Goal: Contribute content: Add original content to the website for others to see

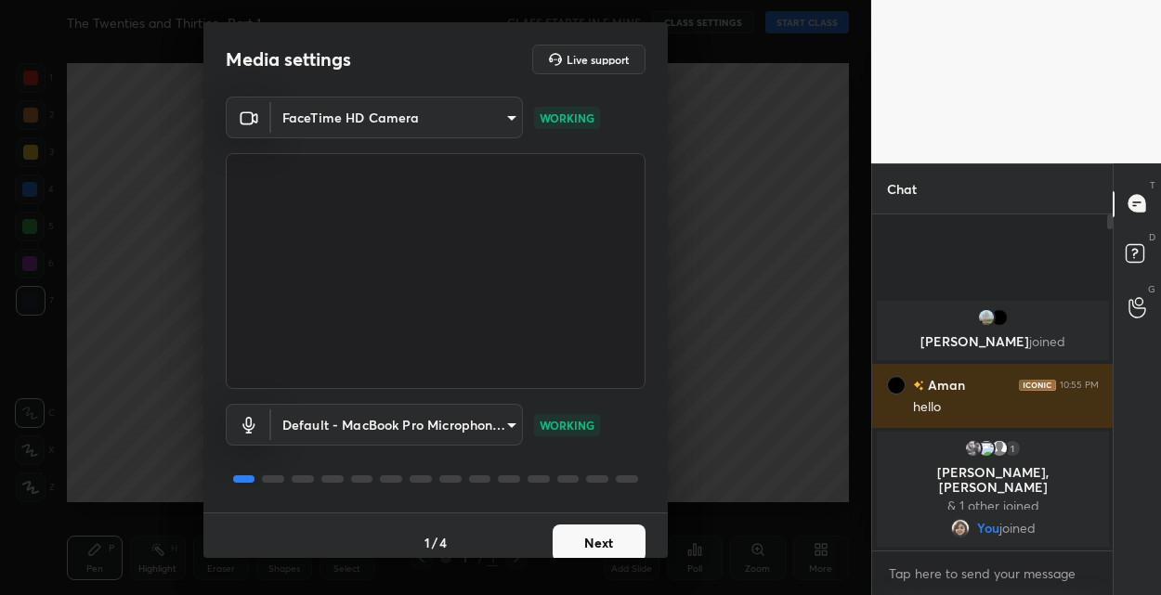
scroll to position [14, 0]
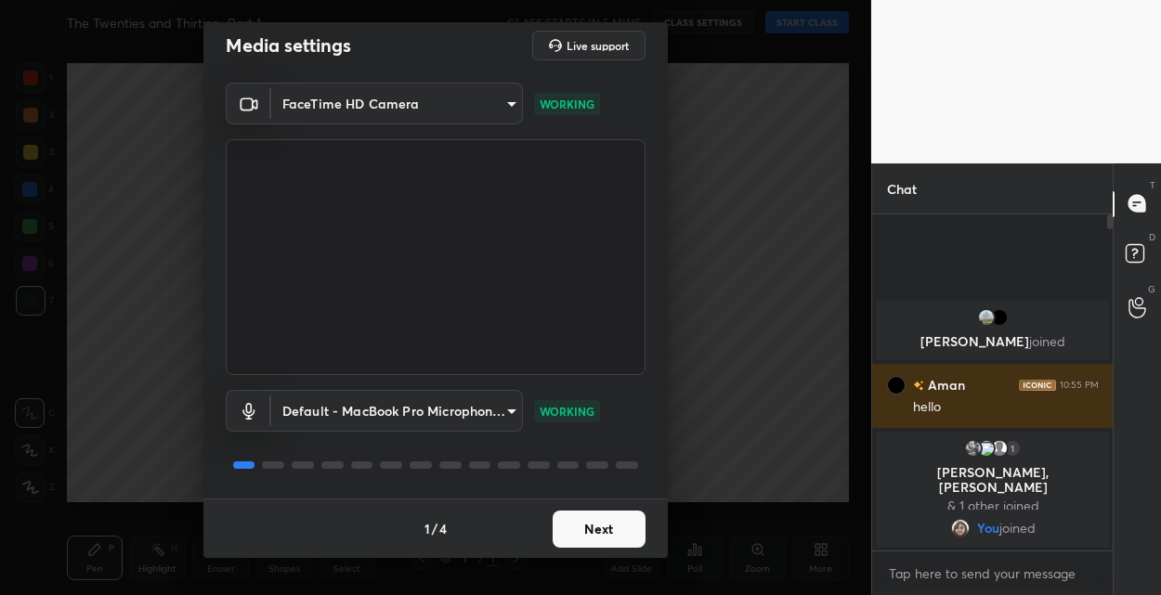
click at [612, 519] on button "Next" at bounding box center [599, 529] width 93 height 37
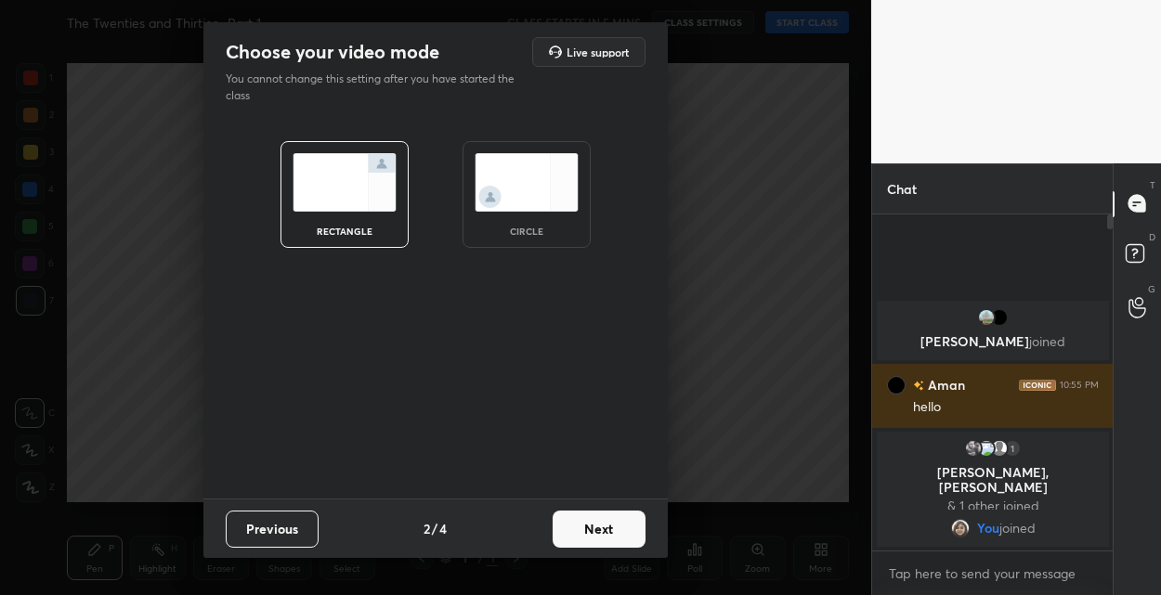
click at [612, 519] on button "Next" at bounding box center [599, 529] width 93 height 37
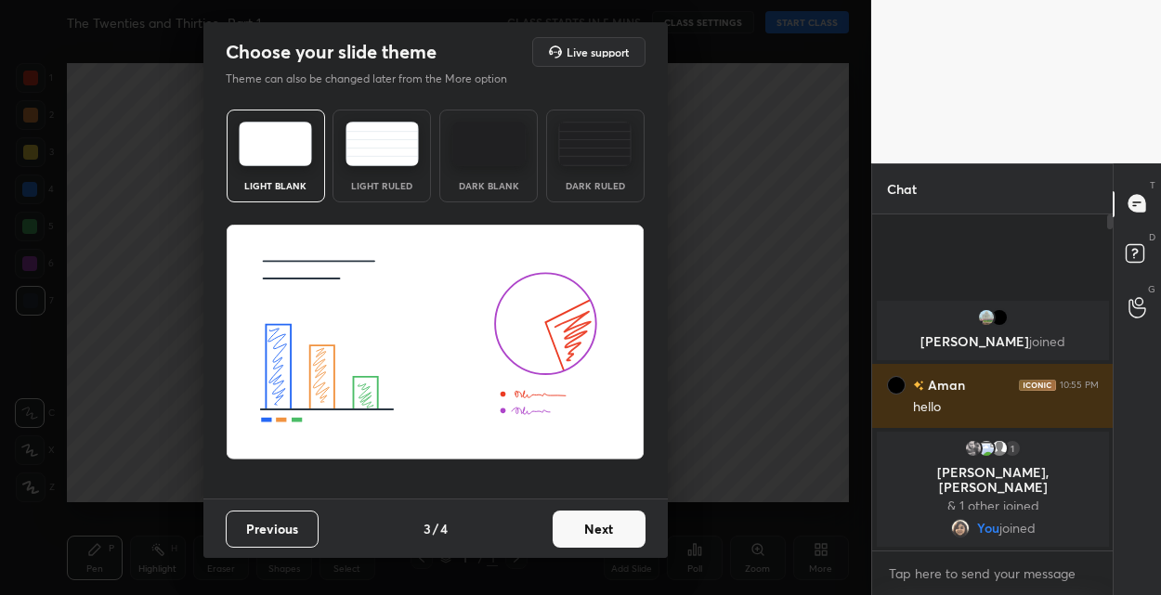
click at [612, 519] on button "Next" at bounding box center [599, 529] width 93 height 37
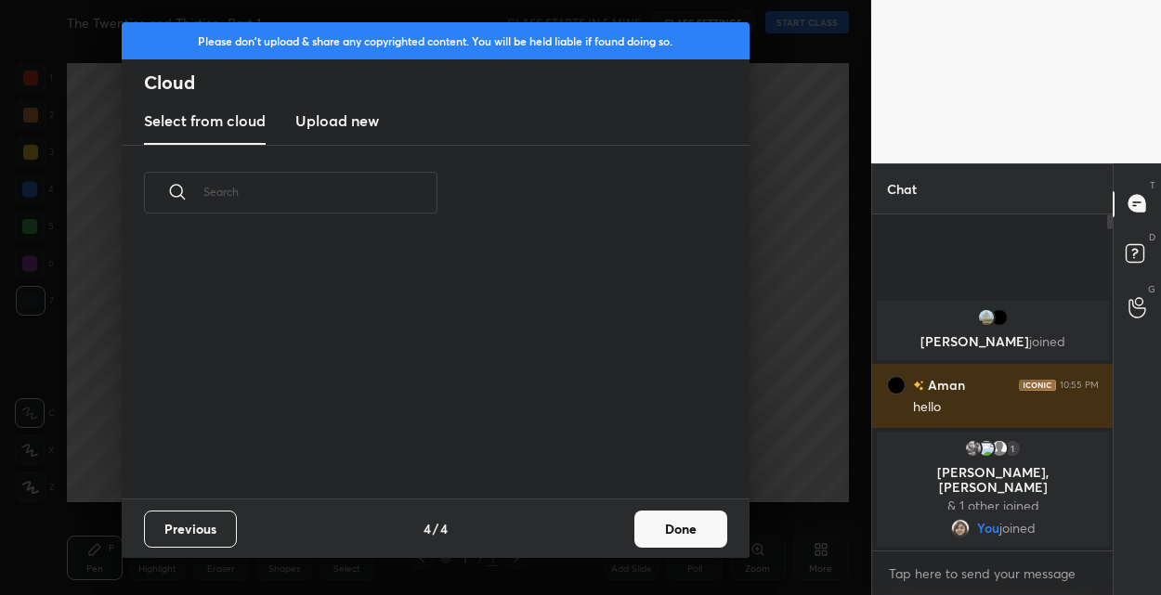
click at [702, 538] on button "Done" at bounding box center [680, 529] width 93 height 37
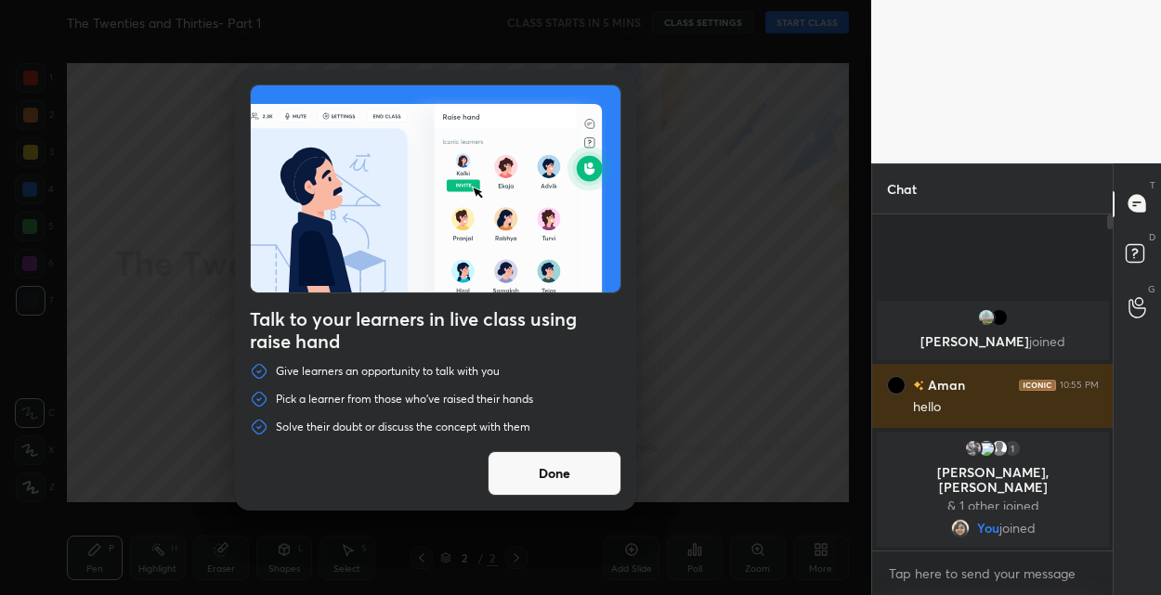
click at [528, 464] on button "Done" at bounding box center [555, 473] width 134 height 45
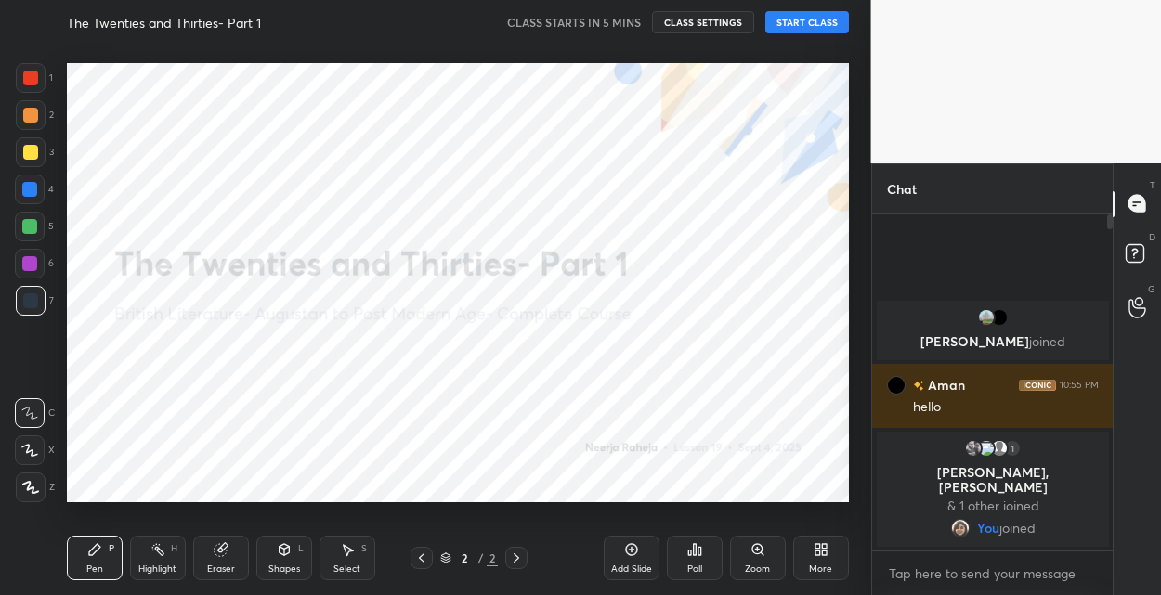
click at [791, 25] on button "START CLASS" at bounding box center [807, 22] width 84 height 22
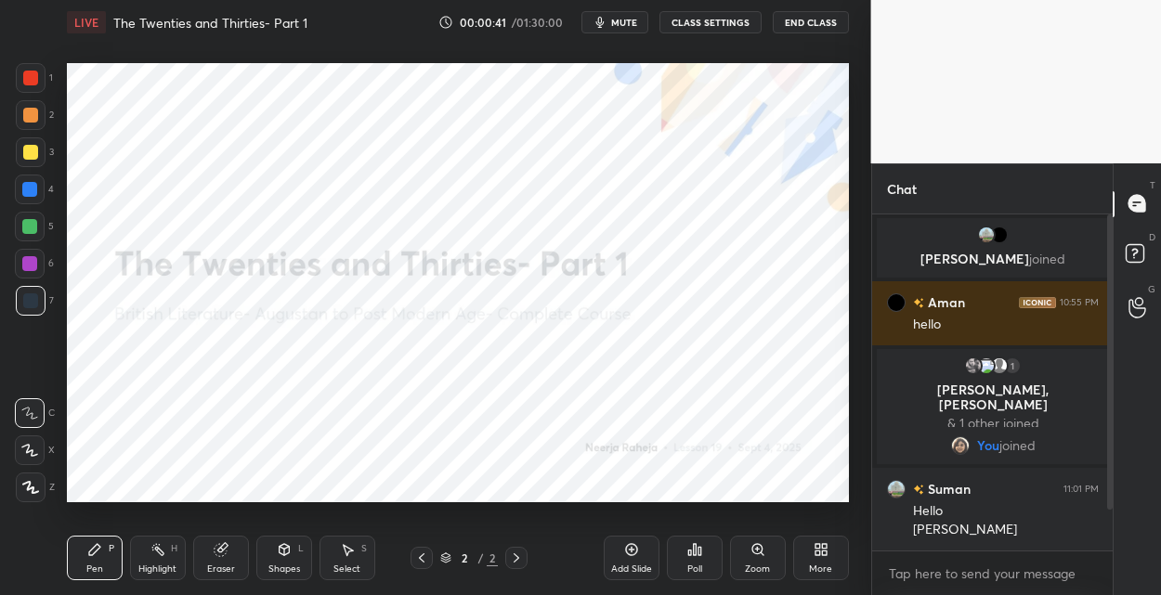
drag, startPoint x: 36, startPoint y: 266, endPoint x: 47, endPoint y: 267, distance: 11.3
click at [36, 266] on div at bounding box center [29, 263] width 15 height 15
drag, startPoint x: 30, startPoint y: 494, endPoint x: 48, endPoint y: 398, distance: 97.5
click at [29, 488] on div at bounding box center [31, 488] width 30 height 30
click at [829, 546] on div "More" at bounding box center [821, 558] width 56 height 45
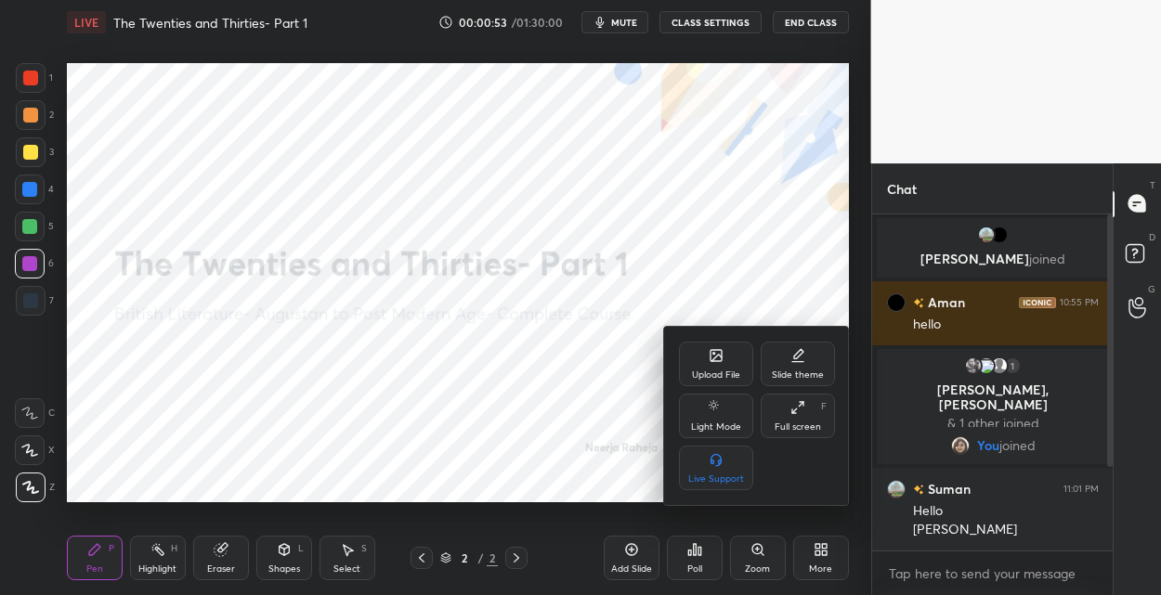
click at [715, 358] on icon at bounding box center [716, 358] width 10 height 7
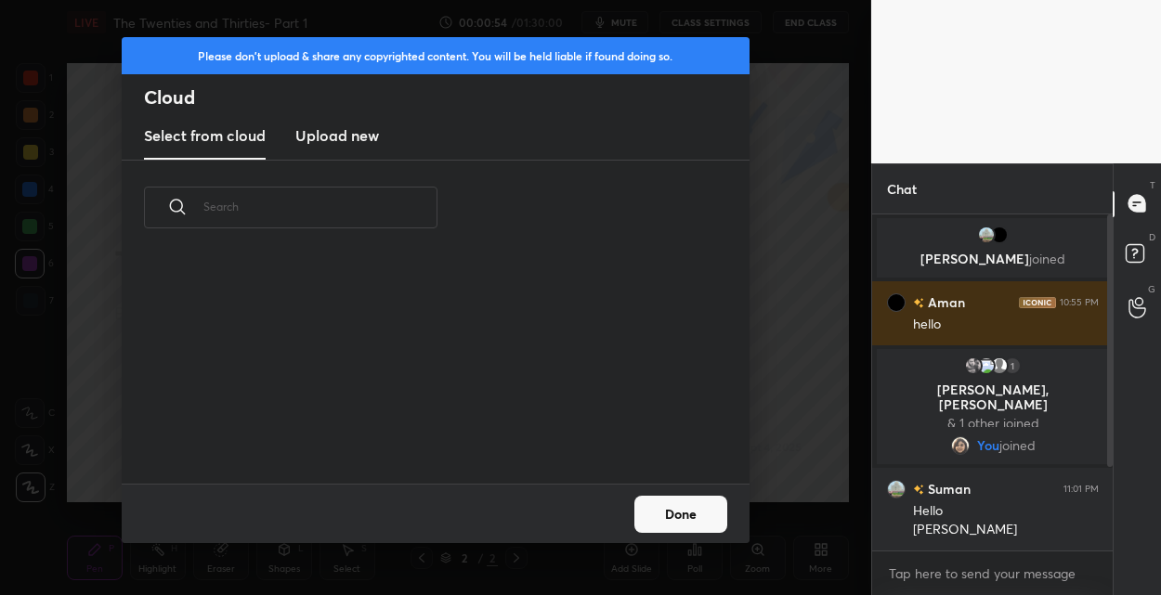
scroll to position [228, 596]
click at [346, 138] on h3 "Upload new" at bounding box center [337, 135] width 84 height 22
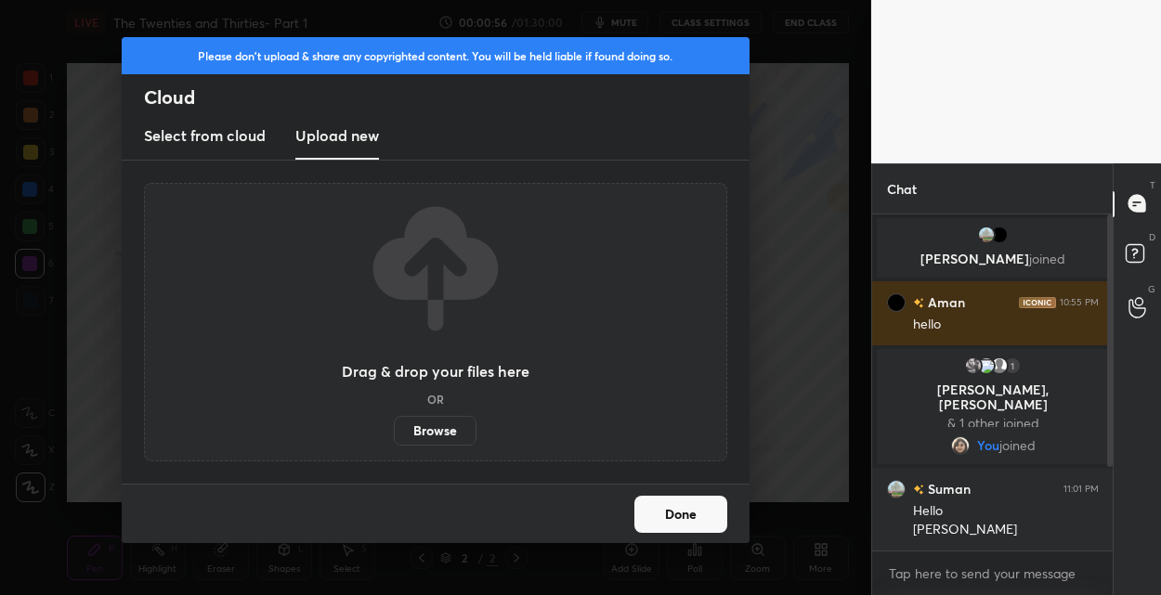
click at [411, 420] on label "Browse" at bounding box center [435, 431] width 83 height 30
click at [394, 420] on input "Browse" at bounding box center [394, 431] width 0 height 30
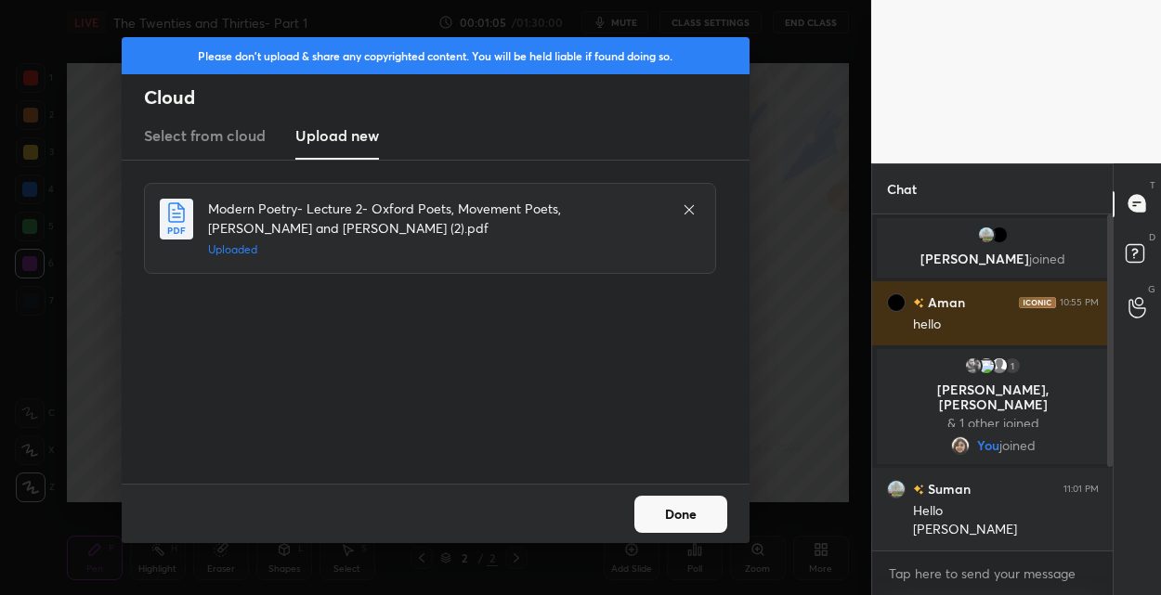
click at [685, 507] on button "Done" at bounding box center [680, 514] width 93 height 37
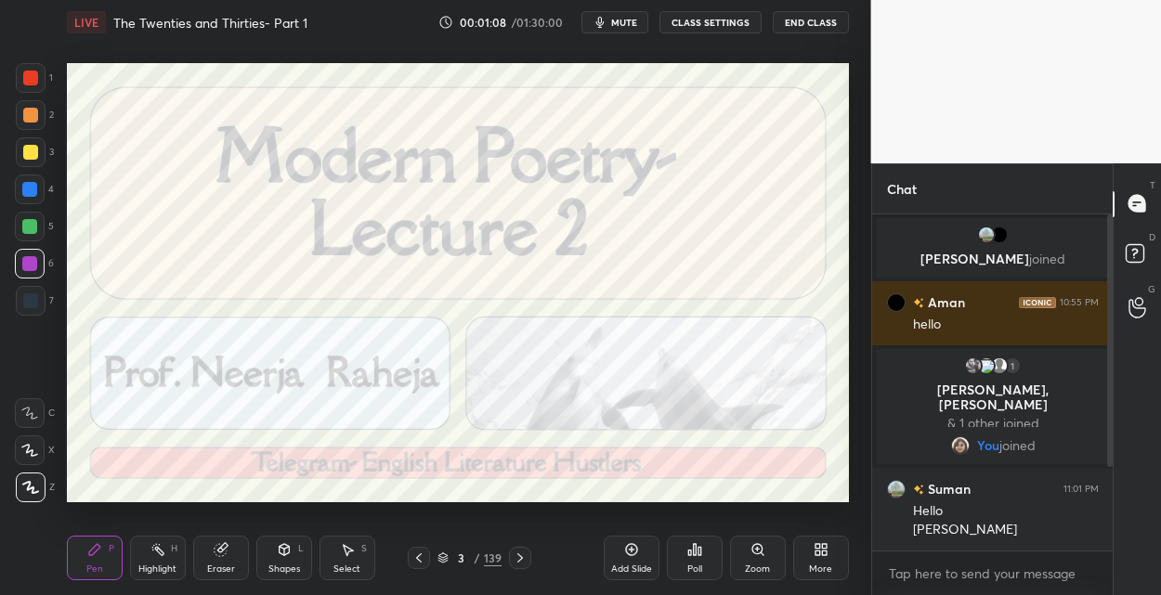
drag, startPoint x: 421, startPoint y: 550, endPoint x: 420, endPoint y: 538, distance: 12.1
click at [419, 549] on div at bounding box center [419, 558] width 22 height 22
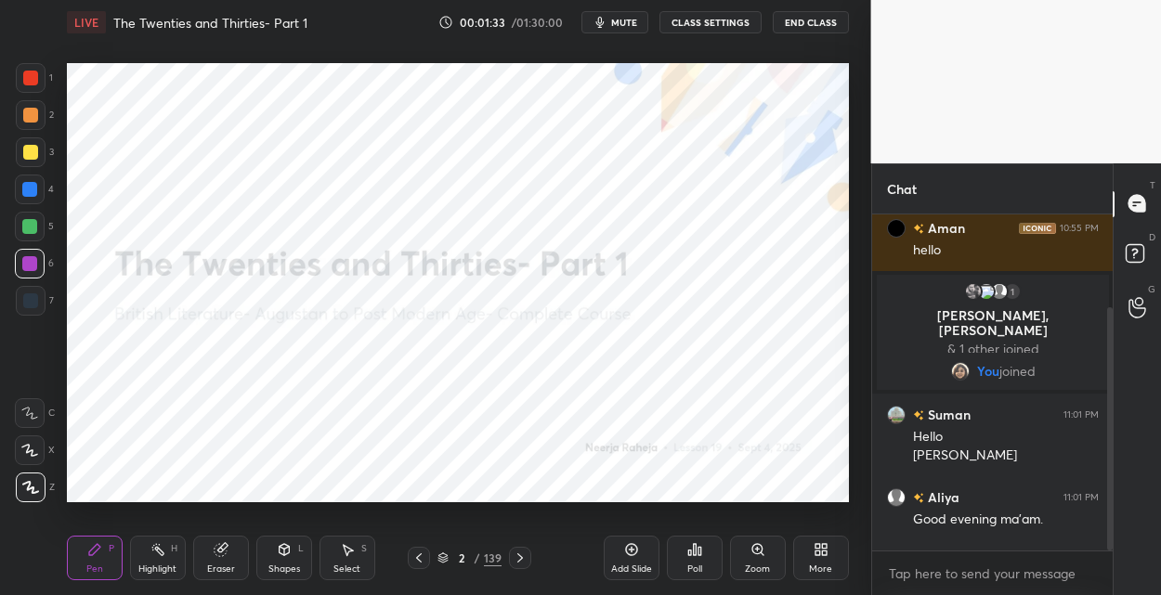
scroll to position [128, 0]
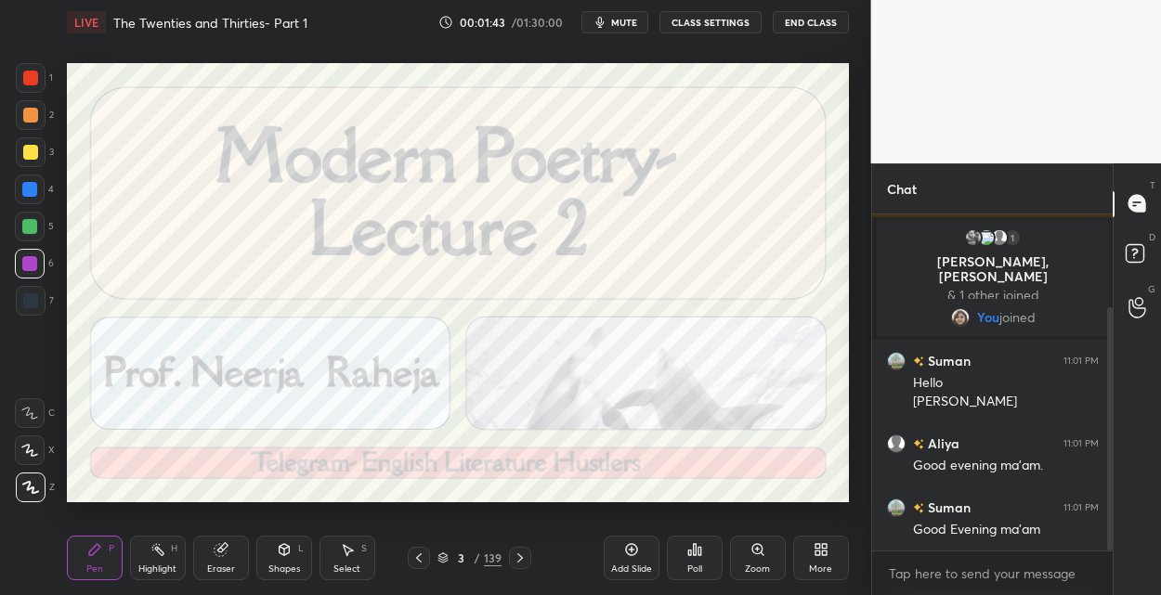
drag, startPoint x: 490, startPoint y: 559, endPoint x: 493, endPoint y: 532, distance: 27.1
click at [490, 557] on div "139" at bounding box center [493, 558] width 18 height 17
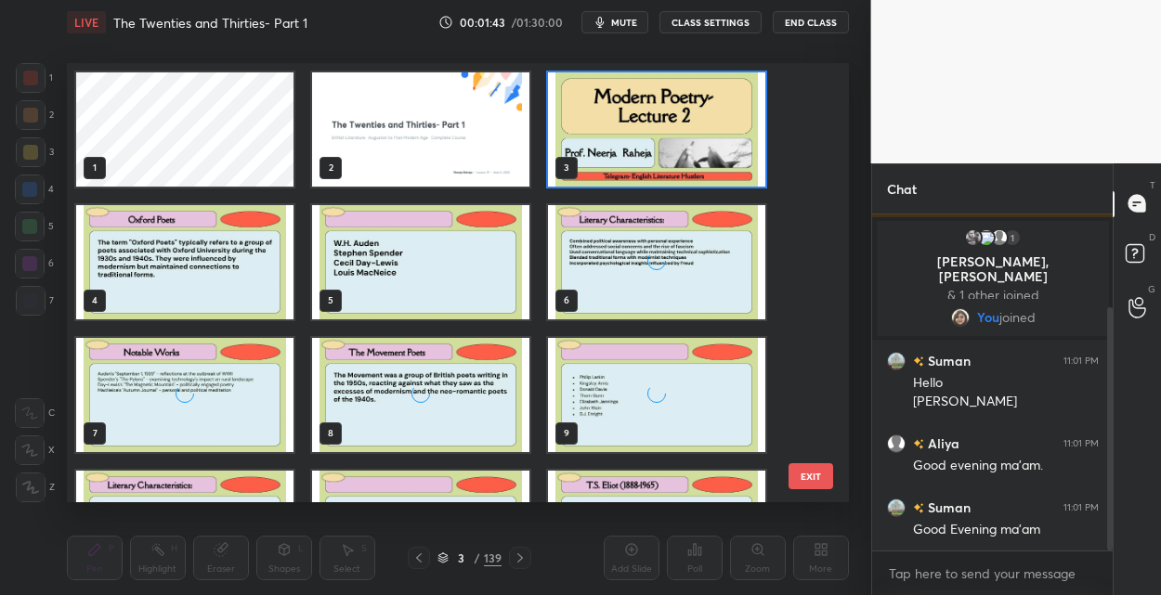
scroll to position [434, 772]
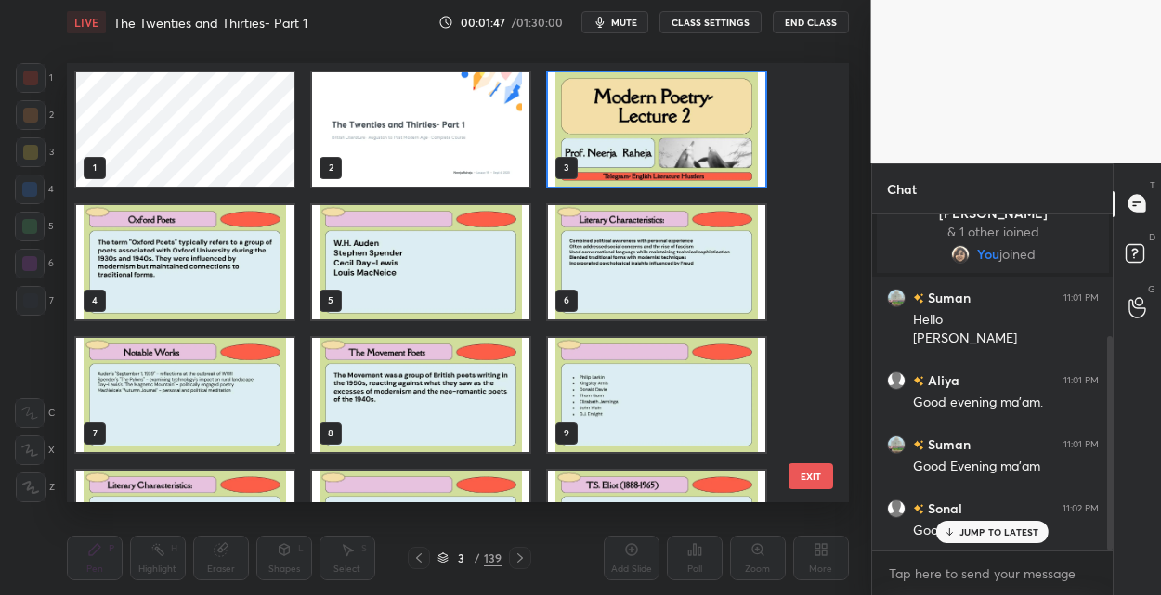
click at [226, 278] on img "grid" at bounding box center [184, 262] width 217 height 114
click at [227, 278] on img "grid" at bounding box center [184, 262] width 217 height 114
click at [227, 279] on img "grid" at bounding box center [184, 262] width 217 height 114
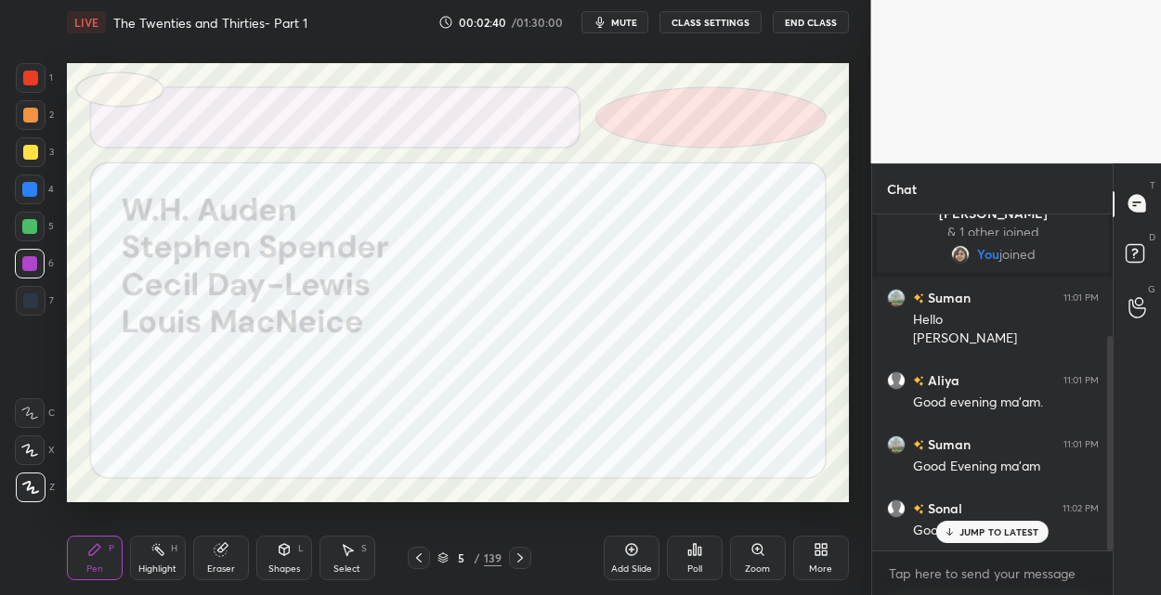
click at [35, 155] on div at bounding box center [30, 152] width 15 height 15
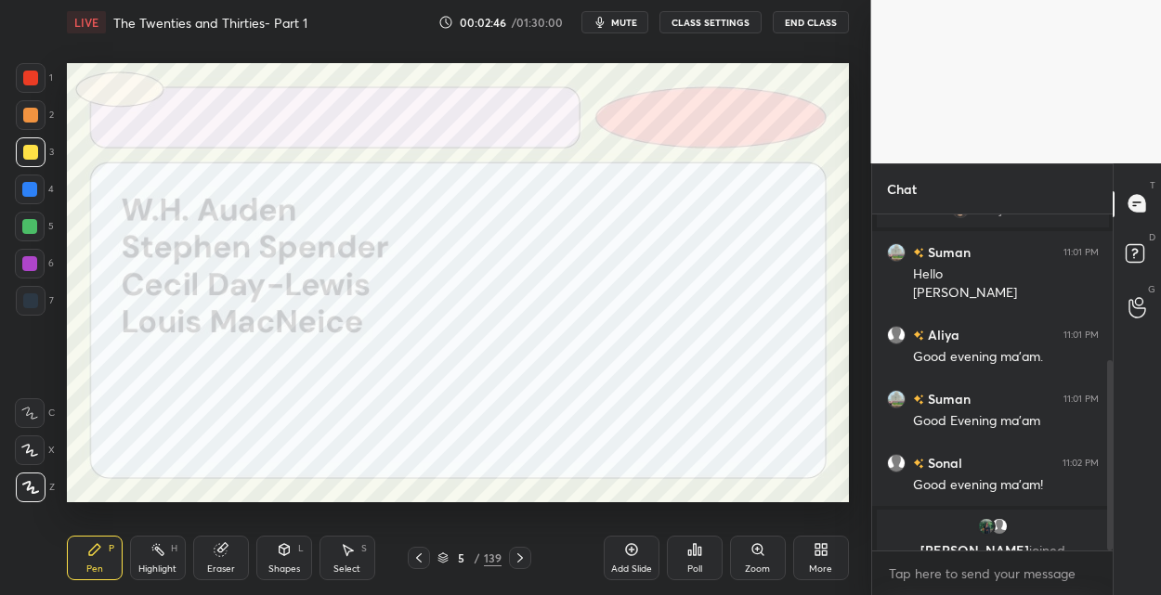
scroll to position [259, 0]
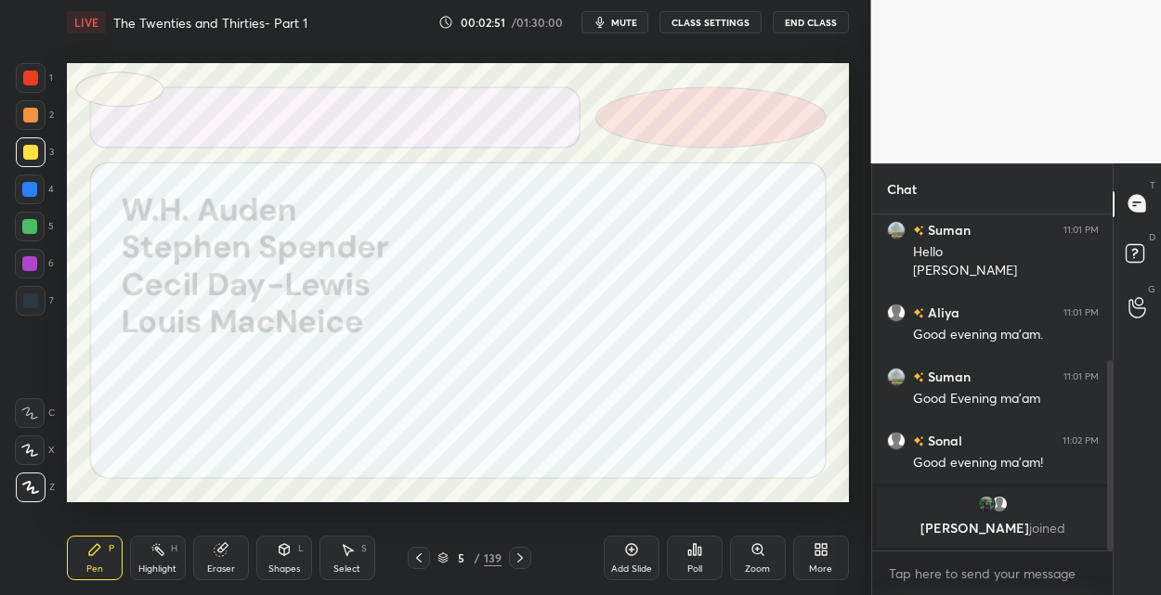
click at [41, 227] on div at bounding box center [30, 227] width 30 height 30
drag, startPoint x: 487, startPoint y: 557, endPoint x: 483, endPoint y: 547, distance: 10.9
click at [484, 555] on div "139" at bounding box center [493, 558] width 18 height 17
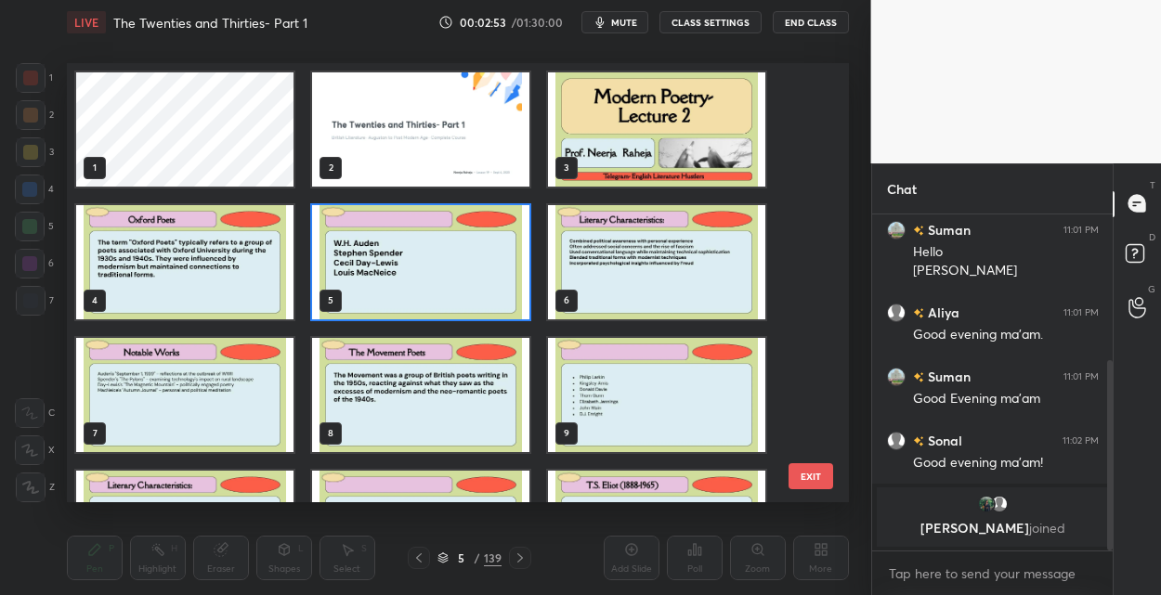
scroll to position [434, 772]
click at [732, 231] on img "grid" at bounding box center [656, 262] width 217 height 114
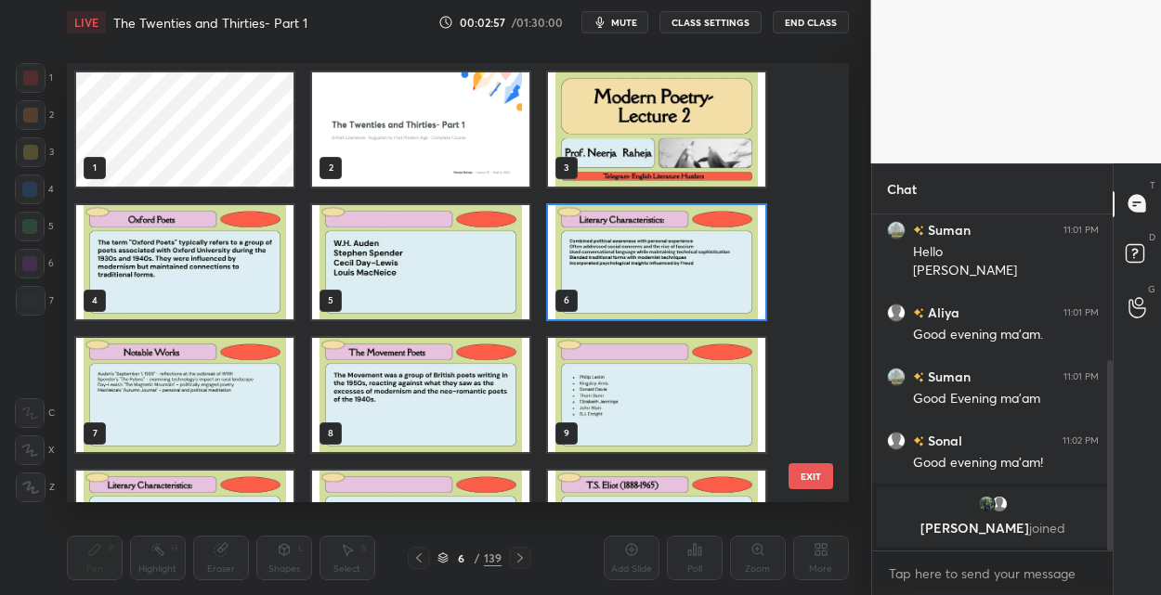
click at [728, 233] on img "grid" at bounding box center [656, 262] width 217 height 114
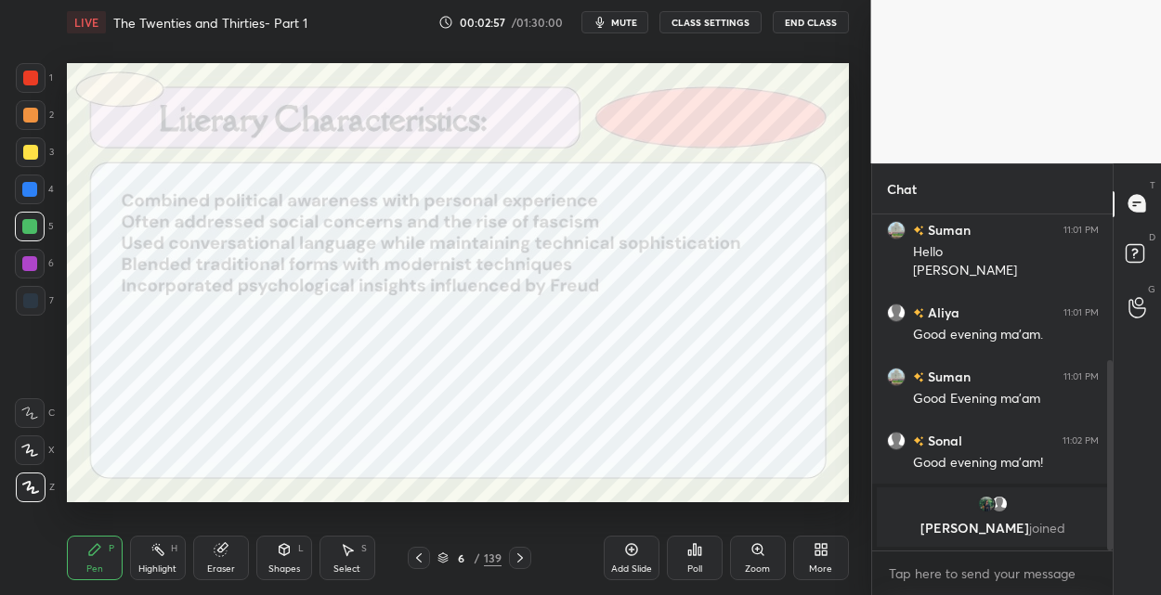
click at [726, 241] on img "grid" at bounding box center [656, 262] width 217 height 114
click at [728, 241] on img "grid" at bounding box center [656, 262] width 217 height 114
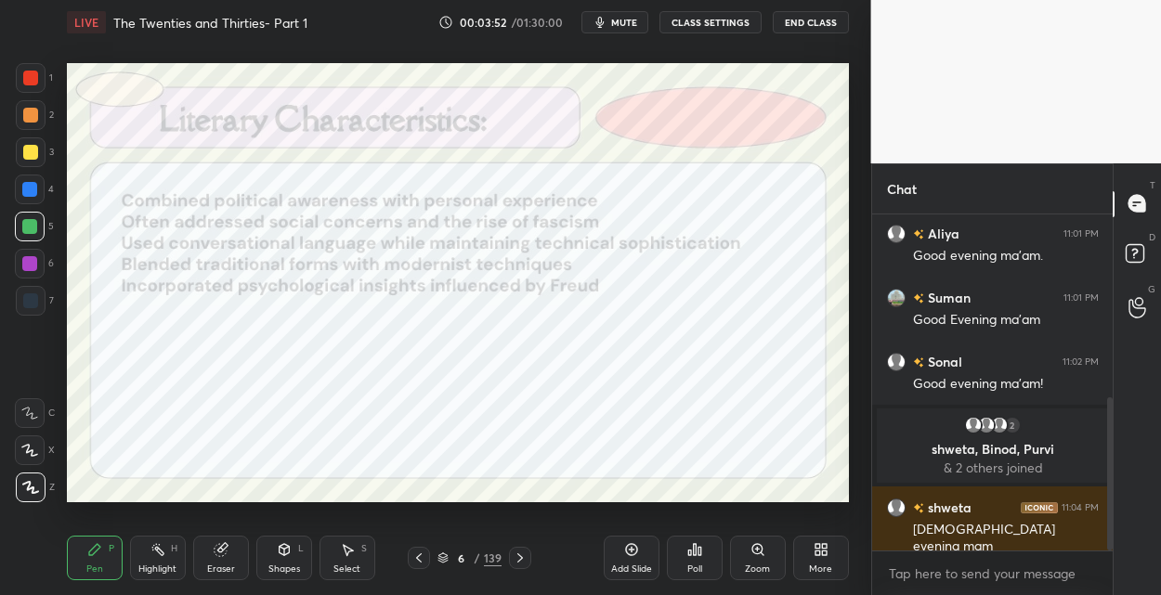
scroll to position [402, 0]
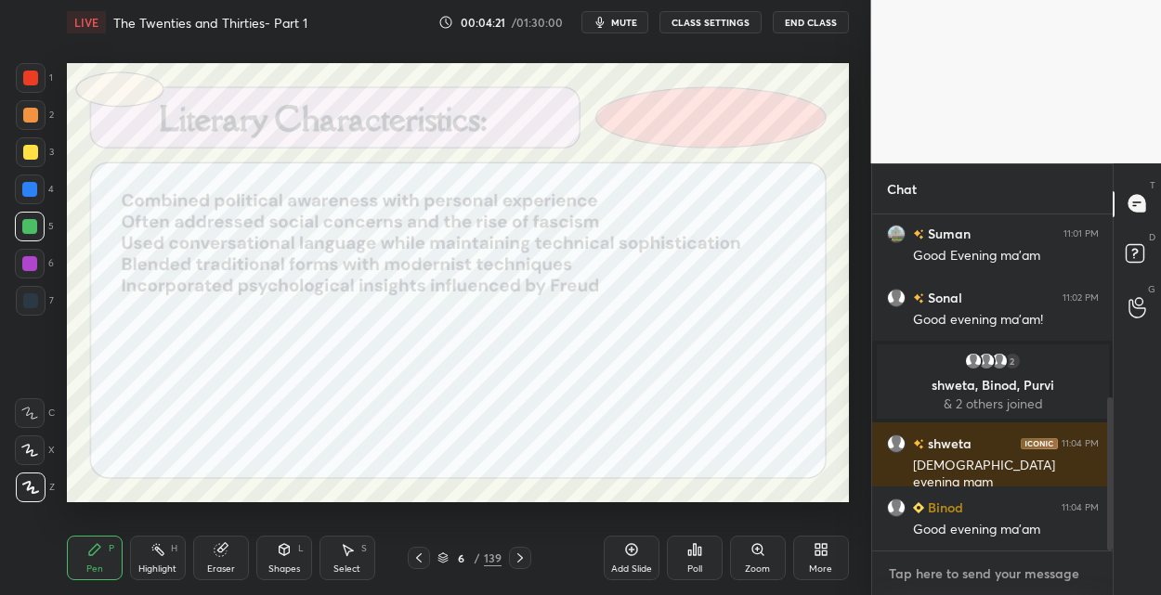
type textarea "x"
click at [929, 573] on textarea at bounding box center [993, 574] width 212 height 30
paste textarea "[PERSON_NAME]: Known for his early phase of social criticism influenced by [PER…"
type textarea "[PERSON_NAME]: Known for his early phase of social criticism influenced by [PER…"
type textarea "x"
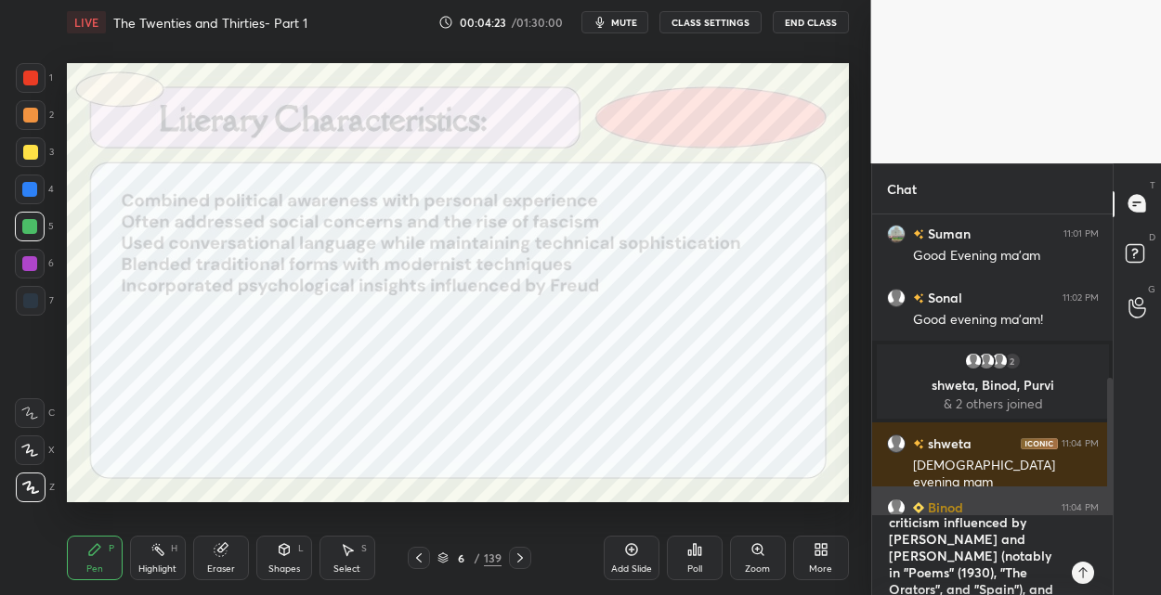
scroll to position [0, 0]
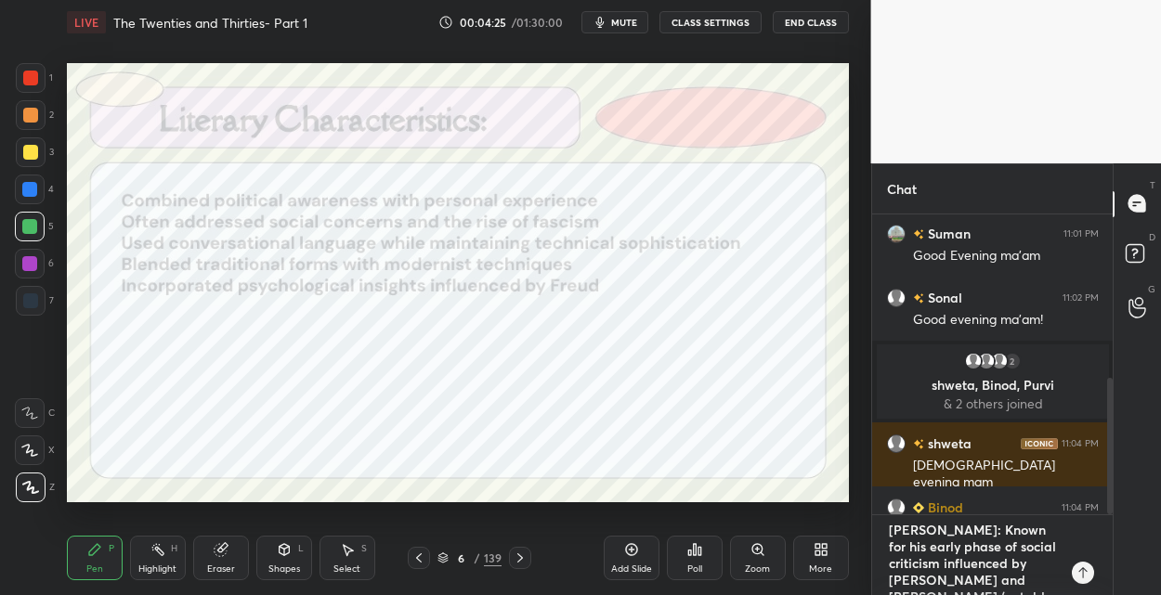
type textarea "[PERSON_NAME]: Known for his early phase of social criticism influenced by [PER…"
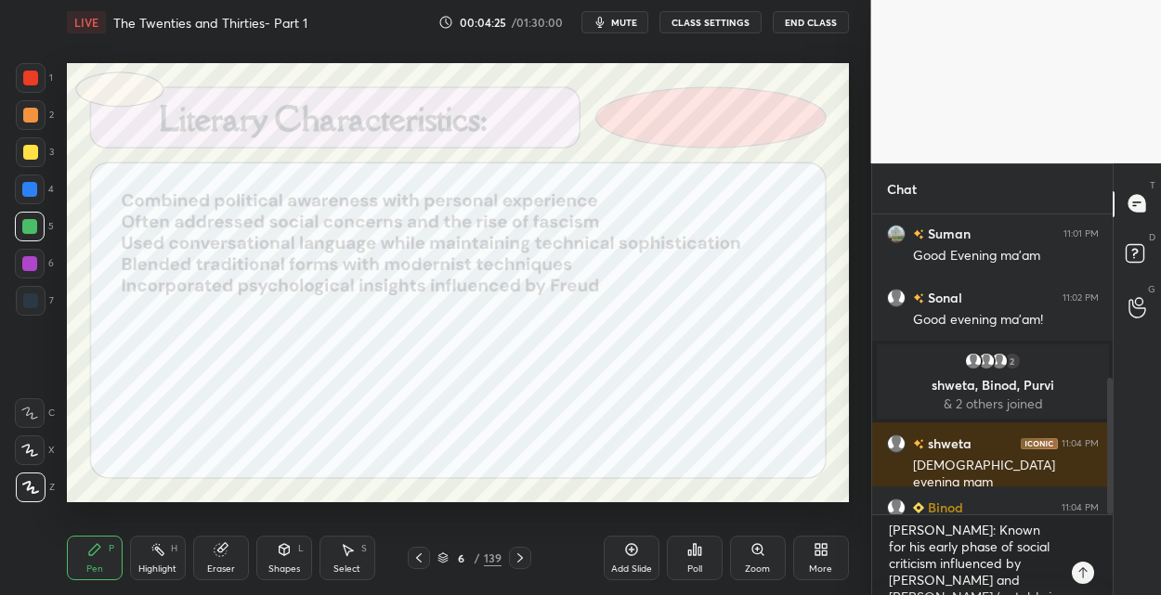
drag, startPoint x: 630, startPoint y: 556, endPoint x: 625, endPoint y: 520, distance: 36.5
click at [626, 554] on icon at bounding box center [631, 549] width 15 height 15
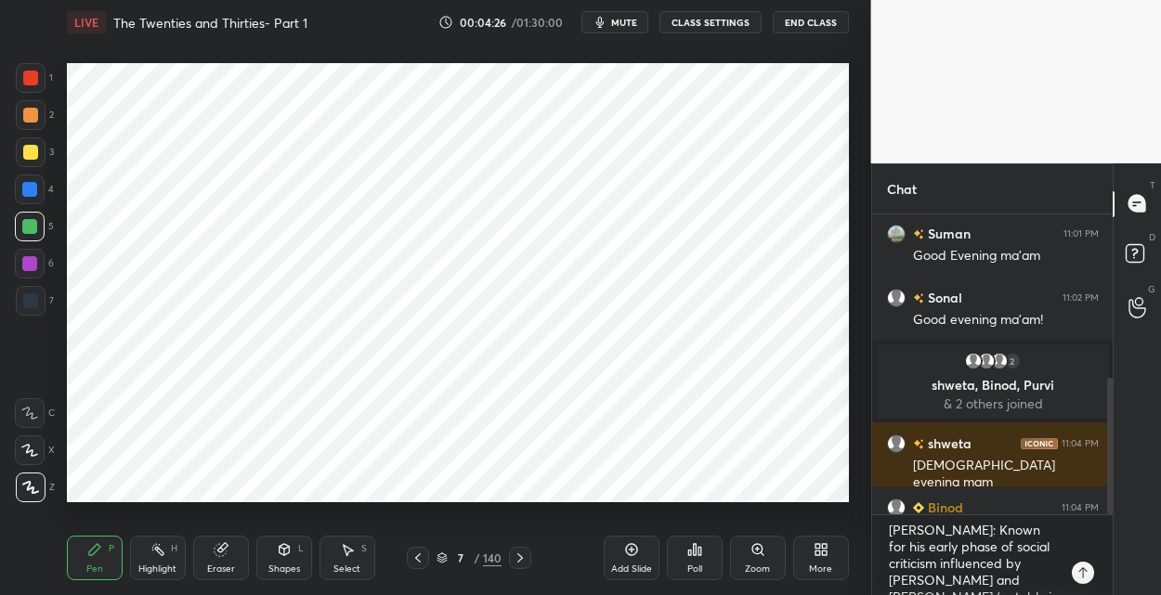
drag, startPoint x: 32, startPoint y: 78, endPoint x: 58, endPoint y: 78, distance: 26.0
click at [33, 78] on div at bounding box center [30, 78] width 15 height 15
drag, startPoint x: 34, startPoint y: 191, endPoint x: 51, endPoint y: 191, distance: 16.7
click at [36, 193] on div at bounding box center [29, 189] width 15 height 15
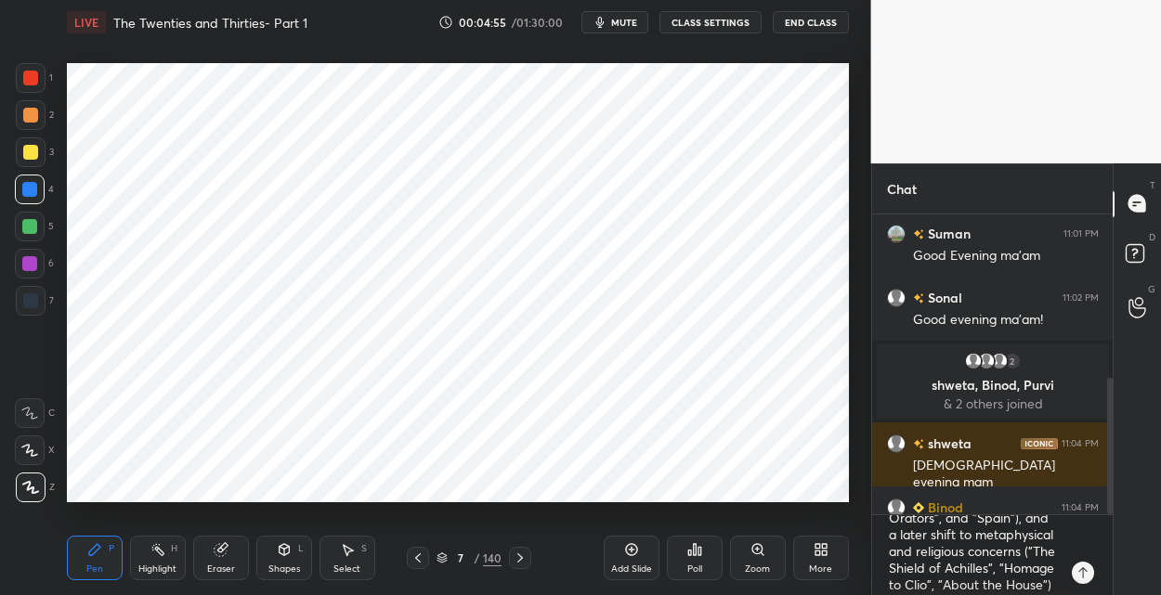
scroll to position [116, 0]
type textarea "x"
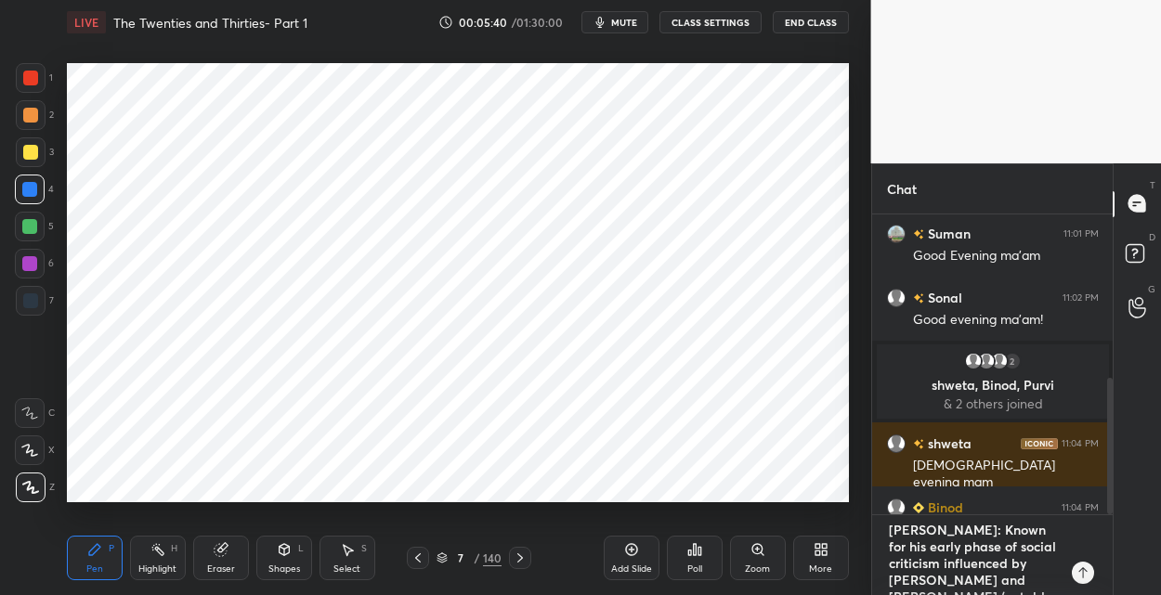
drag, startPoint x: 1011, startPoint y: 584, endPoint x: 868, endPoint y: 488, distance: 172.6
click at [868, 488] on div "1 2 3 4 5 6 7 C X Z C X Z E E Erase all H H LIVE The Twenties and Thirties- Par…" at bounding box center [580, 297] width 1161 height 595
type textarea "use")"
type textarea "x"
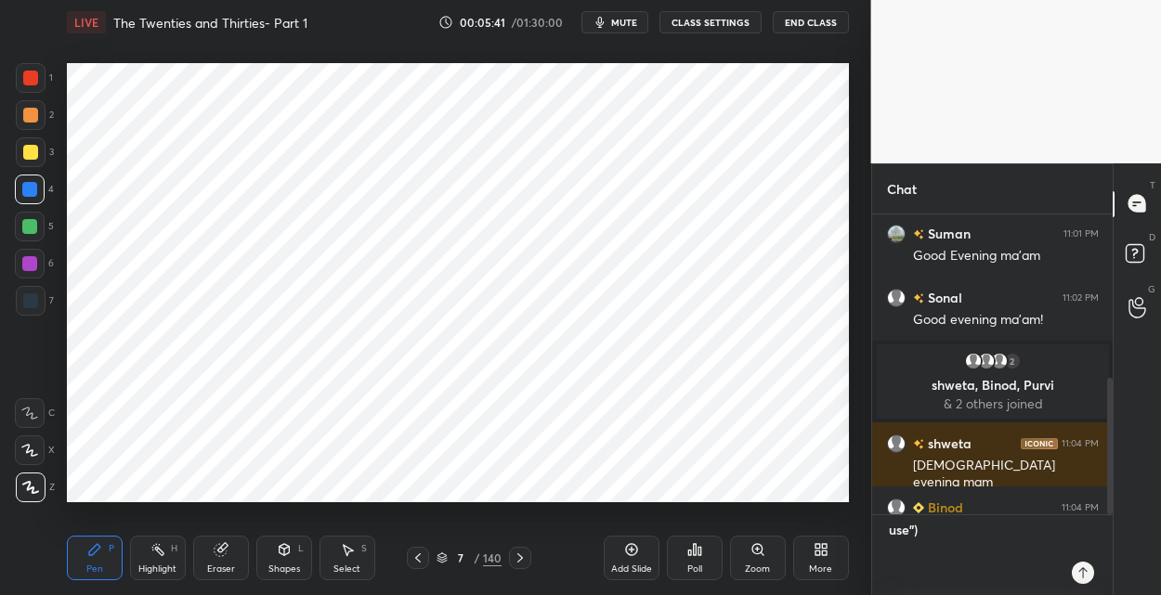
scroll to position [331, 235]
drag, startPoint x: 979, startPoint y: 581, endPoint x: 839, endPoint y: 564, distance: 141.2
click at [839, 564] on div "1 2 3 4 5 6 7 C X Z C X Z E E Erase all H H LIVE The Twenties and Thirties- Par…" at bounding box center [580, 297] width 1161 height 595
type textarea "x"
paste textarea "“[DATE]” – Reflects outbreak of WWII, written in a NYC bar. Famous line: “We mu…"
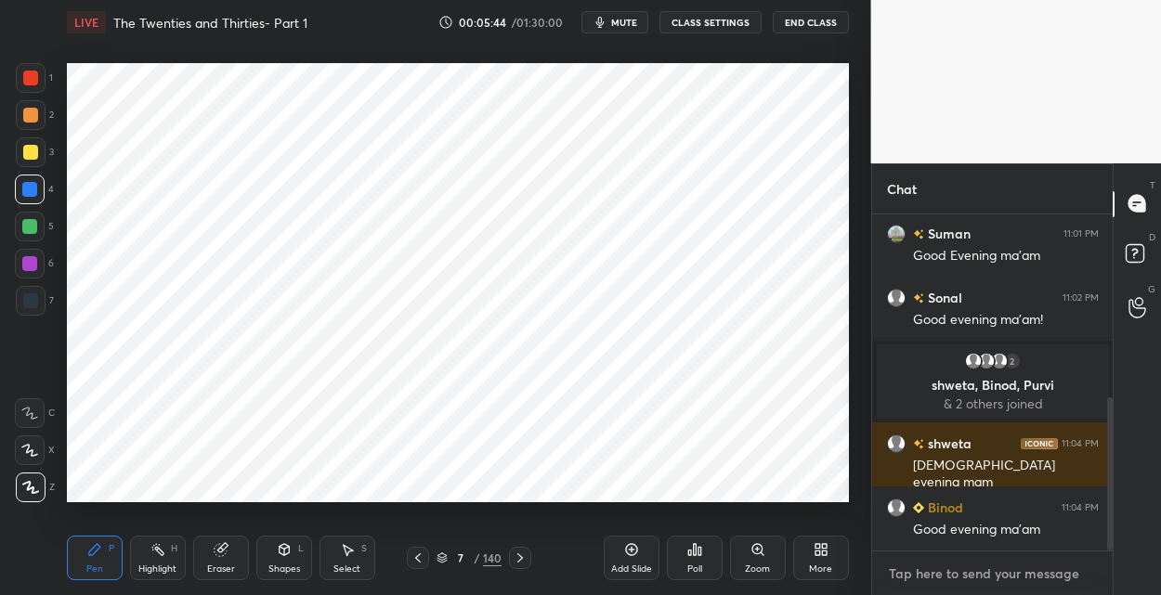
type textarea "“[DATE]” – Reflects outbreak of WWII, written in a NYC bar. Famous line: “We mu…"
type textarea "x"
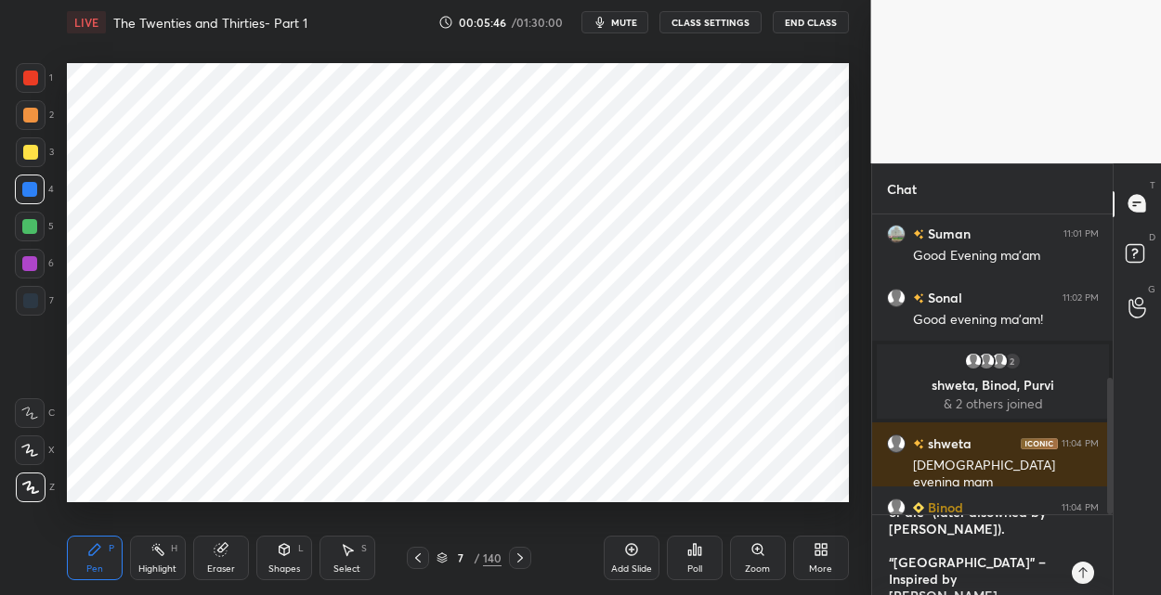
scroll to position [0, 0]
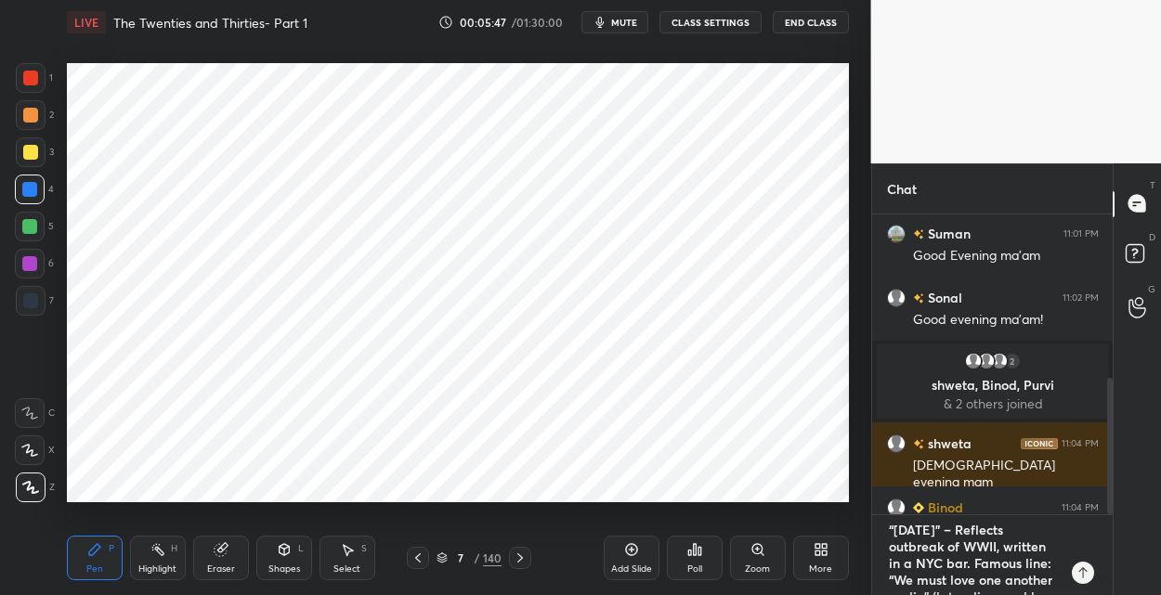
type textarea "“[DATE]” – Reflects outbreak of WWII, written in a NYC bar. Famous line: “We mu…"
drag, startPoint x: 631, startPoint y: 550, endPoint x: 626, endPoint y: 520, distance: 30.1
click at [629, 543] on icon at bounding box center [631, 549] width 15 height 15
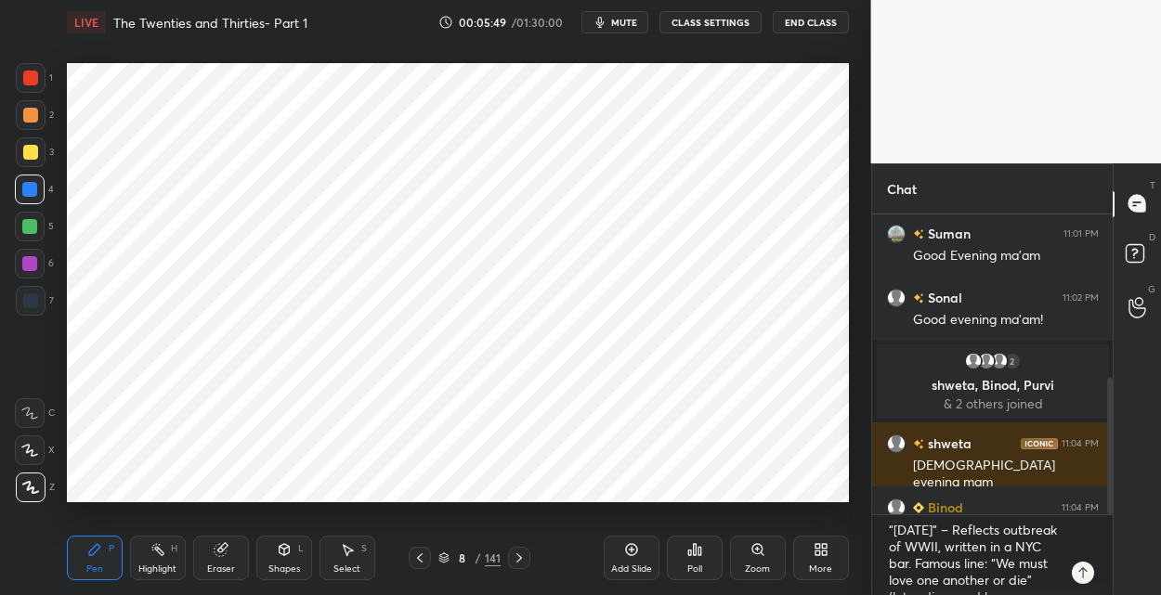
drag, startPoint x: 35, startPoint y: 294, endPoint x: 56, endPoint y: 257, distance: 41.6
click at [37, 290] on div at bounding box center [31, 301] width 30 height 30
click at [36, 183] on div at bounding box center [29, 189] width 15 height 15
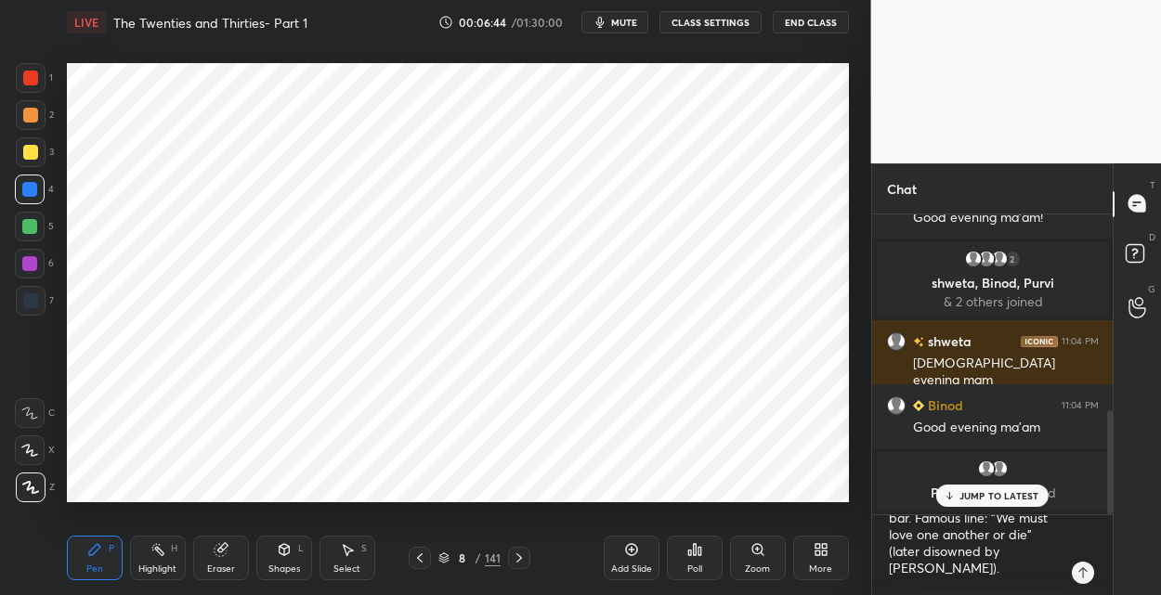
scroll to position [568, 0]
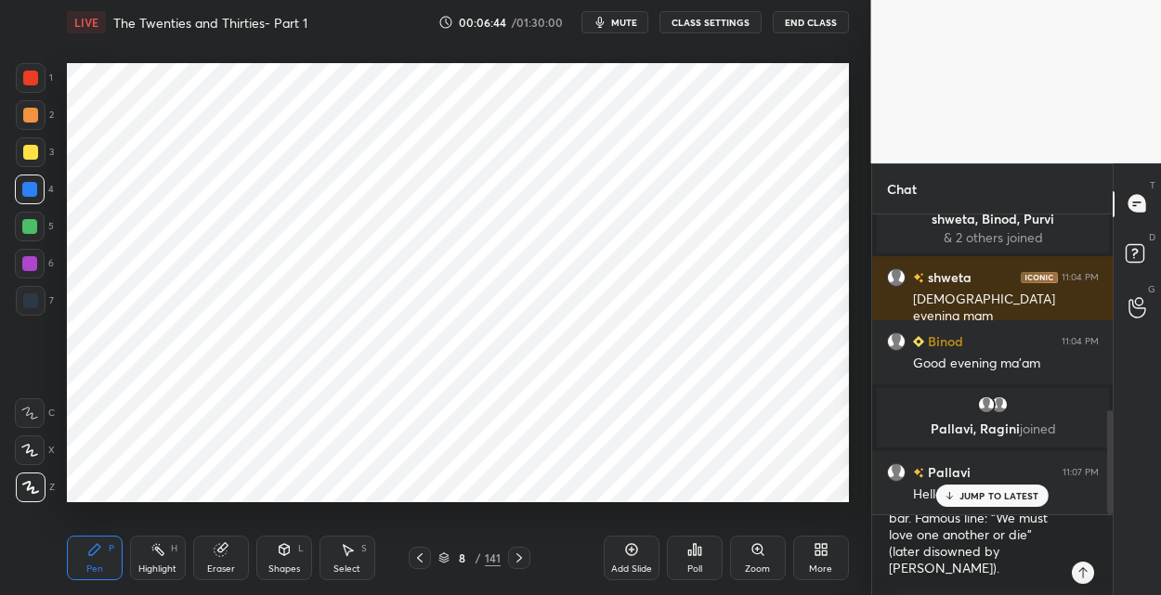
drag, startPoint x: 32, startPoint y: 74, endPoint x: 40, endPoint y: 80, distance: 10.0
click at [32, 75] on div at bounding box center [30, 78] width 15 height 15
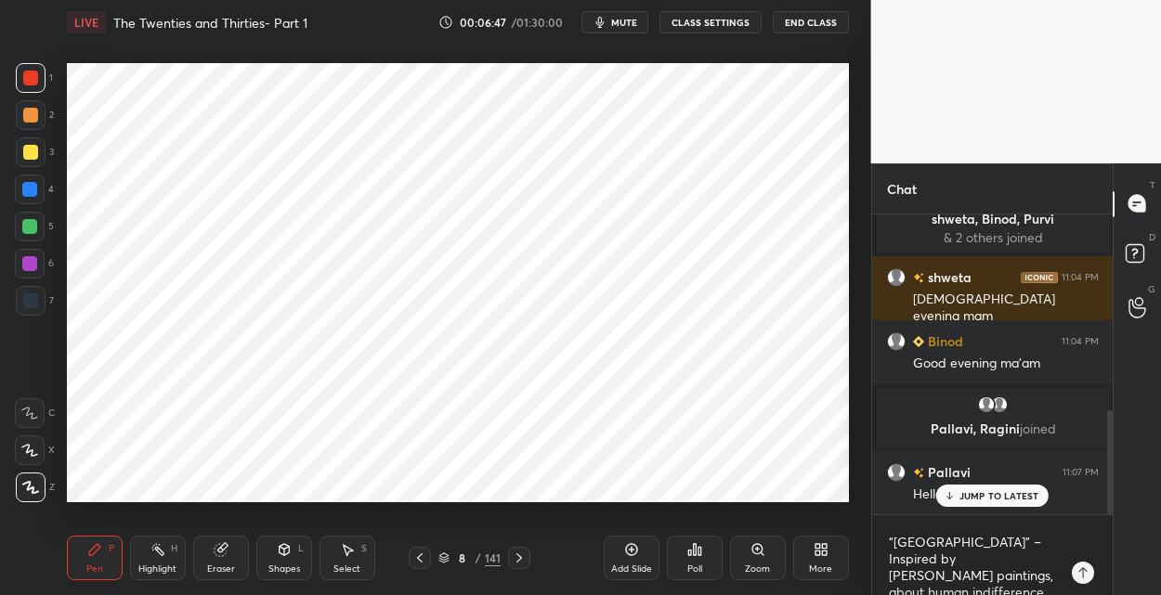
scroll to position [110, 0]
click at [40, 190] on div at bounding box center [30, 190] width 30 height 30
drag, startPoint x: 22, startPoint y: 301, endPoint x: 50, endPoint y: 294, distance: 28.8
click at [29, 298] on div at bounding box center [30, 301] width 15 height 15
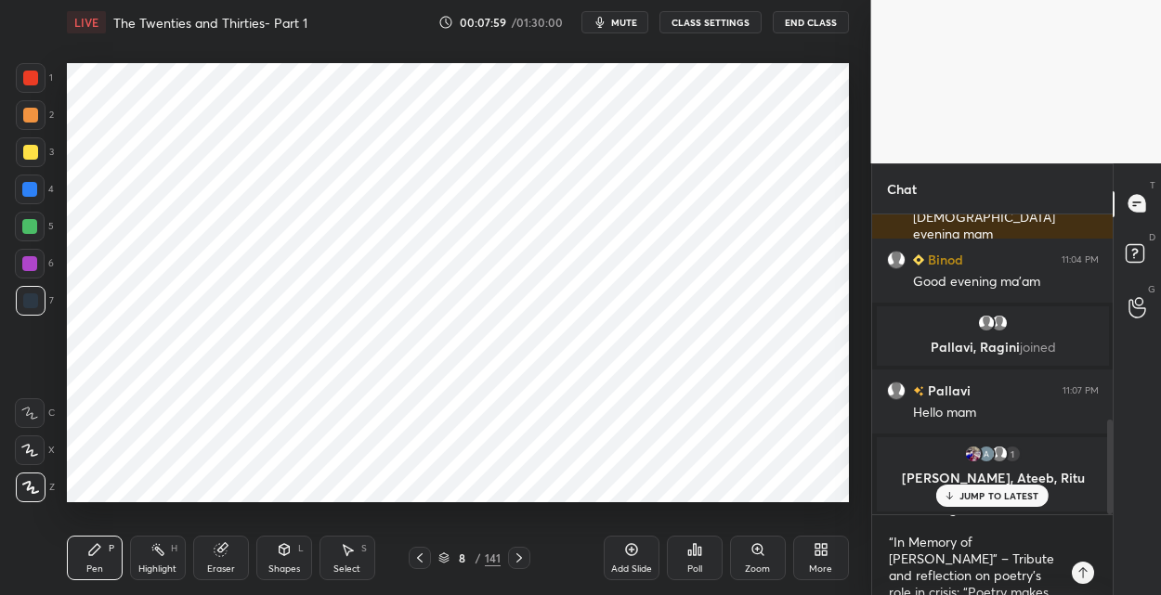
scroll to position [197, 0]
drag, startPoint x: 639, startPoint y: 555, endPoint x: 637, endPoint y: 523, distance: 32.6
click at [637, 554] on div "Add Slide" at bounding box center [632, 558] width 56 height 45
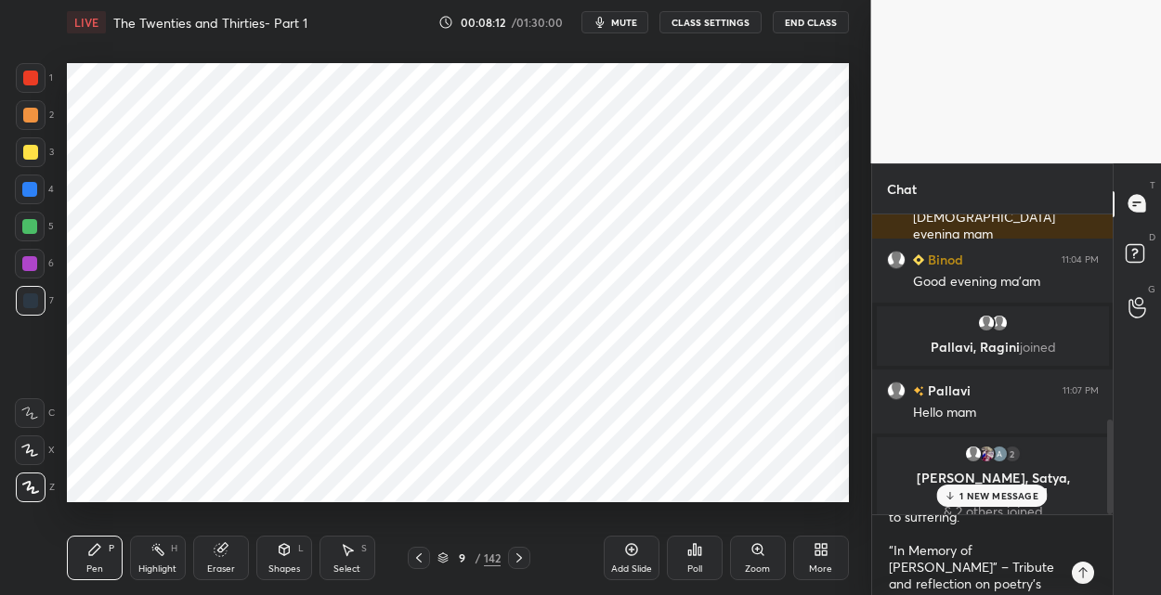
click at [37, 180] on div at bounding box center [30, 190] width 30 height 30
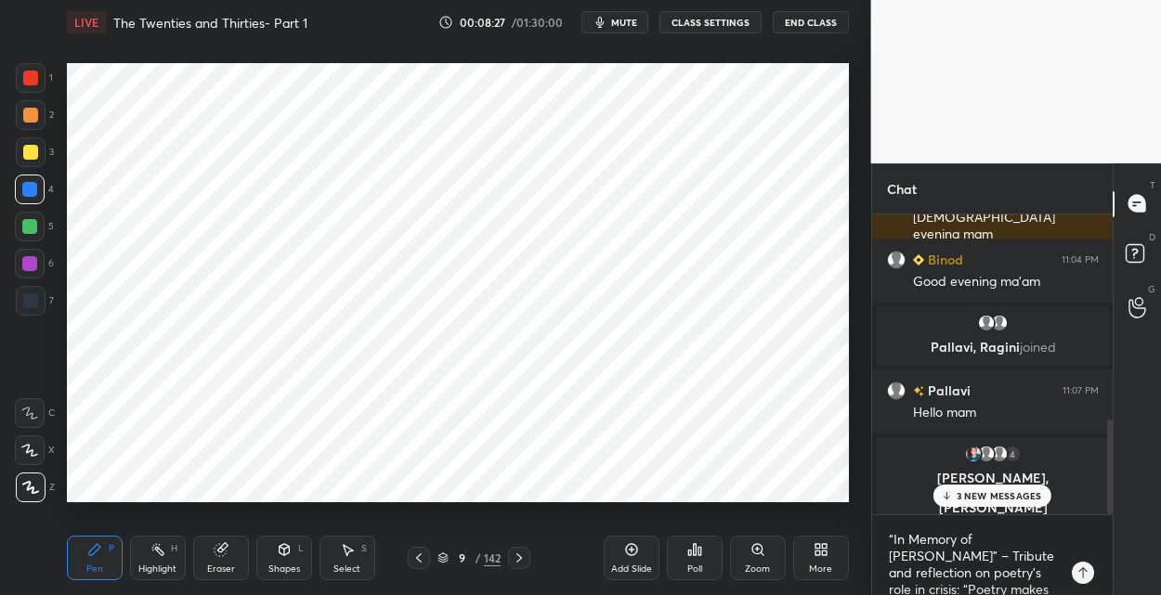
scroll to position [217, 0]
click at [30, 222] on div at bounding box center [29, 226] width 15 height 15
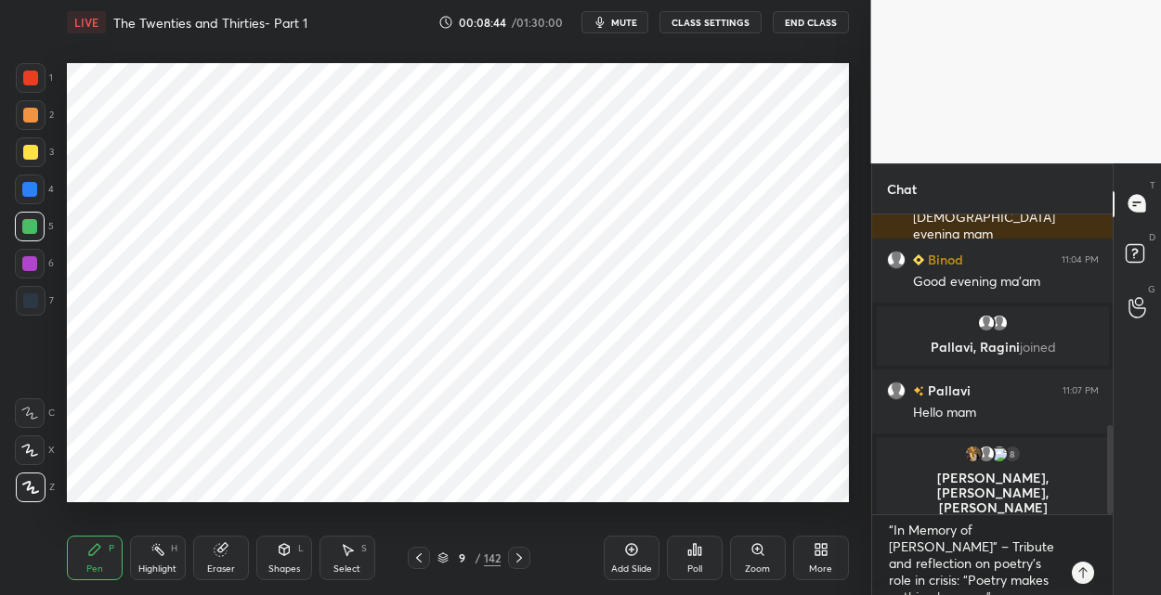
scroll to position [715, 0]
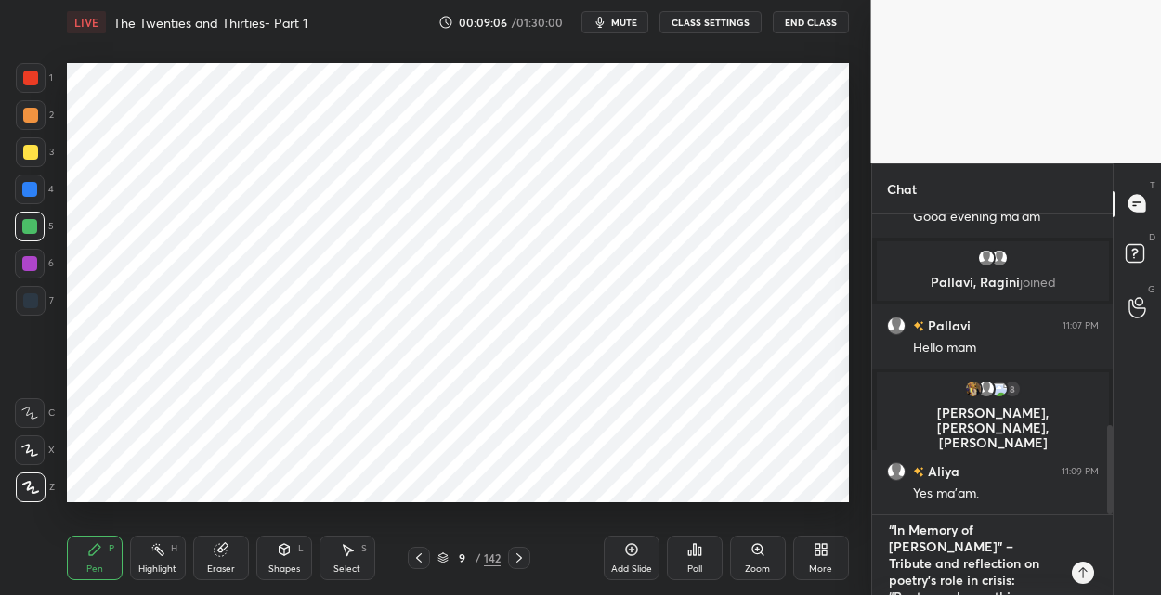
type textarea "x"
drag, startPoint x: 959, startPoint y: 580, endPoint x: 862, endPoint y: 489, distance: 133.4
click at [862, 489] on div "1 2 3 4 5 6 7 C X Z C X Z E E Erase all H H LIVE The Twenties and Thirties- Par…" at bounding box center [580, 297] width 1161 height 595
type textarea "x"
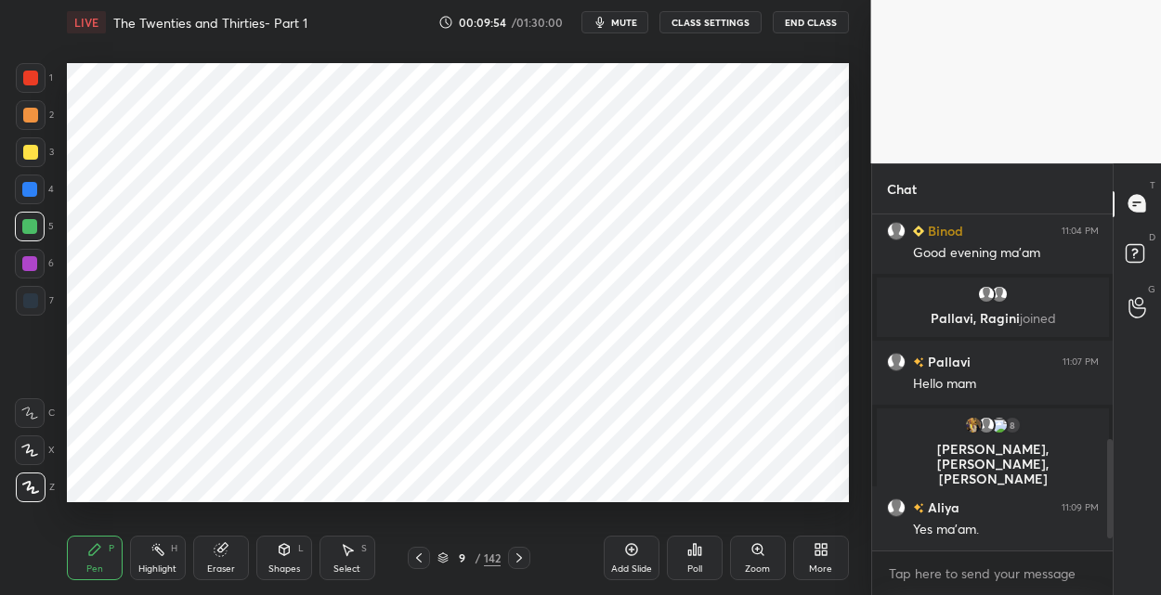
scroll to position [724, 0]
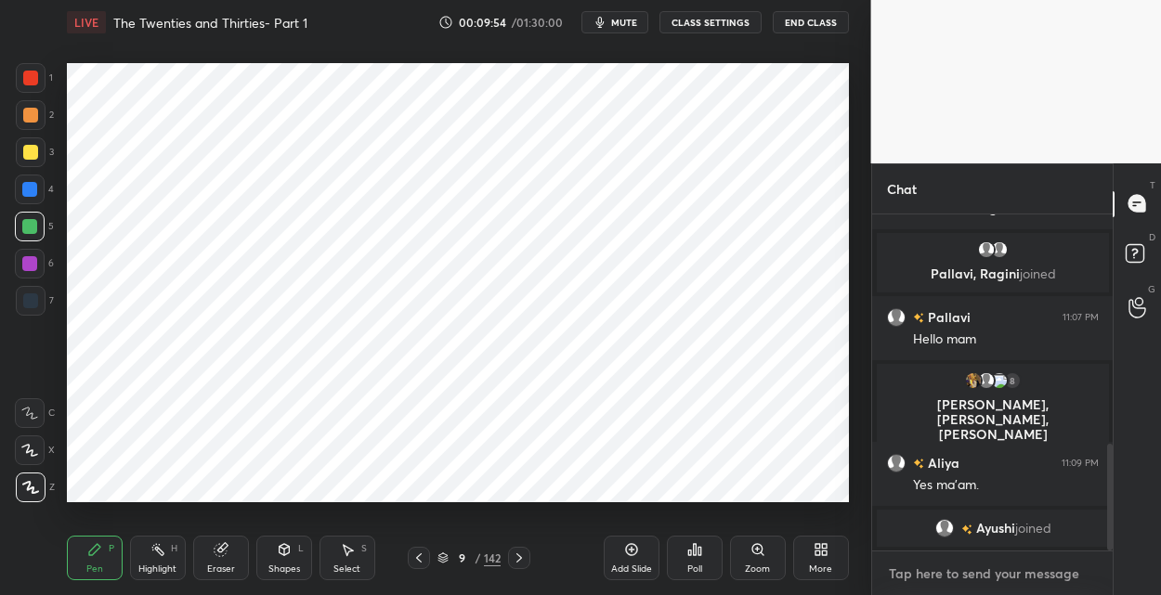
type textarea "x"
click at [907, 574] on textarea at bounding box center [993, 574] width 212 height 30
paste textarea "The Age of Anxiety: A Baroque Eclogue (1947) – Pulitzer Prize winner Four chara…"
type textarea "The Age of Anxiety: A Baroque Eclogue (1947) – Pulitzer Prize winner Four chara…"
type textarea "x"
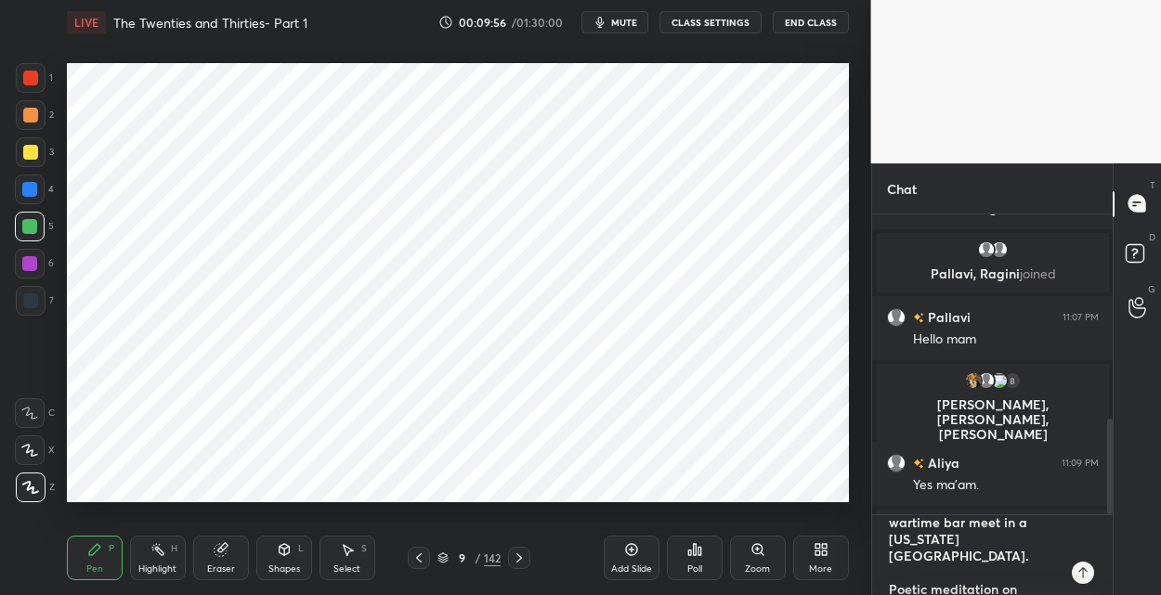
scroll to position [0, 0]
type textarea "The Age of Anxiety: A Baroque Eclogue (1947) – Pulitzer Prize winner Four chara…"
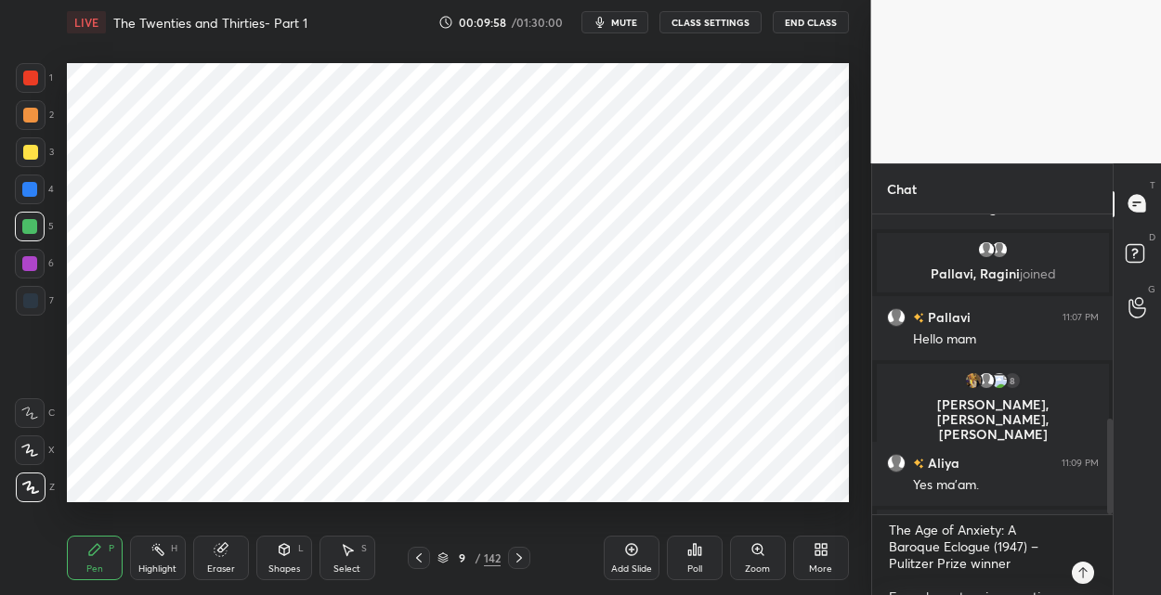
drag, startPoint x: 630, startPoint y: 556, endPoint x: 621, endPoint y: 541, distance: 17.9
click at [627, 555] on icon at bounding box center [631, 549] width 15 height 15
click at [29, 302] on div at bounding box center [30, 301] width 15 height 15
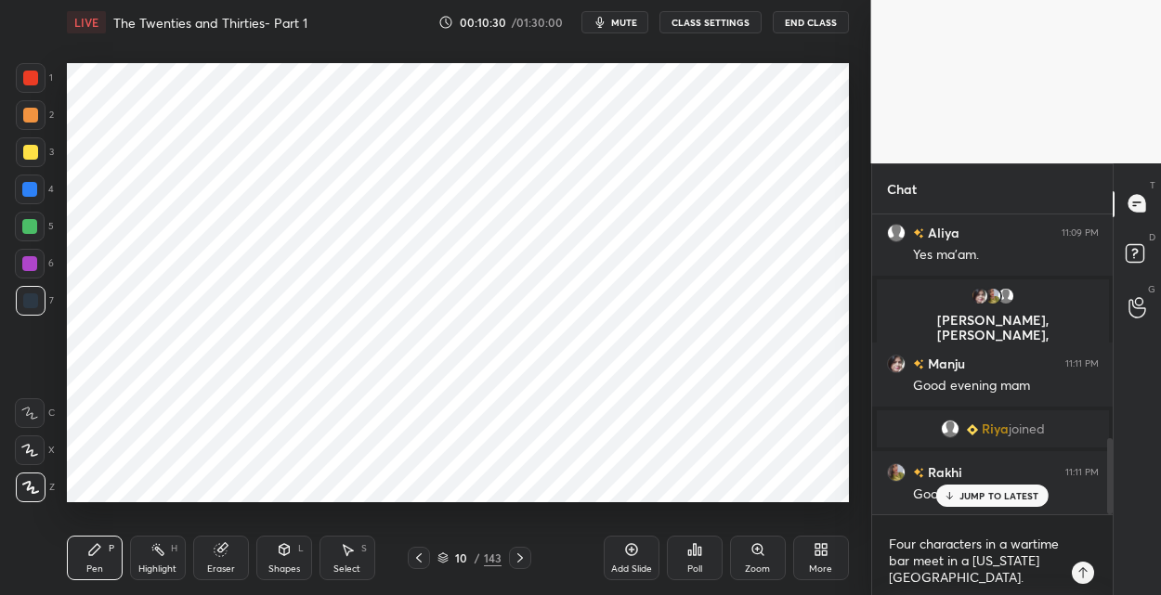
scroll to position [57, 0]
drag, startPoint x: 40, startPoint y: 85, endPoint x: 61, endPoint y: 84, distance: 21.4
click at [42, 86] on div at bounding box center [31, 78] width 30 height 30
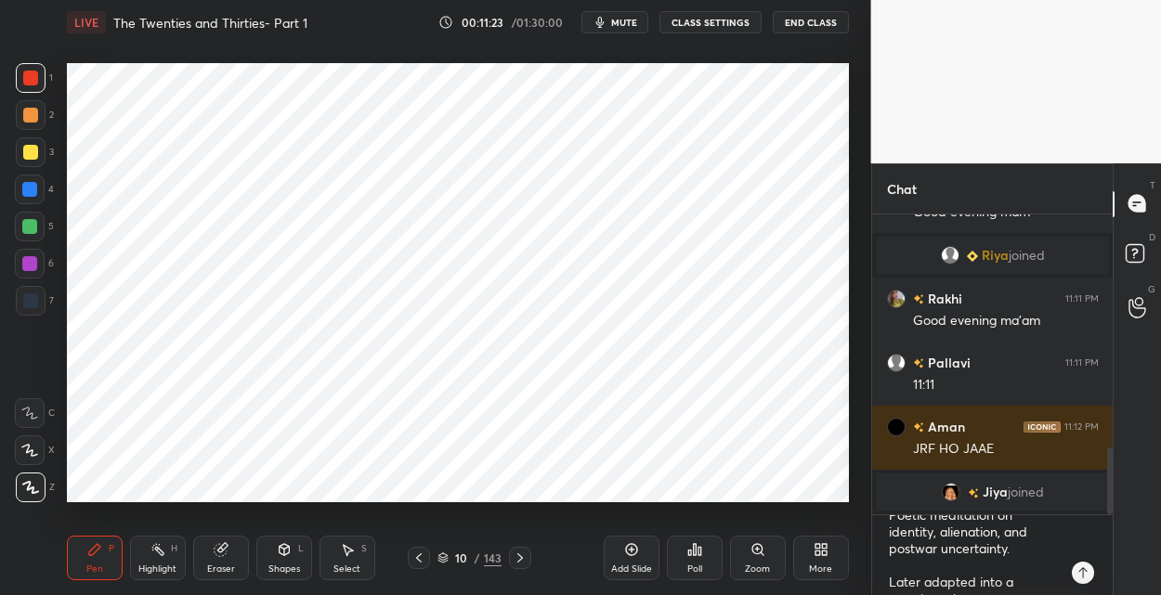
scroll to position [150, 0]
drag, startPoint x: 27, startPoint y: 233, endPoint x: 59, endPoint y: 213, distance: 38.4
click at [34, 229] on div at bounding box center [30, 227] width 30 height 30
click at [26, 187] on div at bounding box center [29, 189] width 15 height 15
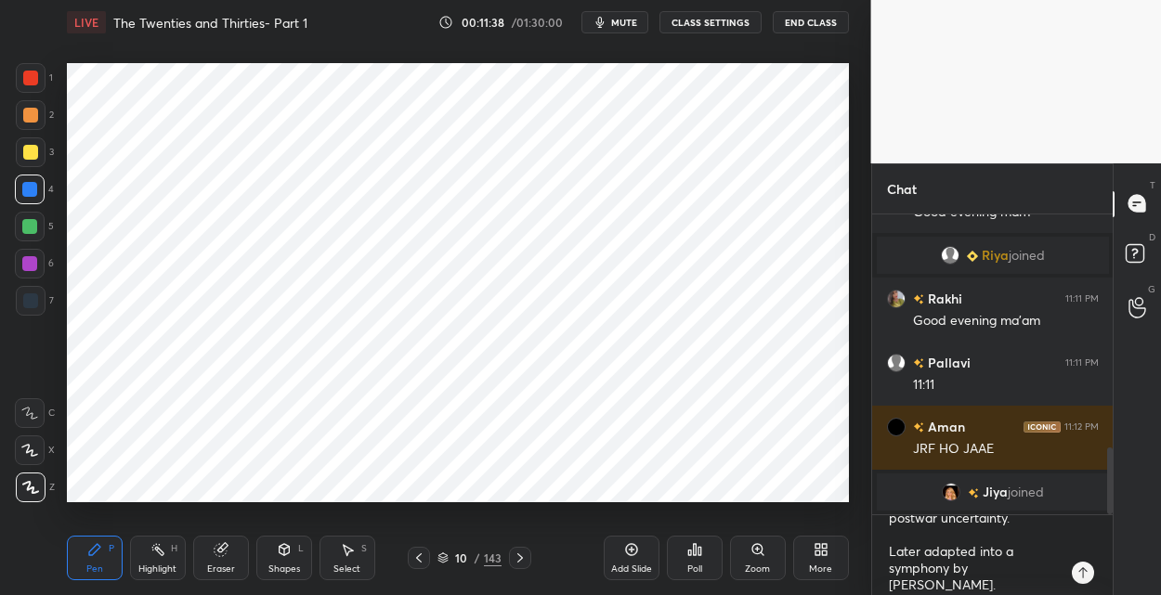
scroll to position [184, 0]
type textarea "x"
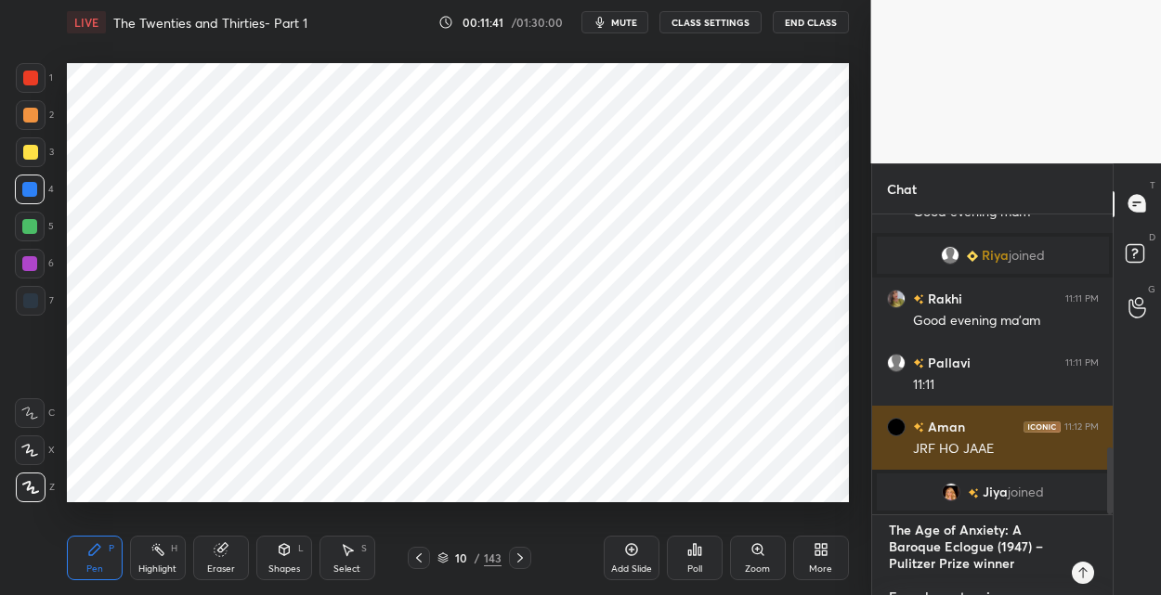
drag, startPoint x: 958, startPoint y: 587, endPoint x: 874, endPoint y: 457, distance: 154.6
click at [868, 469] on div "1 2 3 4 5 6 7 C X Z C X Z E E Erase all H H LIVE The Twenties and Thirties- Par…" at bounding box center [580, 297] width 1161 height 595
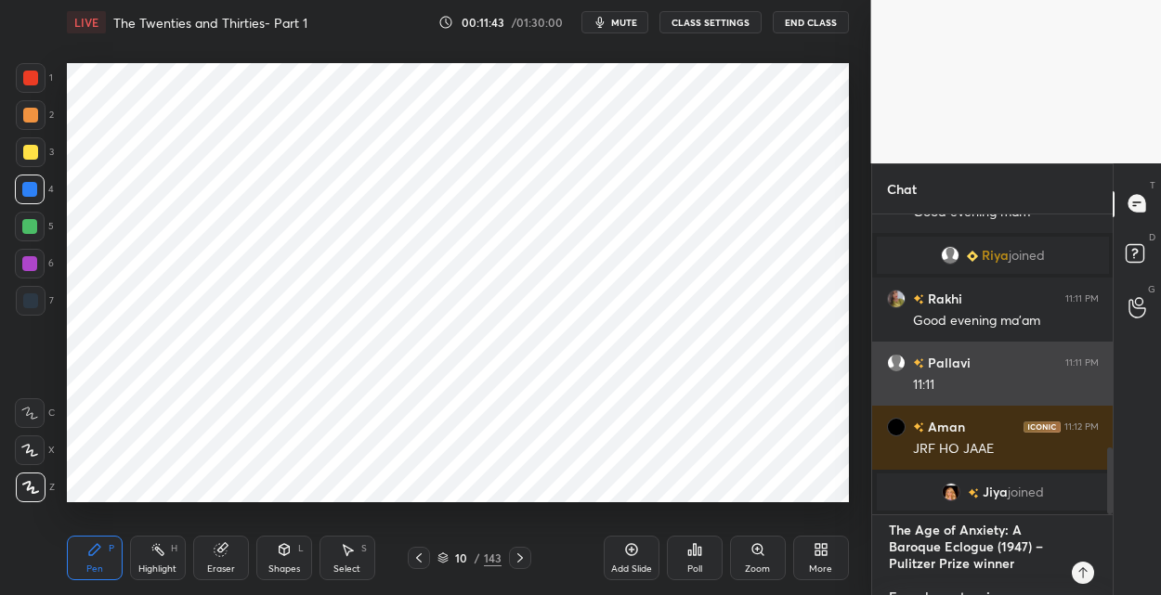
type textarea "x"
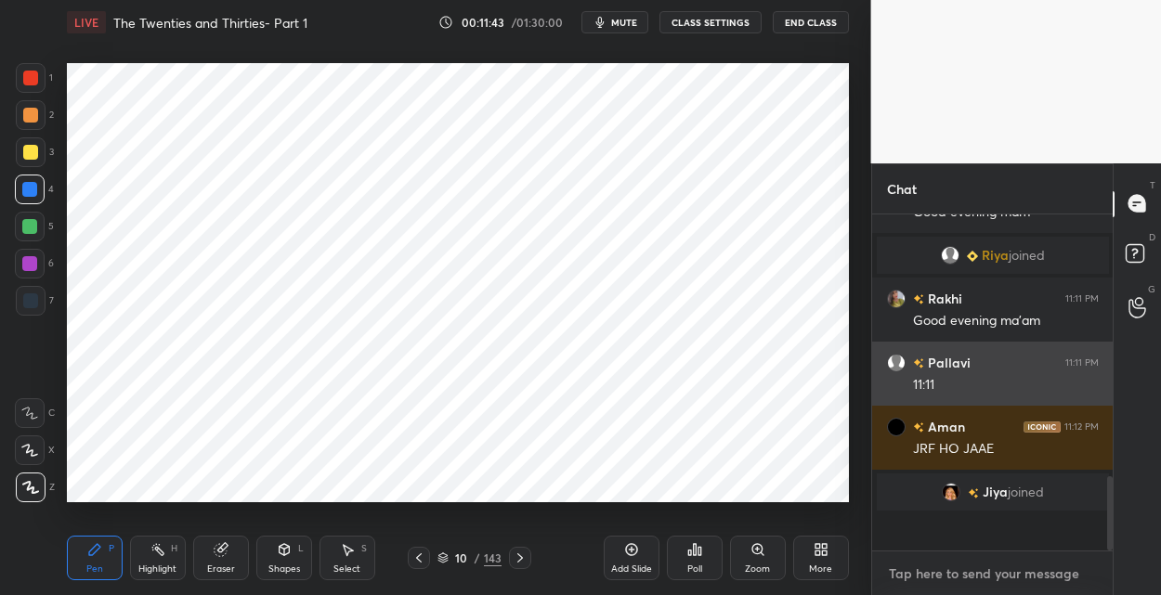
scroll to position [1018, 0]
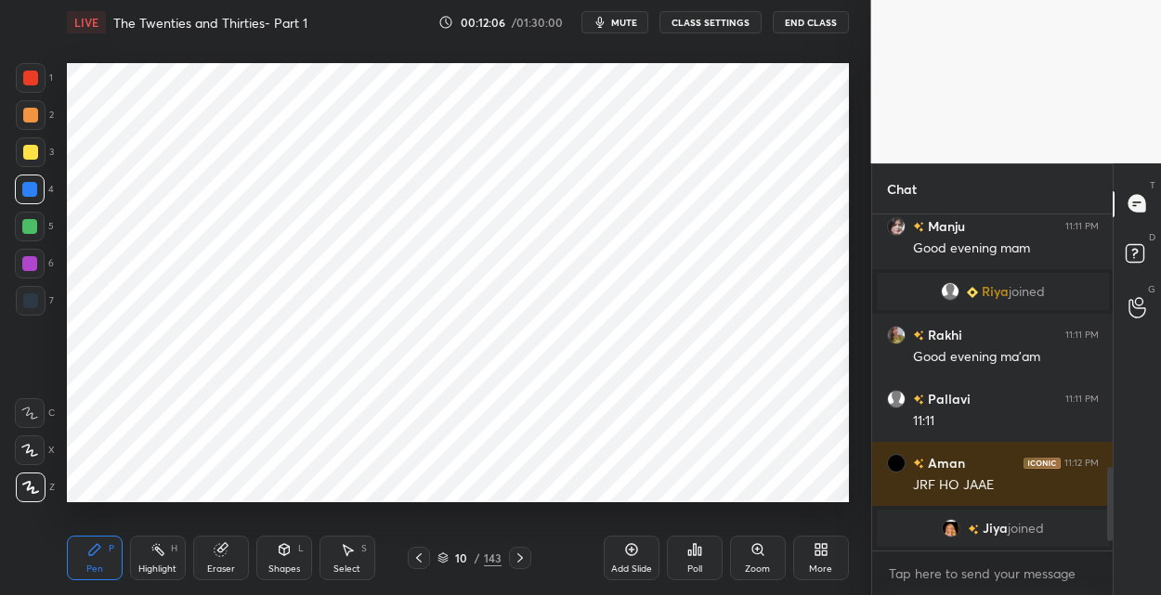
click at [516, 549] on div at bounding box center [520, 558] width 22 height 22
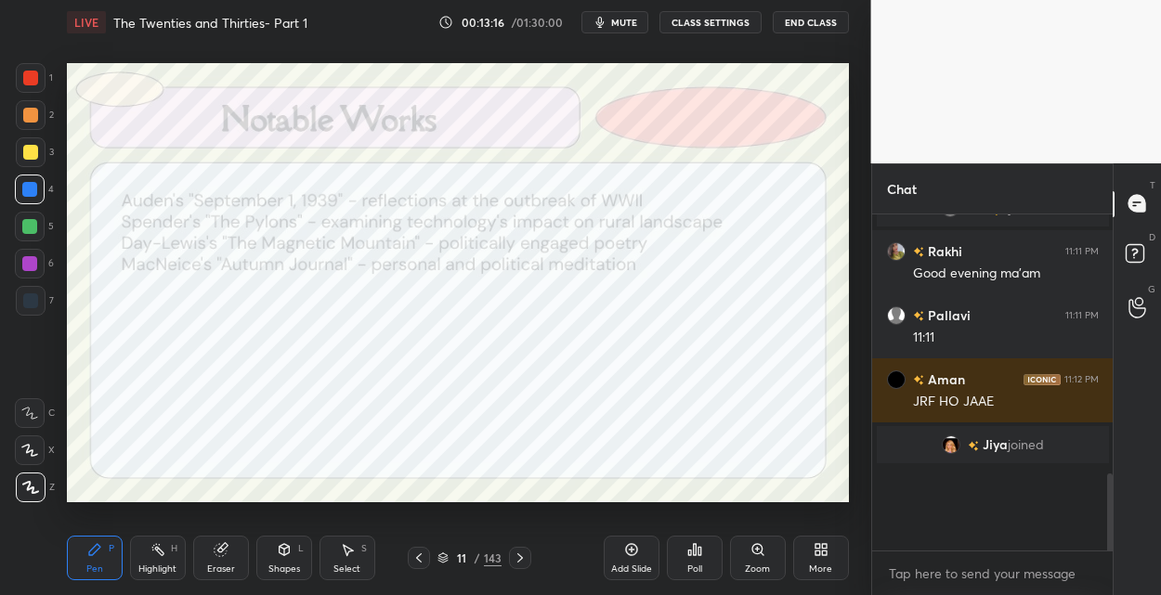
scroll to position [1160, 0]
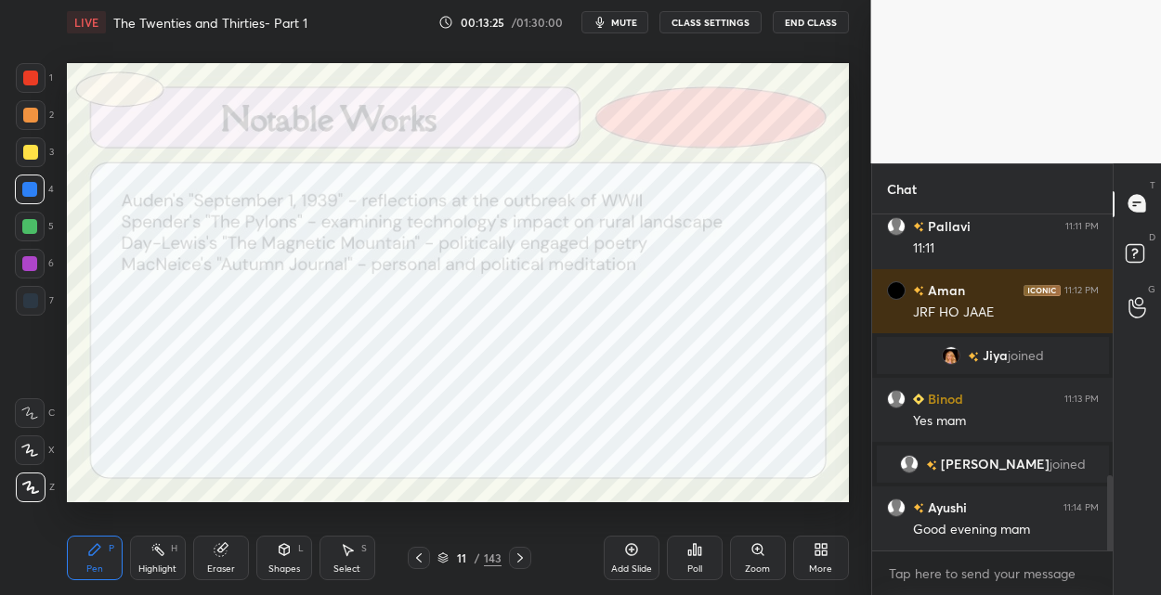
click at [489, 557] on div "143" at bounding box center [493, 558] width 18 height 17
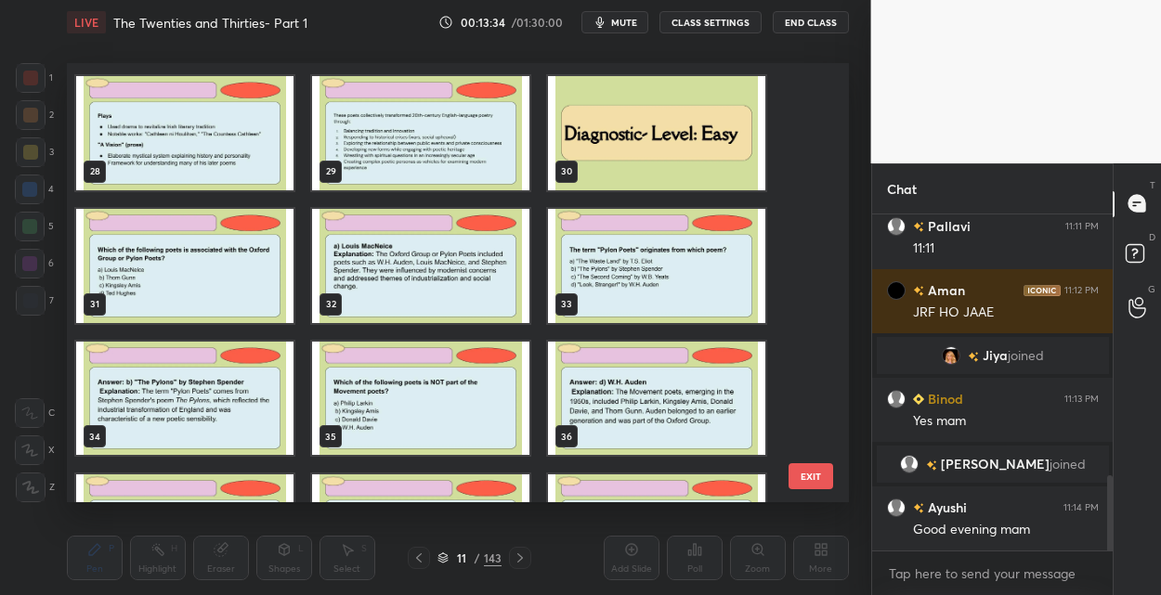
scroll to position [1201, 0]
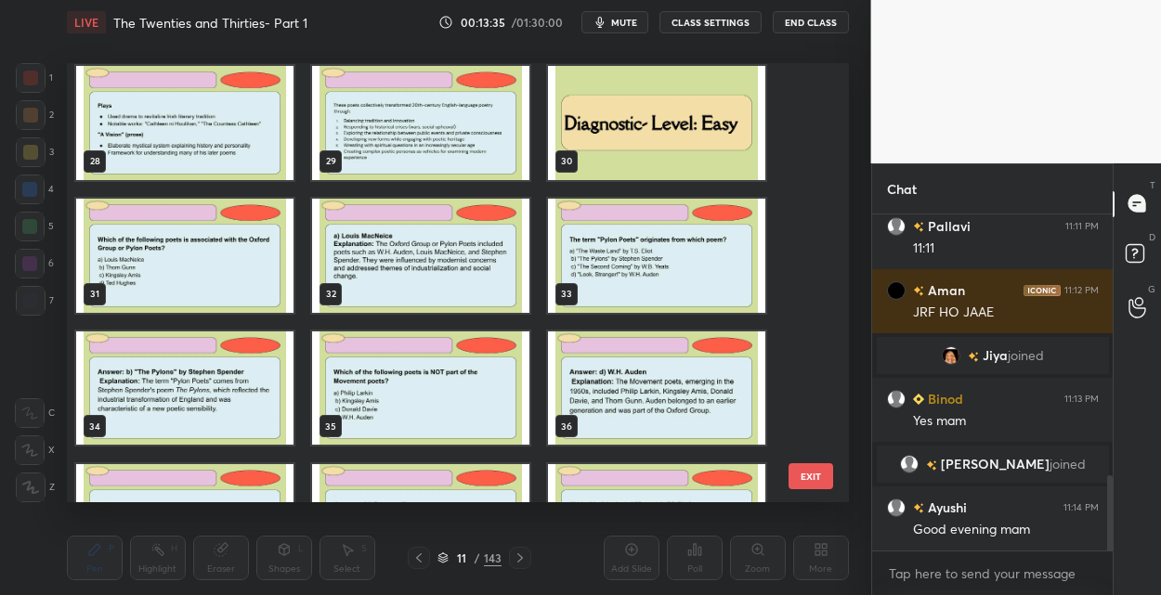
click at [243, 276] on img "grid" at bounding box center [184, 255] width 217 height 114
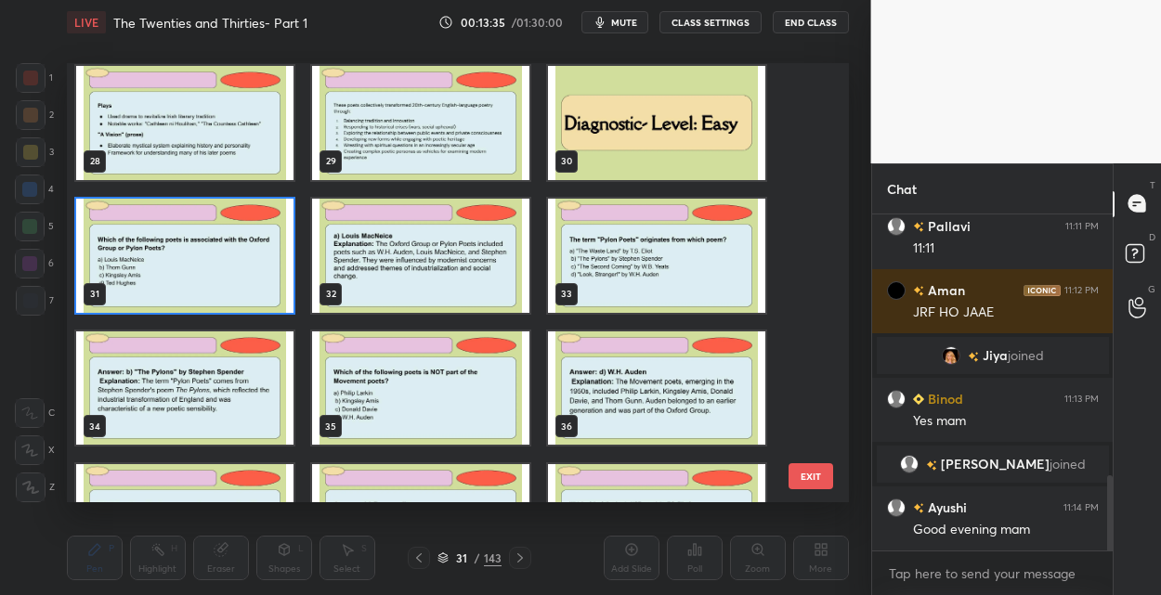
click at [243, 276] on img "grid" at bounding box center [184, 255] width 217 height 114
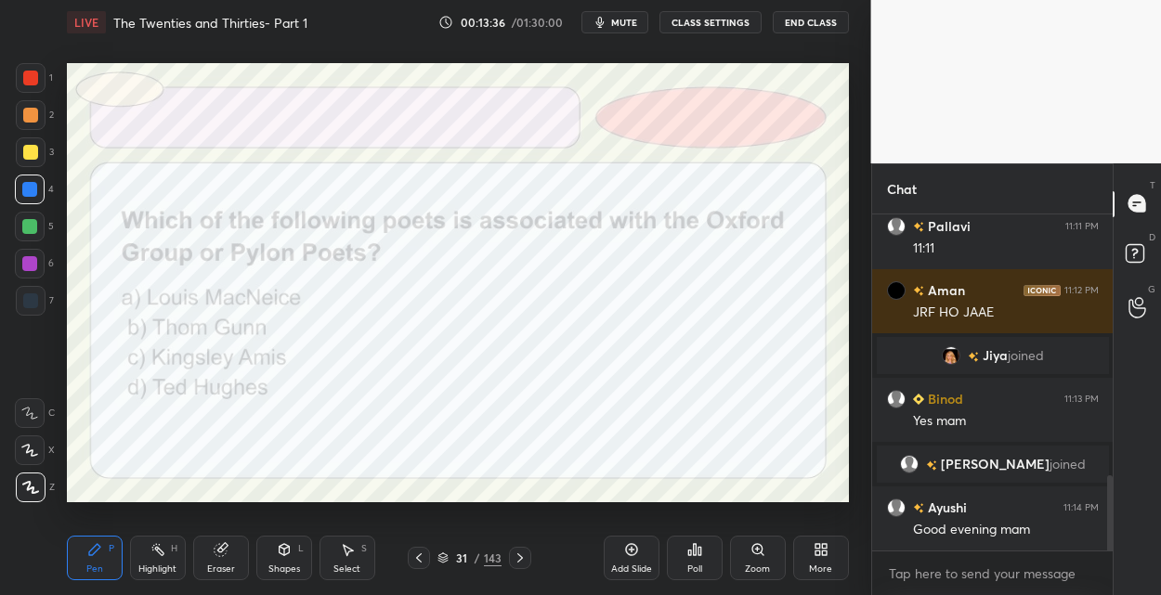
click at [243, 276] on img "grid" at bounding box center [184, 255] width 217 height 114
drag, startPoint x: 522, startPoint y: 559, endPoint x: 512, endPoint y: 528, distance: 32.3
click at [521, 556] on icon at bounding box center [520, 558] width 15 height 15
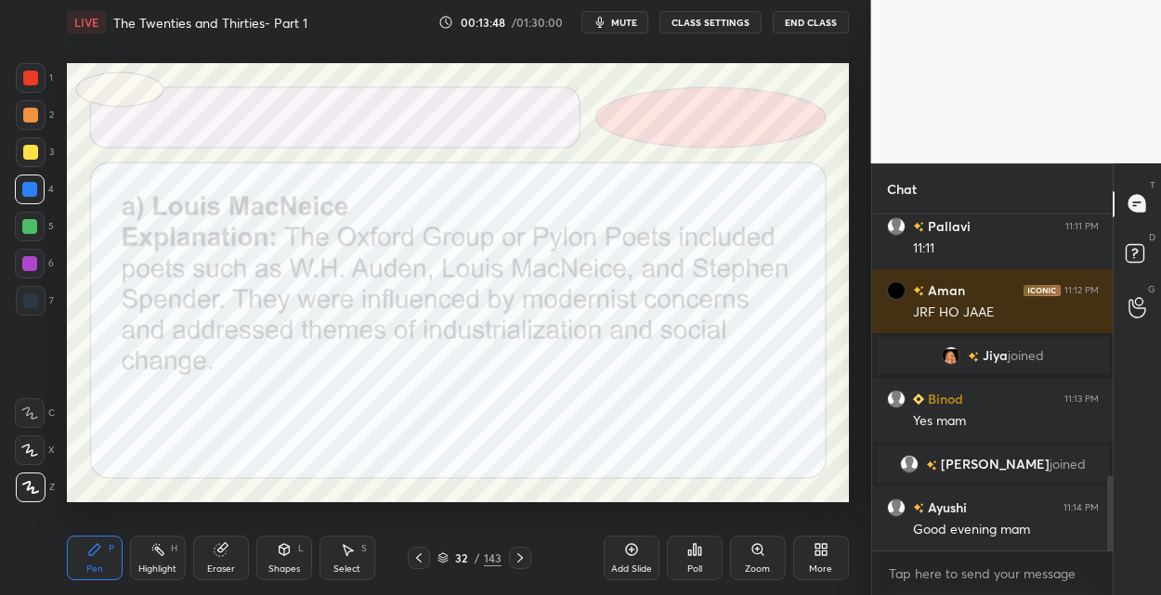
scroll to position [1224, 0]
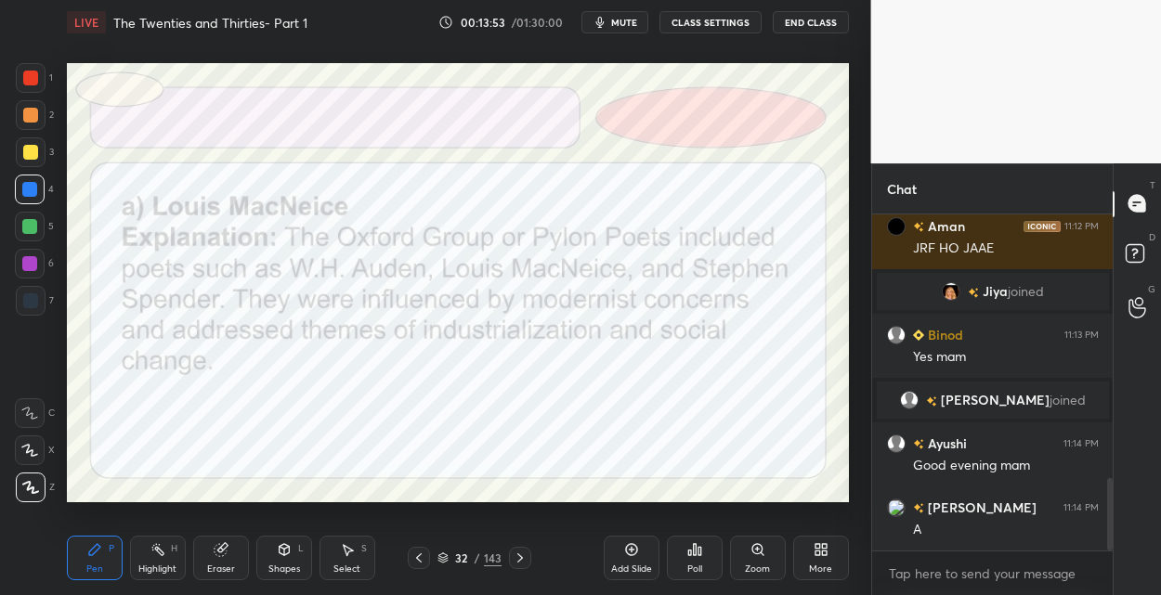
click at [488, 554] on div "143" at bounding box center [493, 558] width 18 height 17
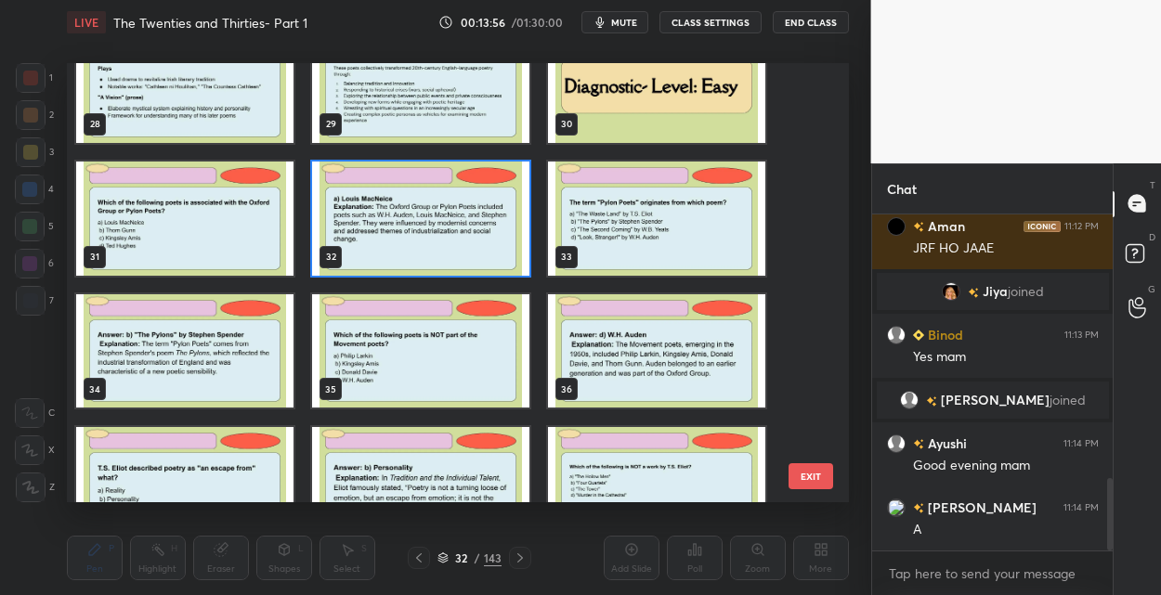
scroll to position [1240, 0]
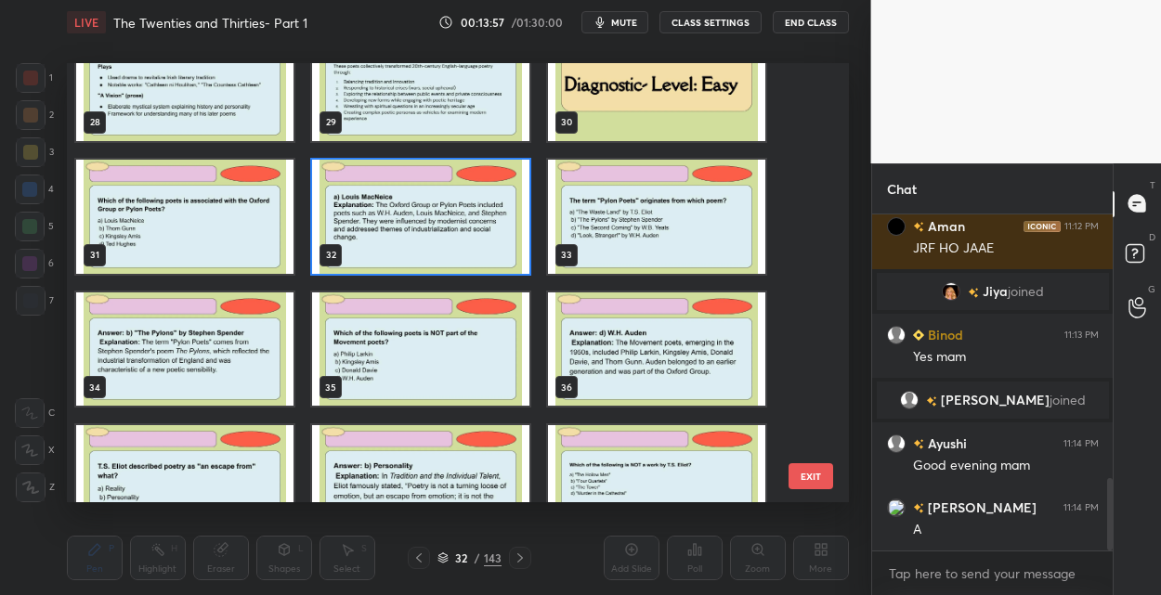
click at [666, 192] on img "grid" at bounding box center [656, 216] width 217 height 114
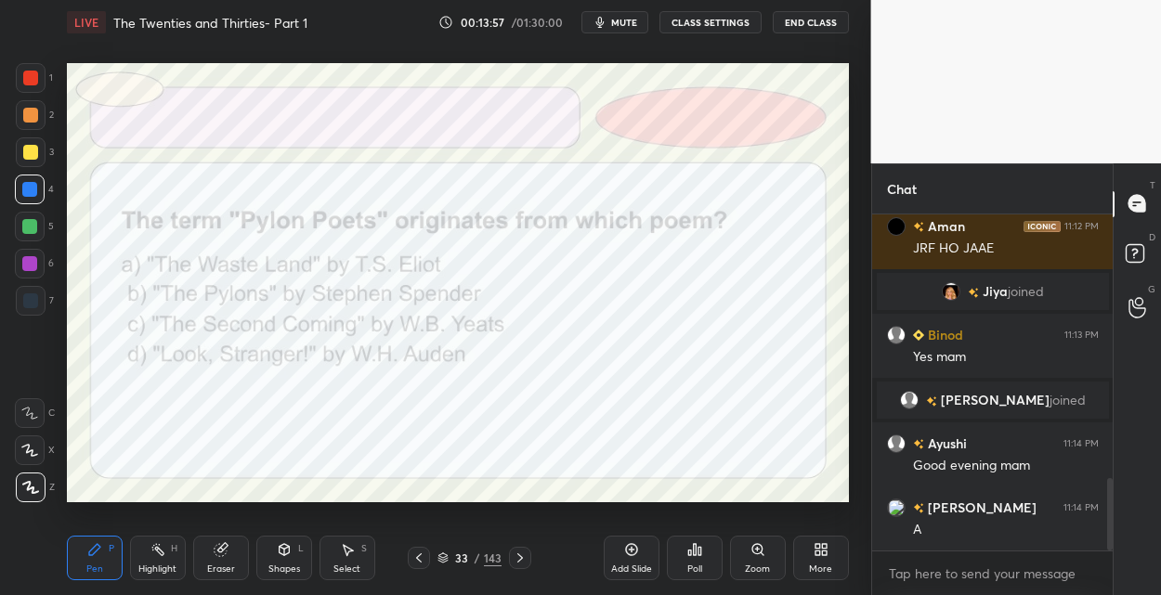
click at [666, 192] on img "grid" at bounding box center [656, 216] width 217 height 114
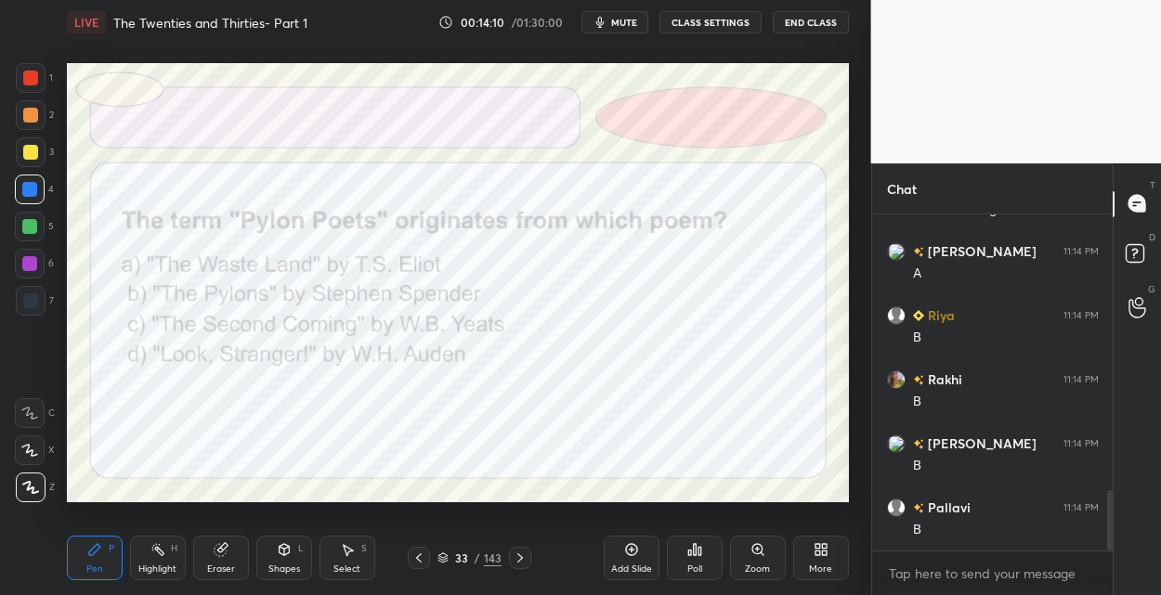
scroll to position [1545, 0]
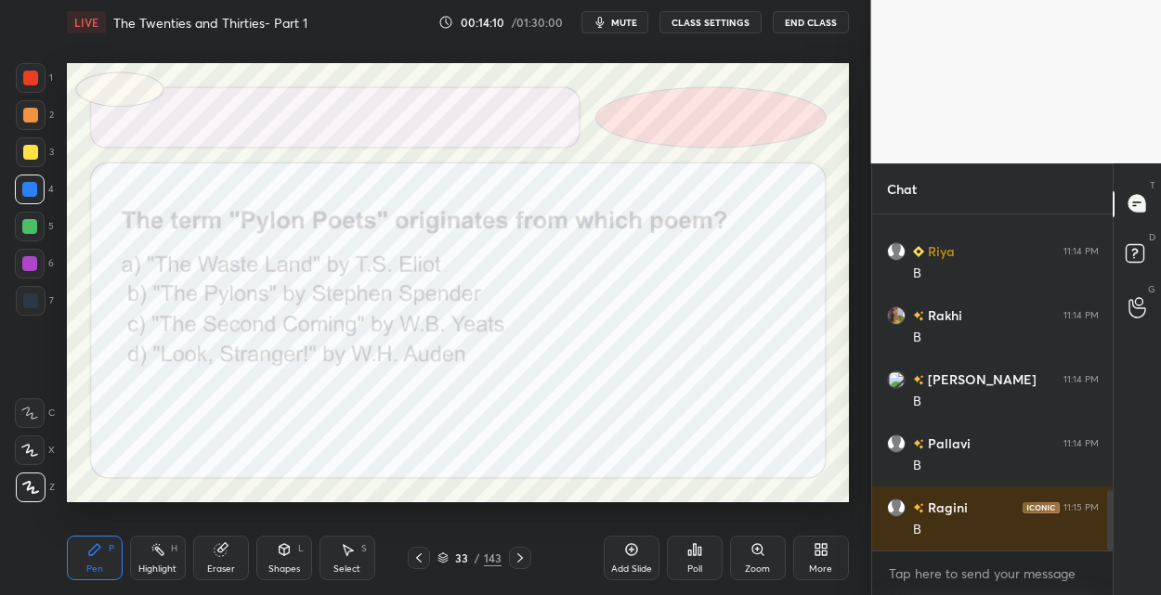
click at [34, 257] on div at bounding box center [29, 263] width 15 height 15
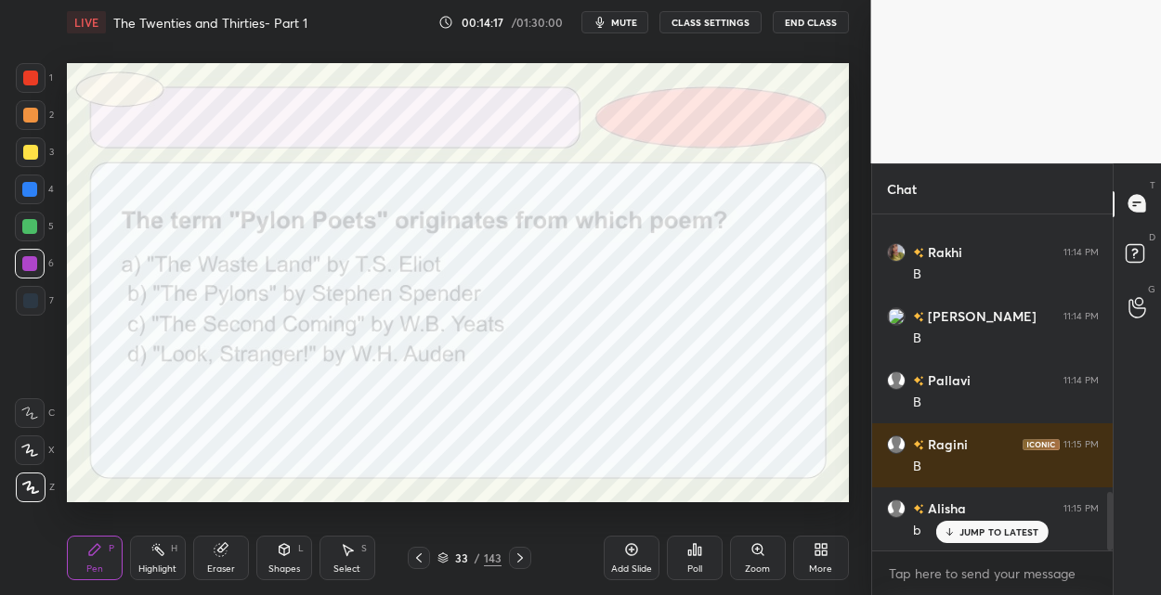
drag, startPoint x: 521, startPoint y: 559, endPoint x: 516, endPoint y: 548, distance: 12.1
click at [518, 555] on icon at bounding box center [520, 558] width 15 height 15
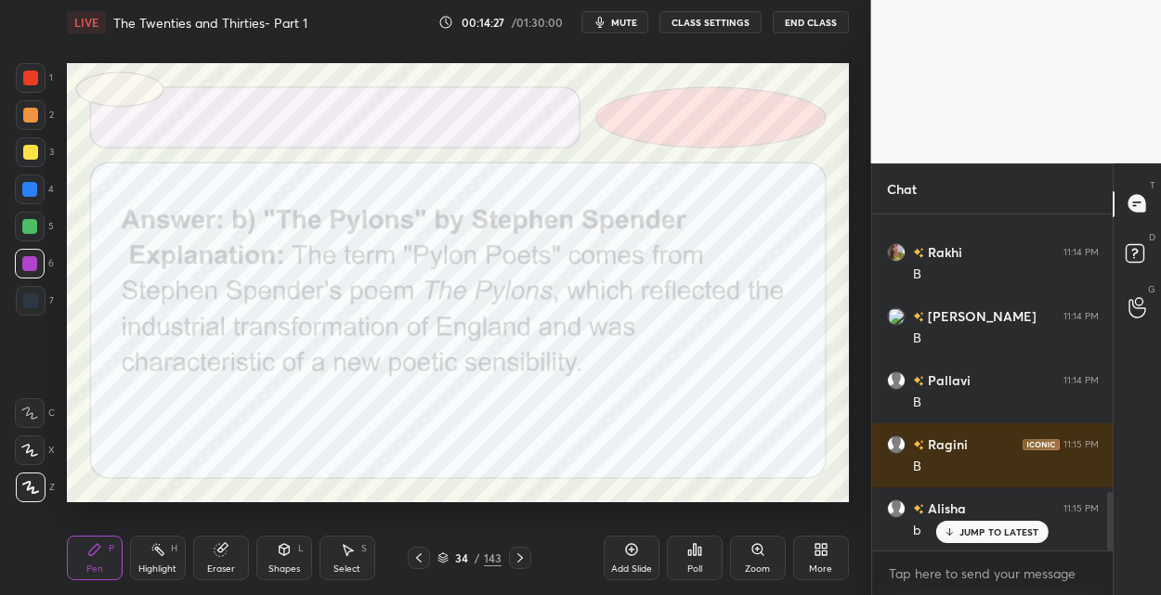
click at [491, 561] on div "143" at bounding box center [493, 558] width 18 height 17
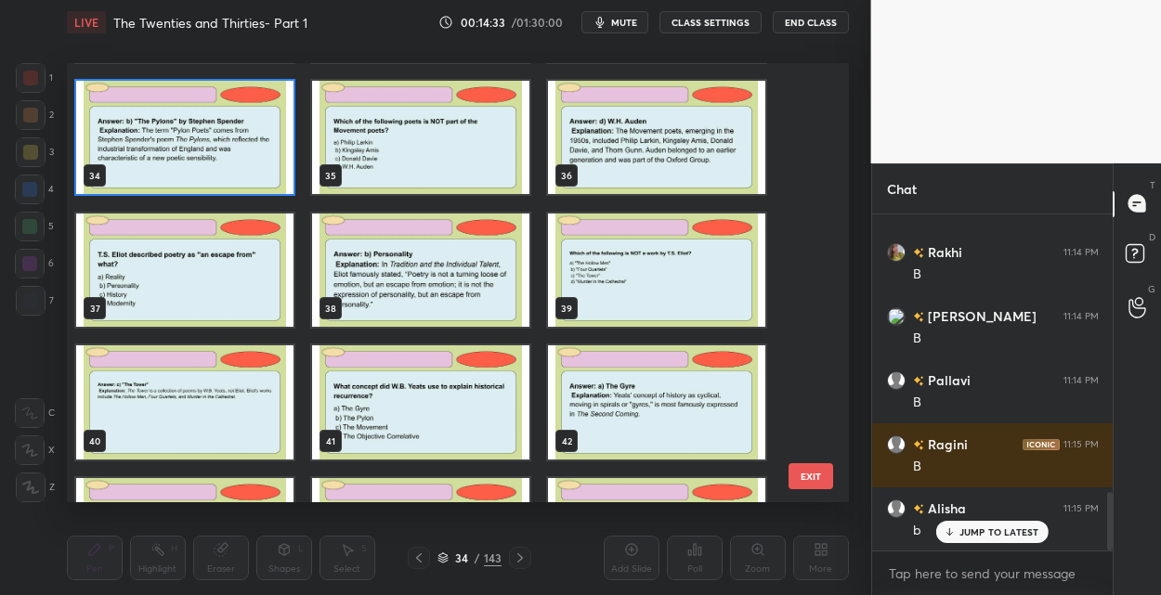
scroll to position [1454, 0]
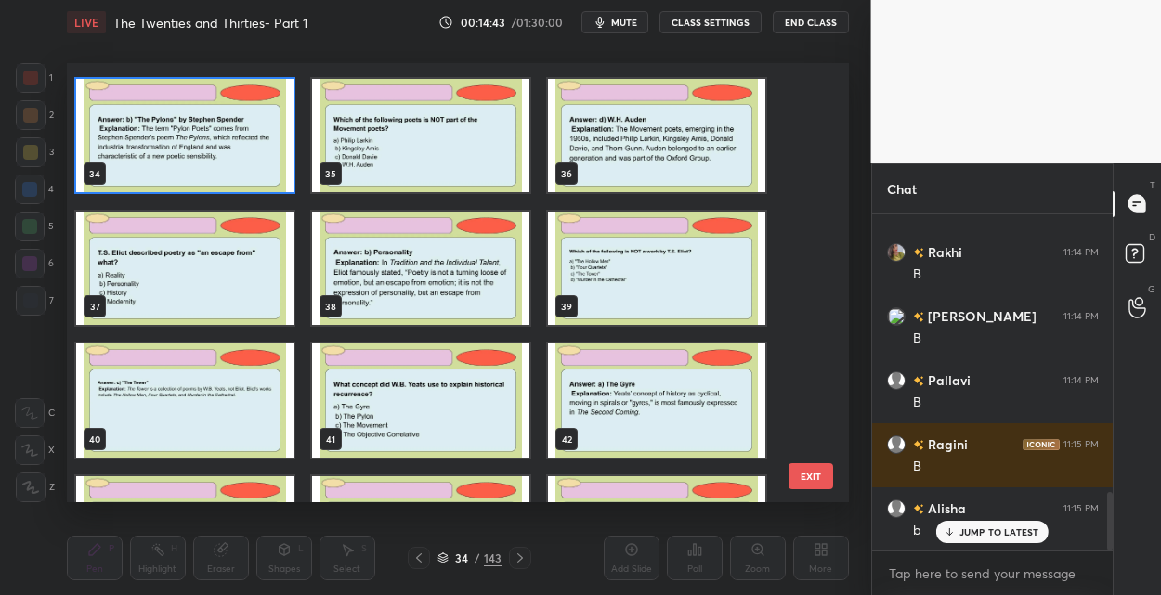
click at [207, 267] on img "grid" at bounding box center [184, 268] width 217 height 114
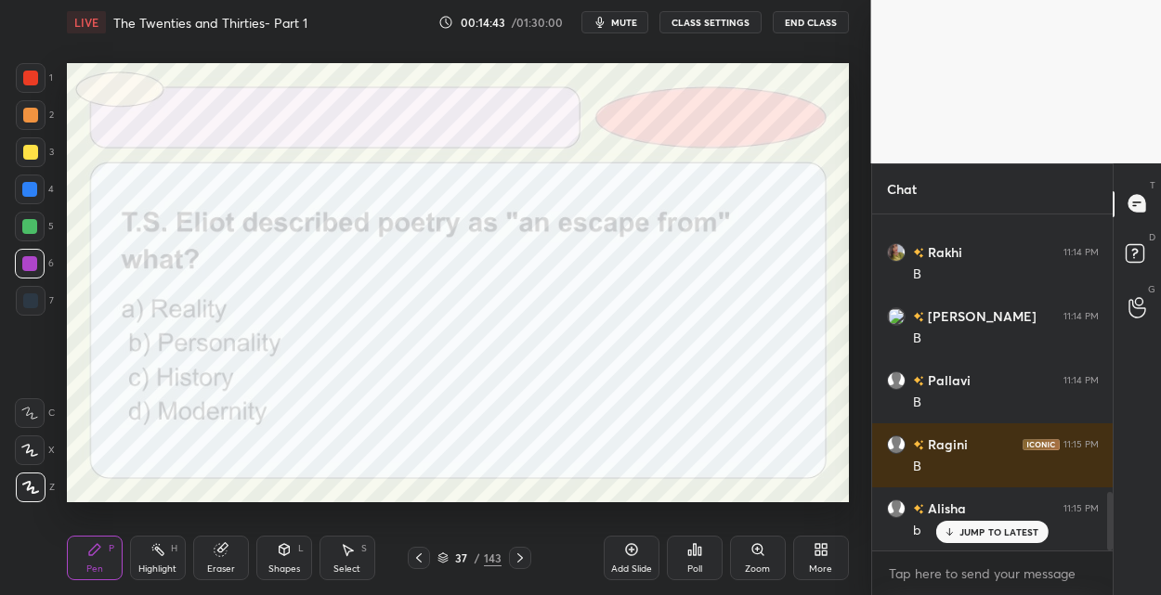
click at [207, 267] on img "grid" at bounding box center [184, 268] width 217 height 114
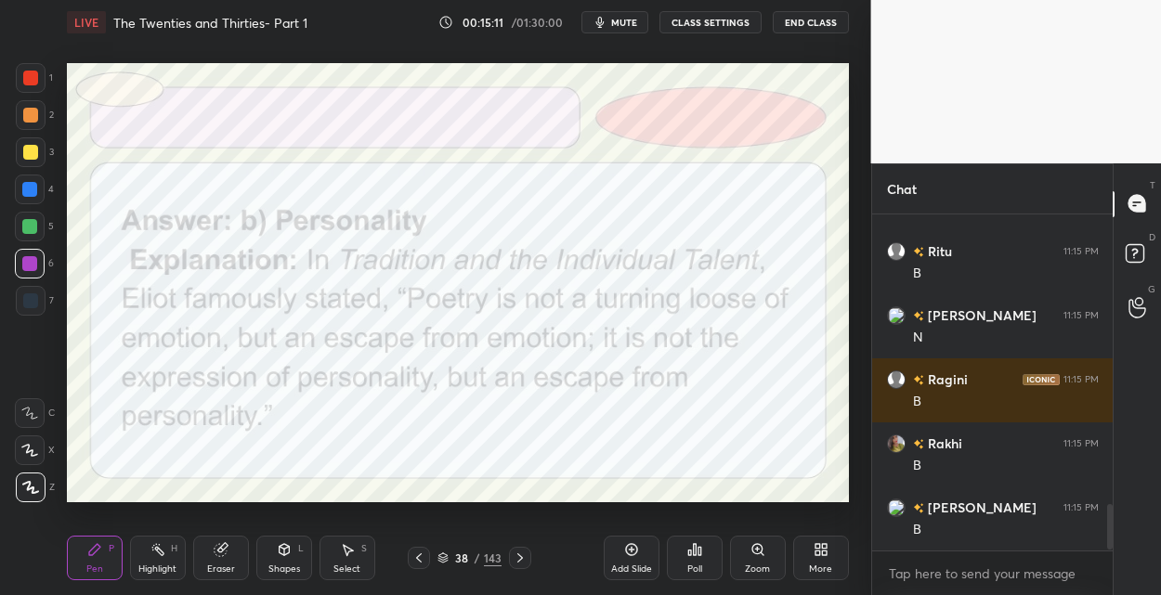
scroll to position [2165, 0]
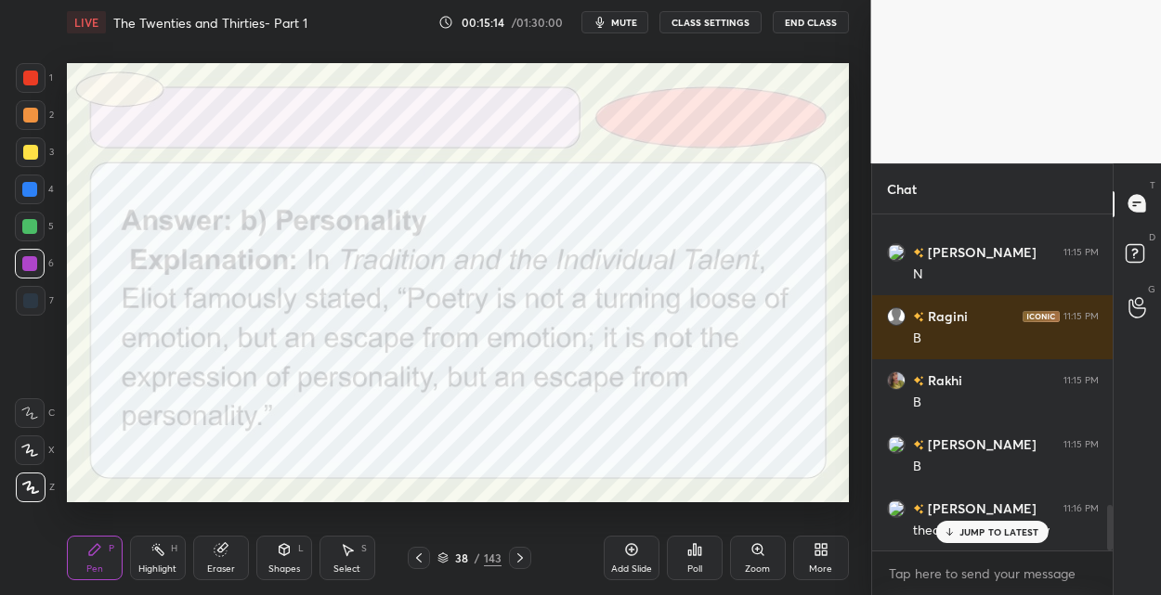
click at [40, 180] on div at bounding box center [30, 190] width 30 height 30
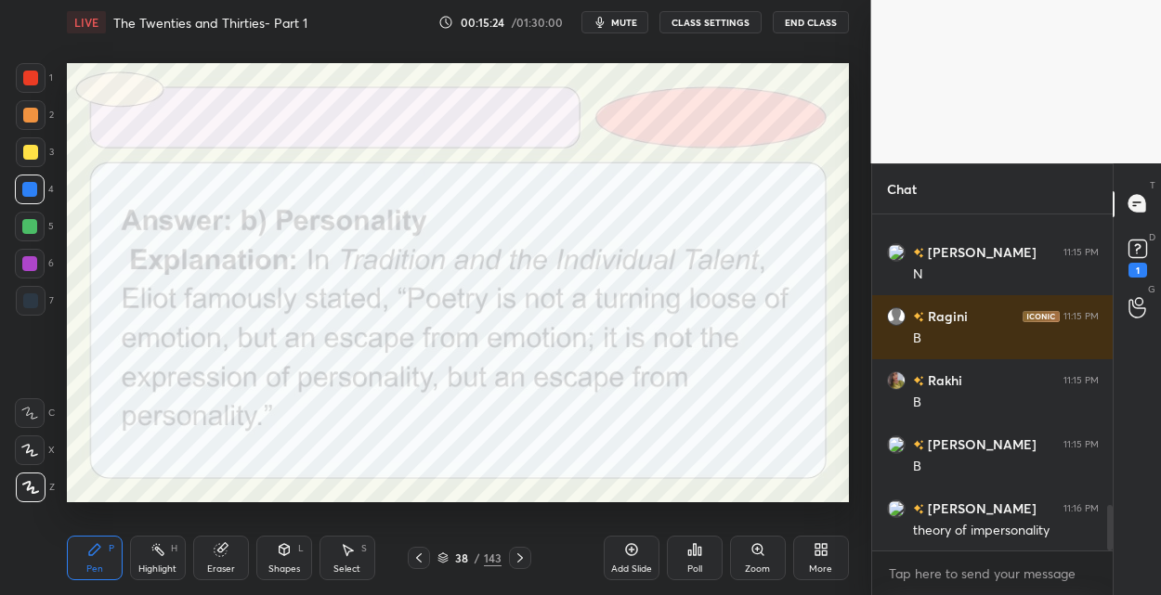
click at [486, 555] on div "143" at bounding box center [493, 558] width 18 height 17
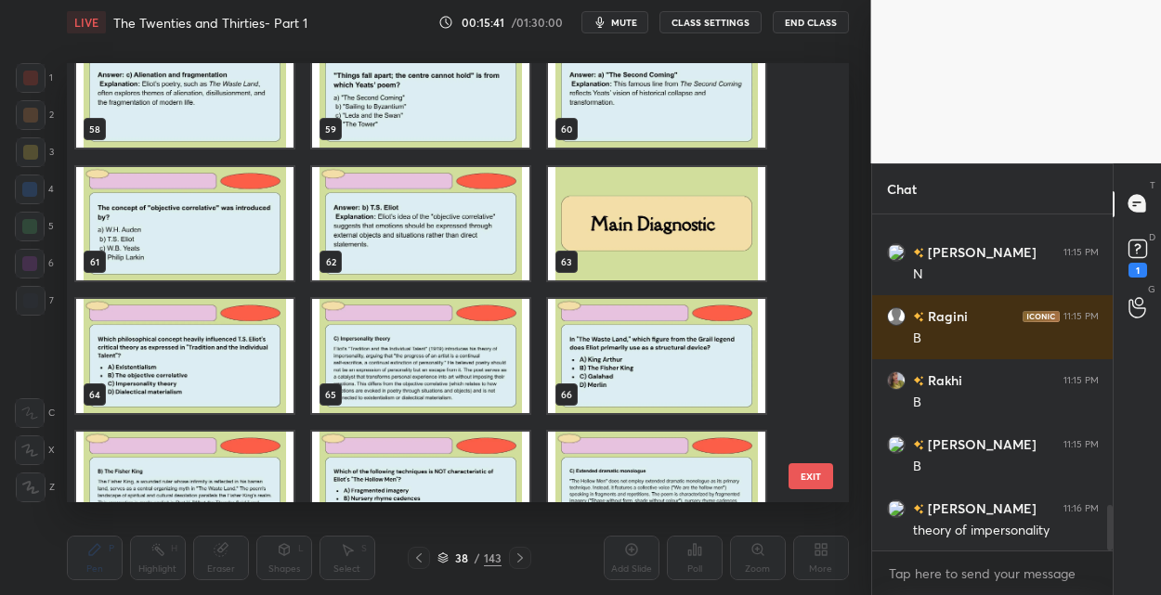
scroll to position [2632, 0]
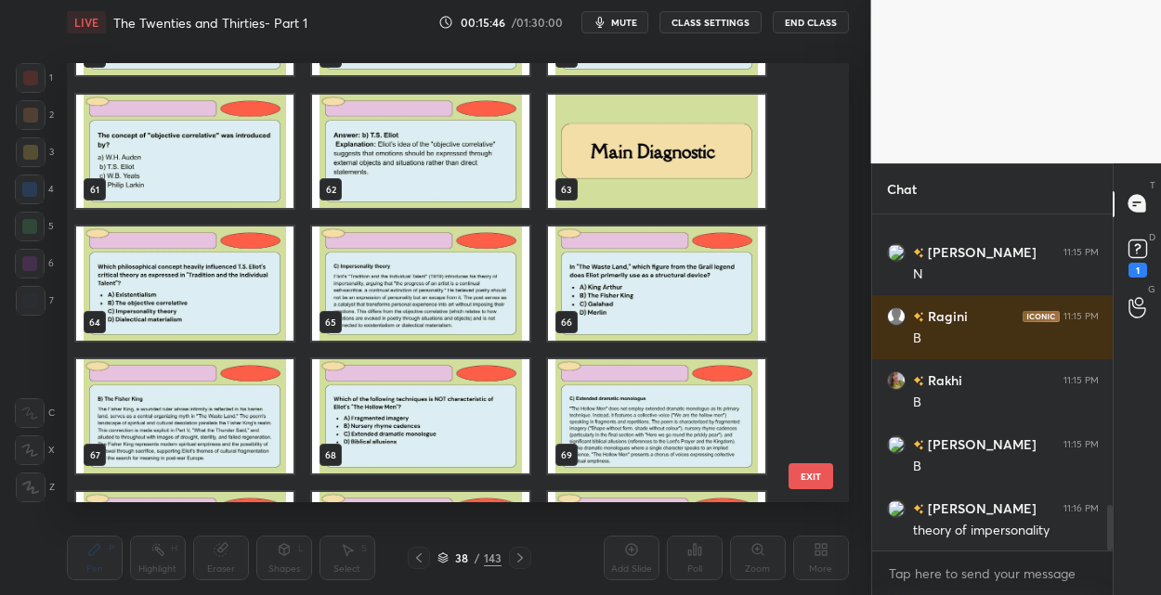
click at [823, 470] on button "EXIT" at bounding box center [811, 476] width 45 height 26
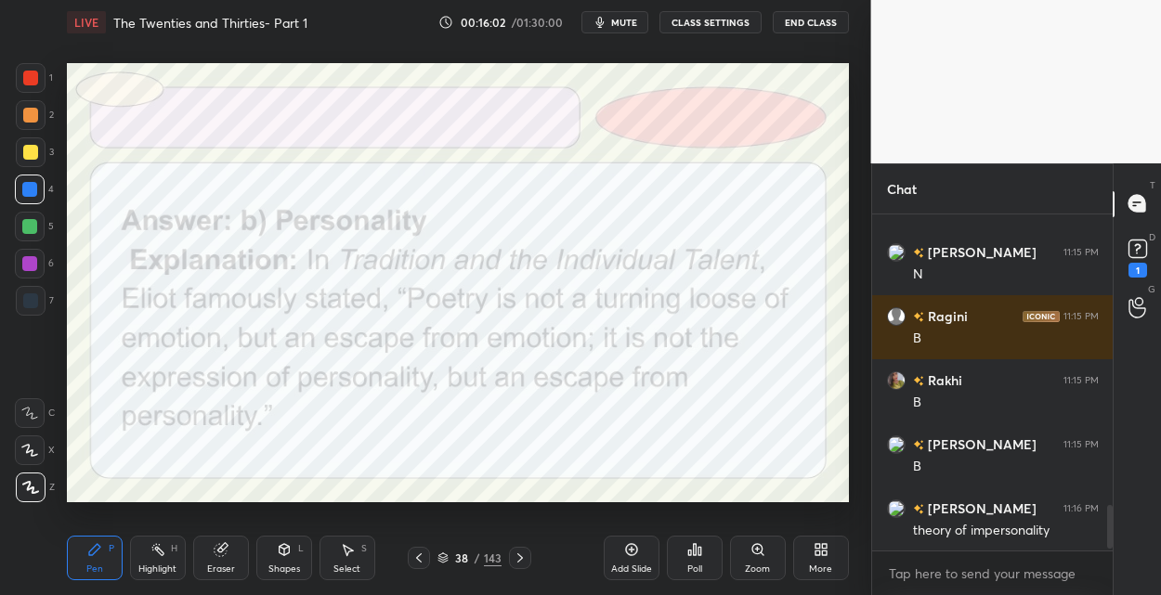
click at [490, 555] on div "143" at bounding box center [493, 558] width 18 height 17
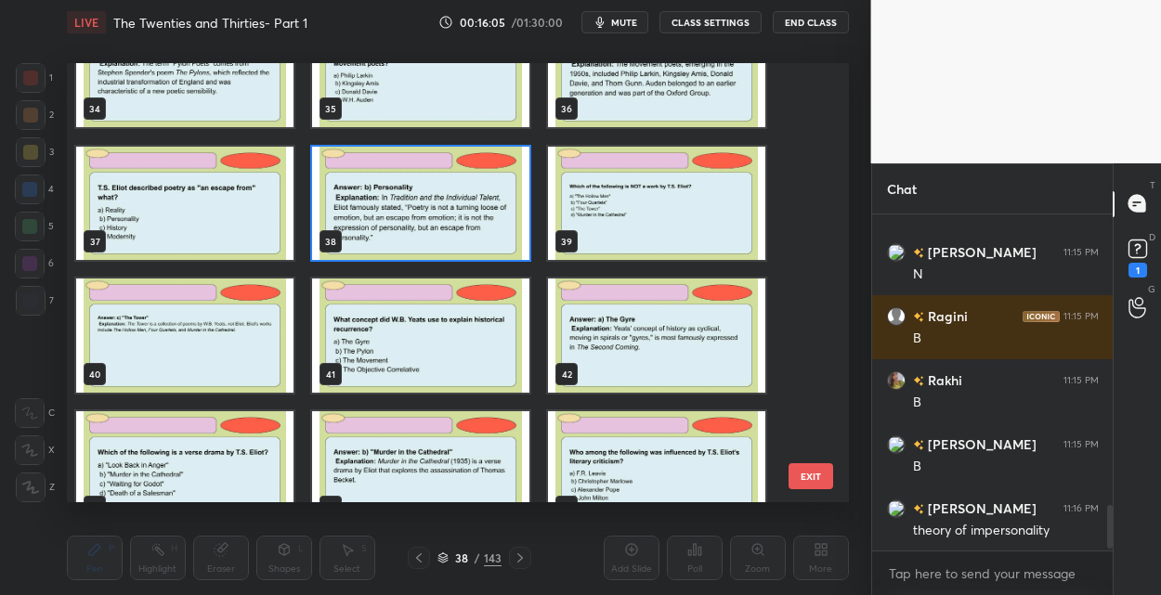
scroll to position [1528, 0]
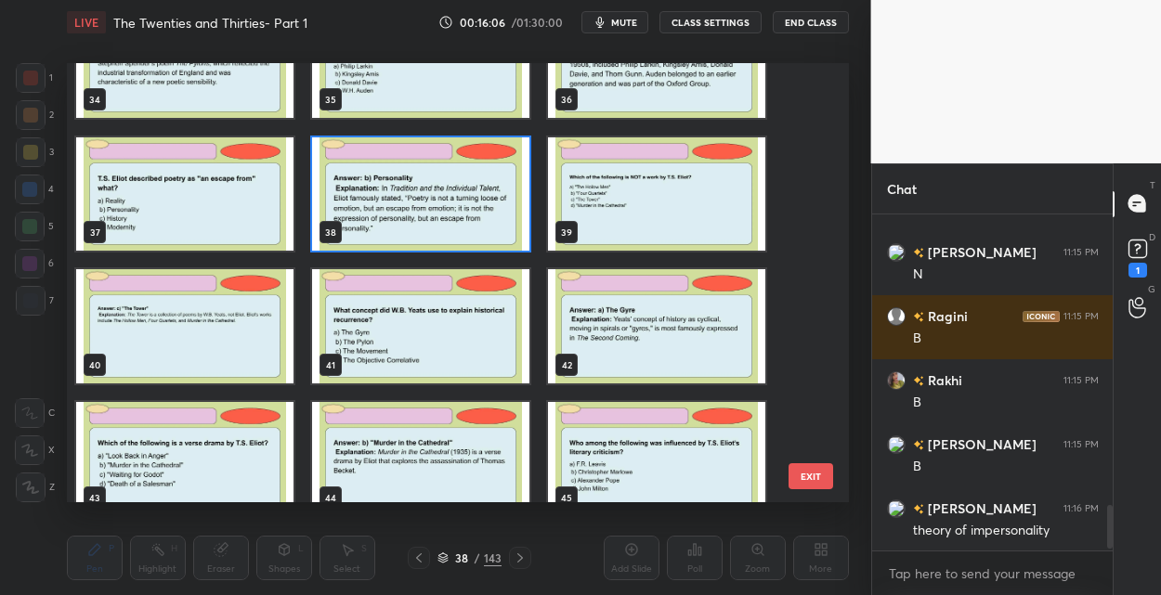
click at [455, 352] on img "grid" at bounding box center [420, 326] width 217 height 114
click at [450, 353] on img "grid" at bounding box center [420, 326] width 217 height 114
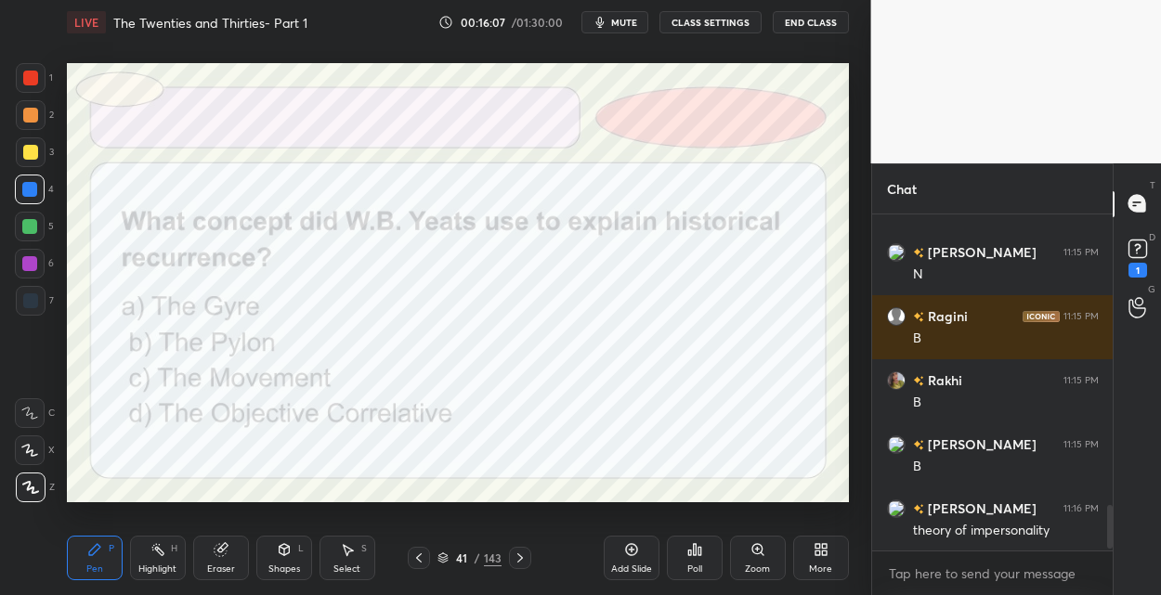
click at [451, 352] on img "grid" at bounding box center [420, 326] width 217 height 114
click at [461, 348] on img "grid" at bounding box center [420, 326] width 217 height 114
click at [36, 291] on div at bounding box center [31, 301] width 30 height 30
drag, startPoint x: 36, startPoint y: 189, endPoint x: 65, endPoint y: 179, distance: 30.3
click at [39, 188] on div at bounding box center [30, 190] width 30 height 30
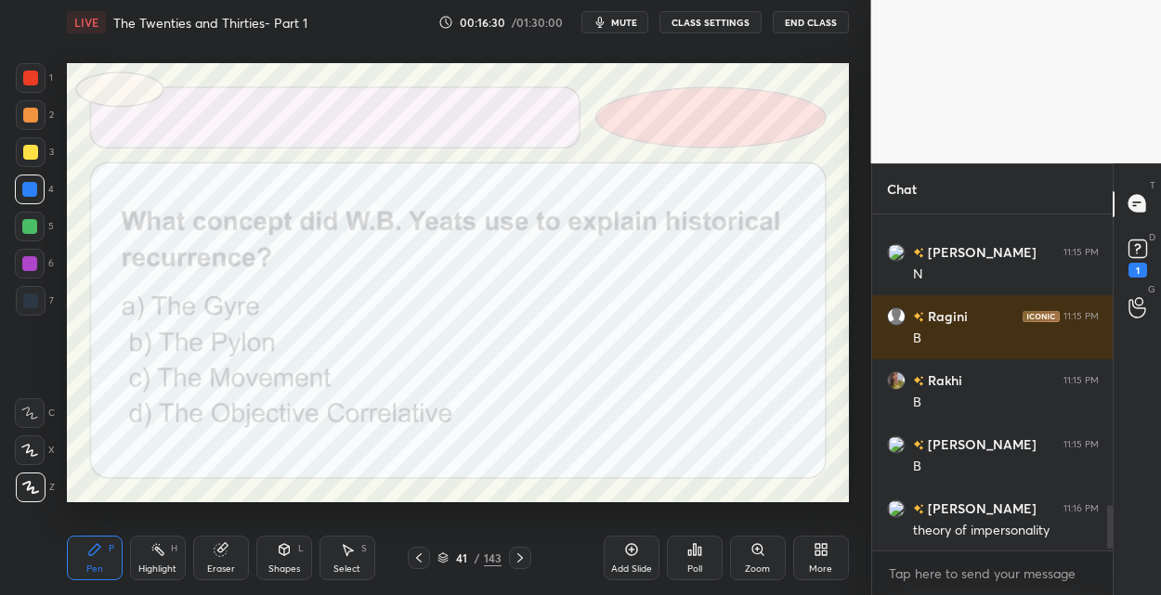
drag, startPoint x: 515, startPoint y: 555, endPoint x: 511, endPoint y: 542, distance: 13.8
click at [514, 552] on icon at bounding box center [520, 558] width 15 height 15
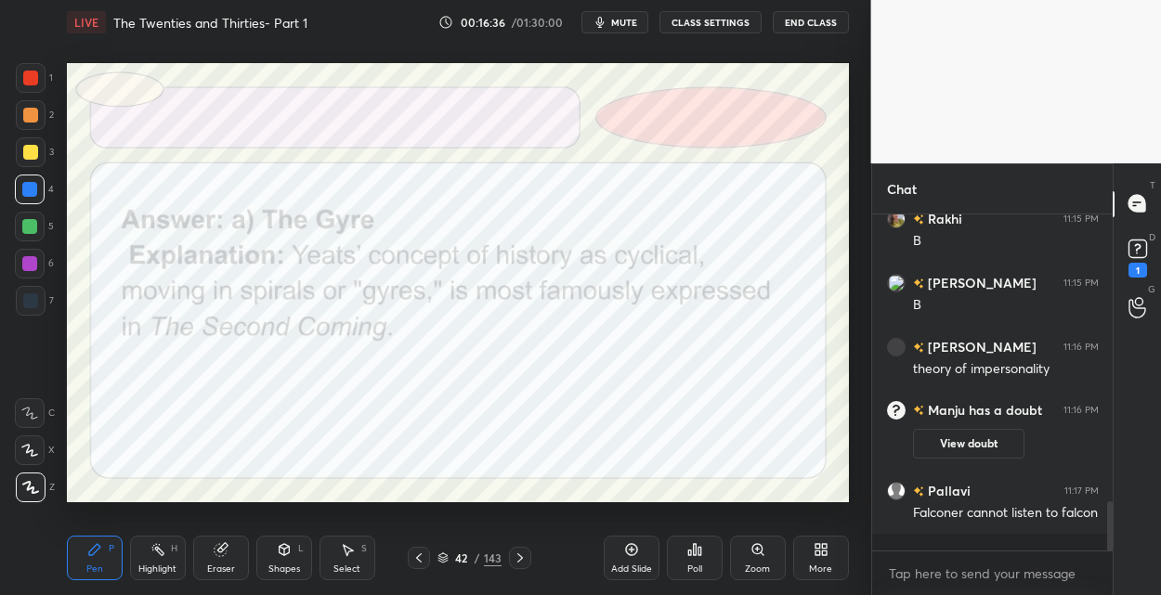
scroll to position [1974, 0]
drag, startPoint x: 37, startPoint y: 261, endPoint x: 60, endPoint y: 254, distance: 24.4
click at [40, 262] on div at bounding box center [30, 264] width 30 height 30
drag, startPoint x: 489, startPoint y: 556, endPoint x: 476, endPoint y: 504, distance: 53.6
click at [489, 555] on div "143" at bounding box center [493, 558] width 18 height 17
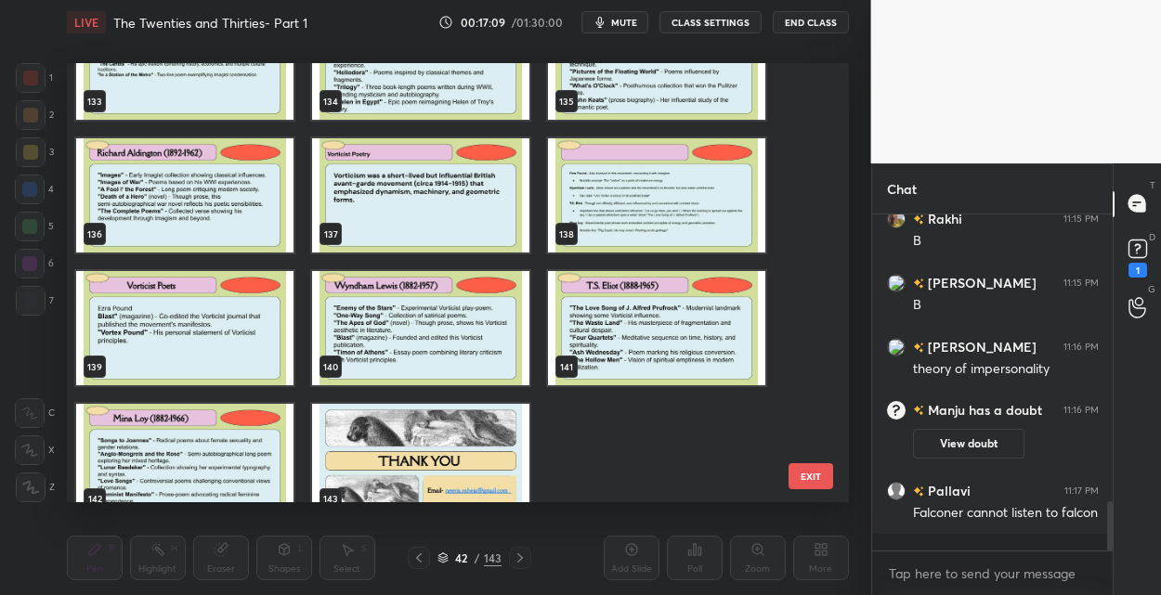
scroll to position [5930, 0]
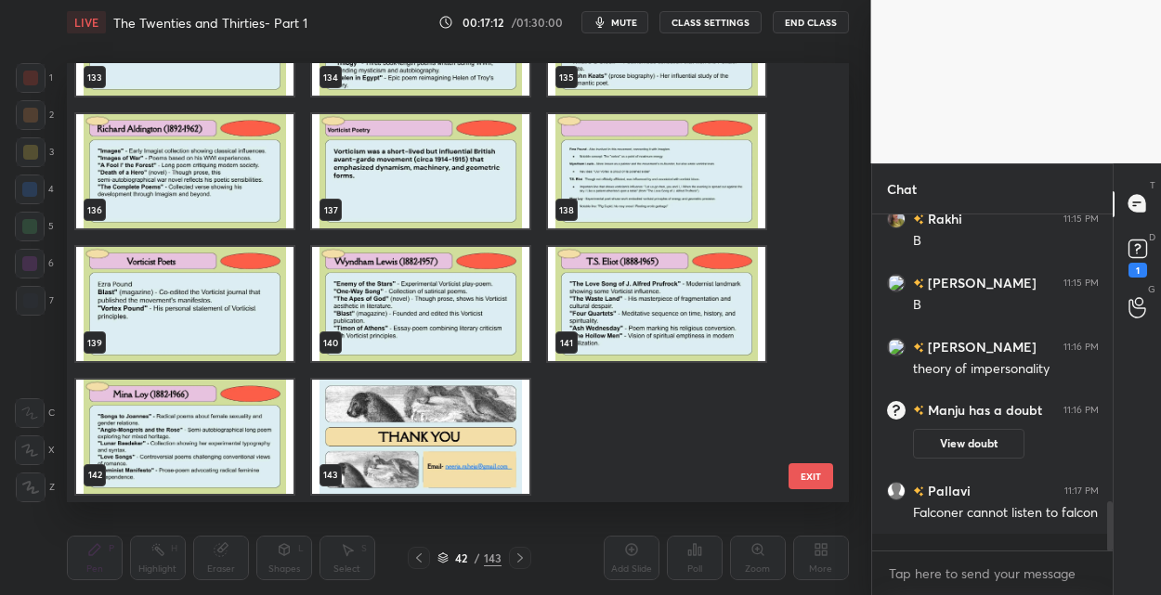
click at [215, 417] on img "grid" at bounding box center [184, 437] width 217 height 114
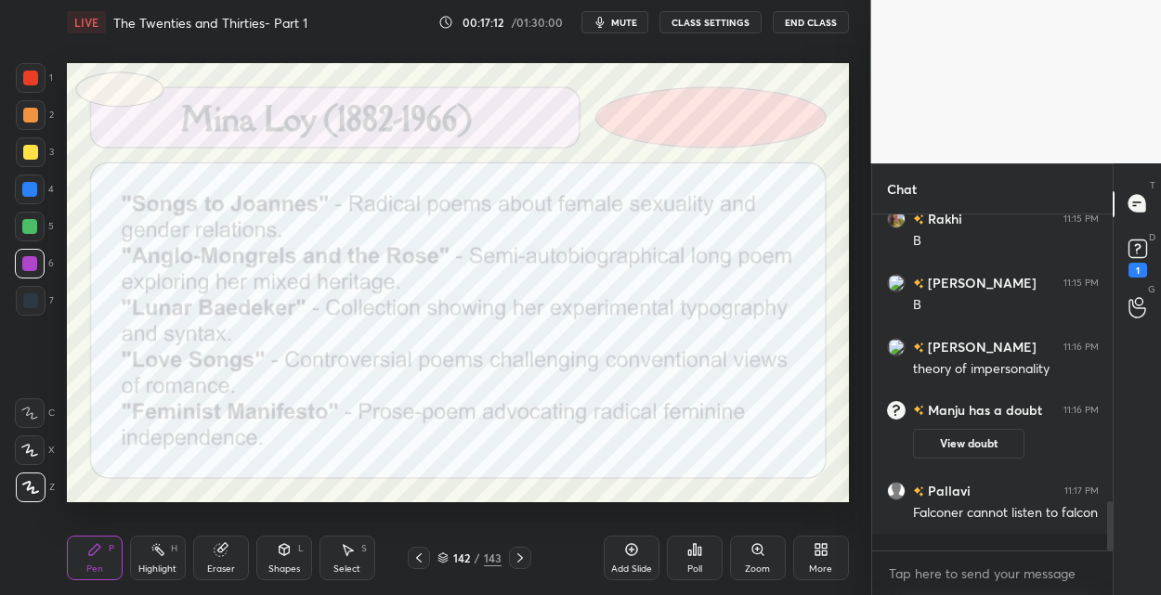
click at [215, 417] on img "grid" at bounding box center [184, 437] width 217 height 114
click at [632, 547] on icon at bounding box center [632, 550] width 6 height 6
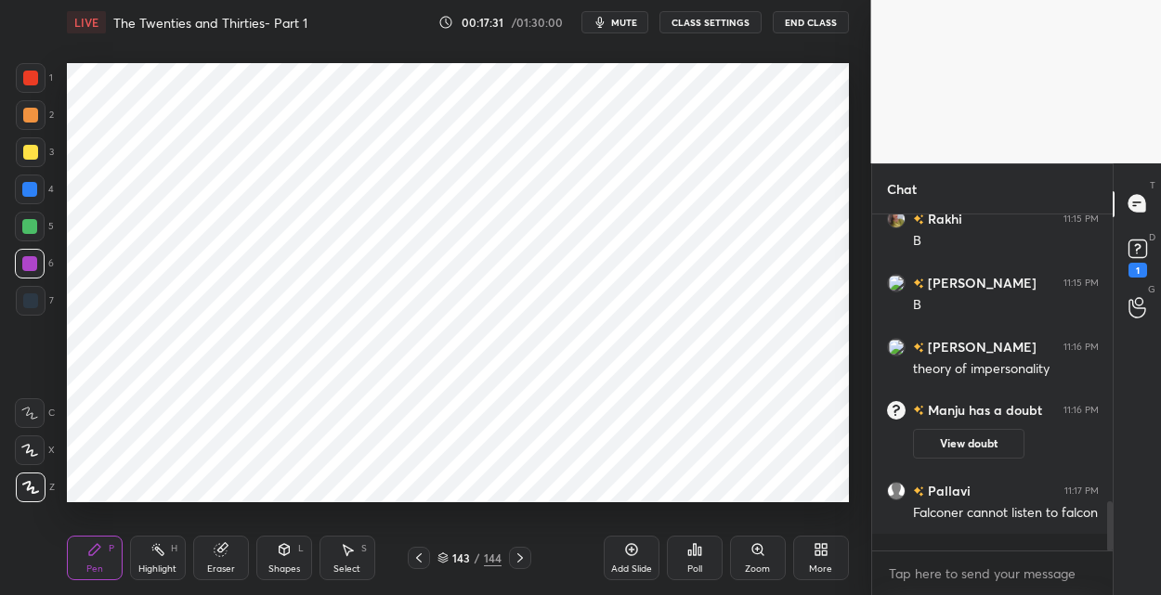
scroll to position [2018, 0]
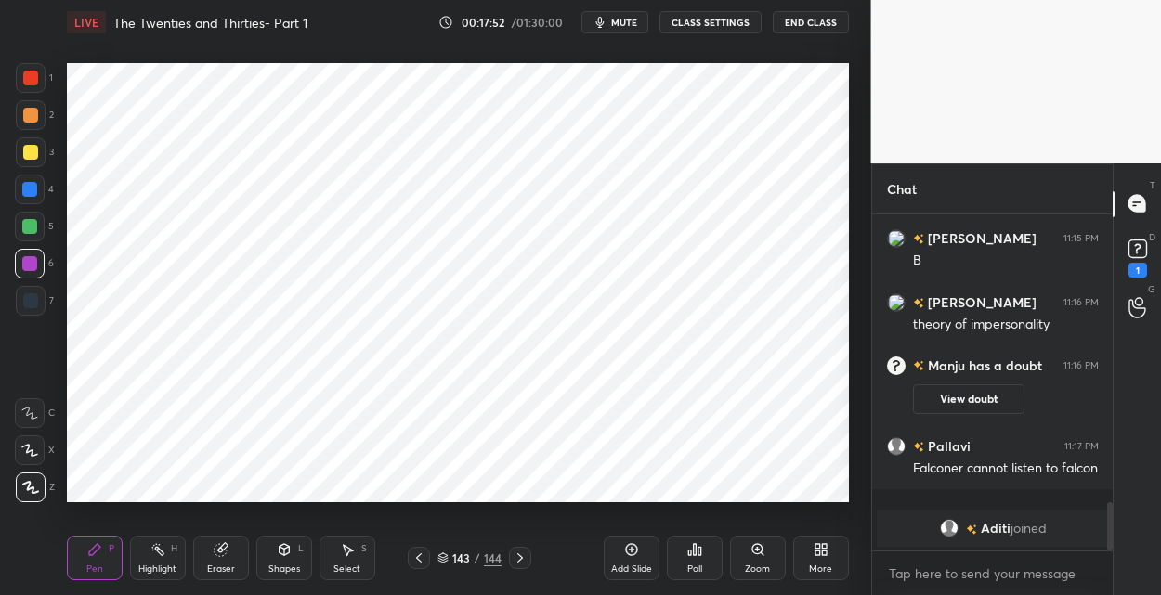
drag, startPoint x: 35, startPoint y: 301, endPoint x: 55, endPoint y: 287, distance: 24.0
click at [36, 298] on div at bounding box center [30, 301] width 15 height 15
click at [1126, 270] on div "1" at bounding box center [1138, 256] width 28 height 43
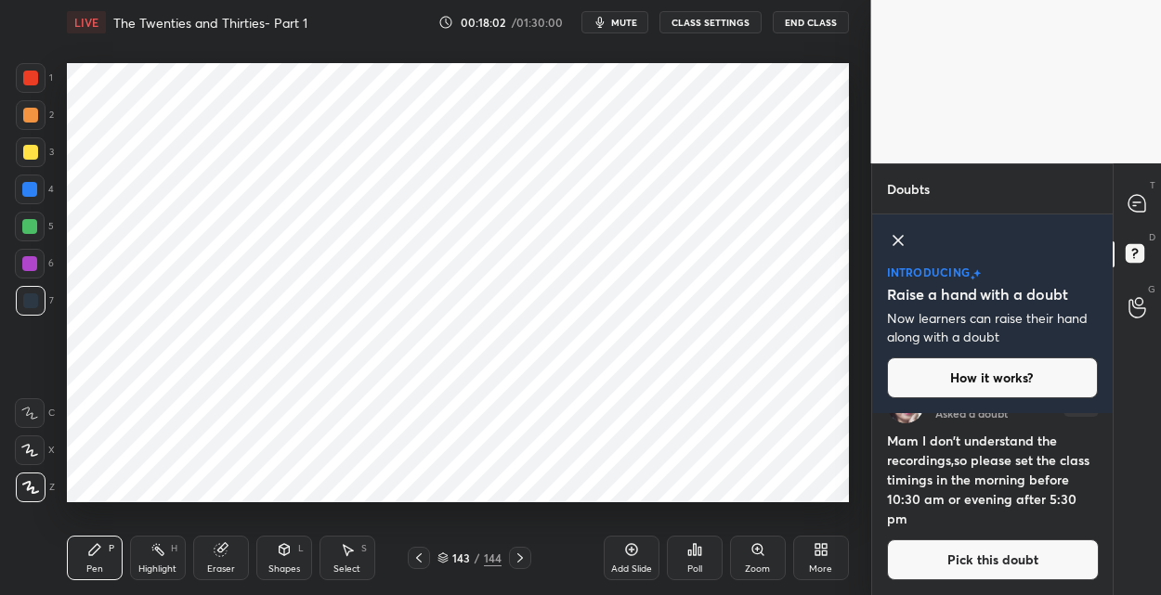
scroll to position [0, 0]
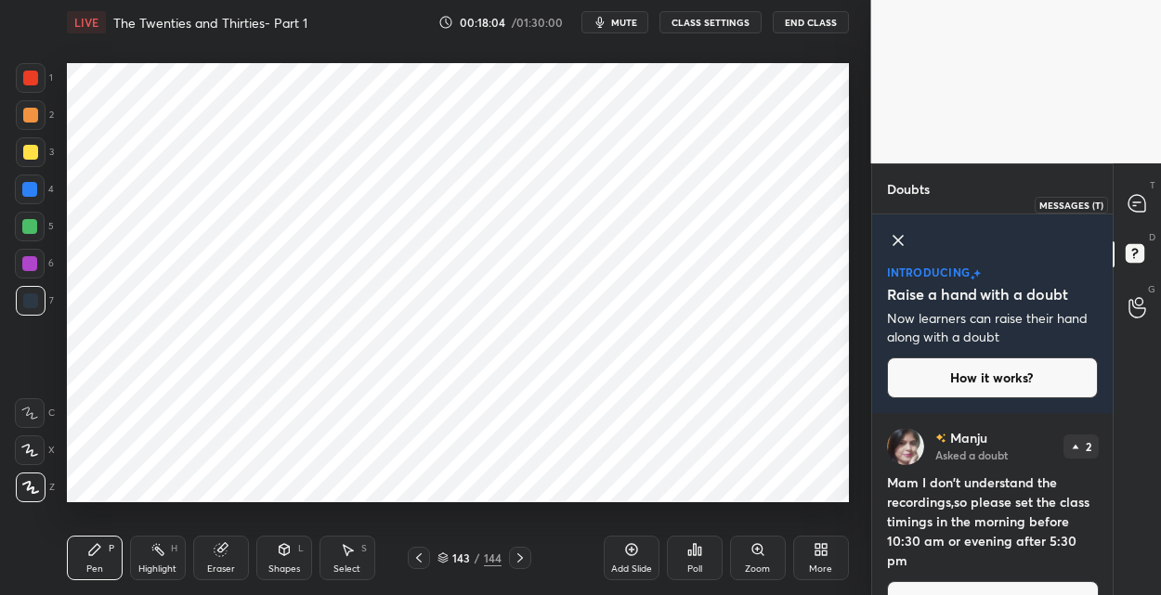
click at [1134, 213] on icon at bounding box center [1138, 204] width 20 height 20
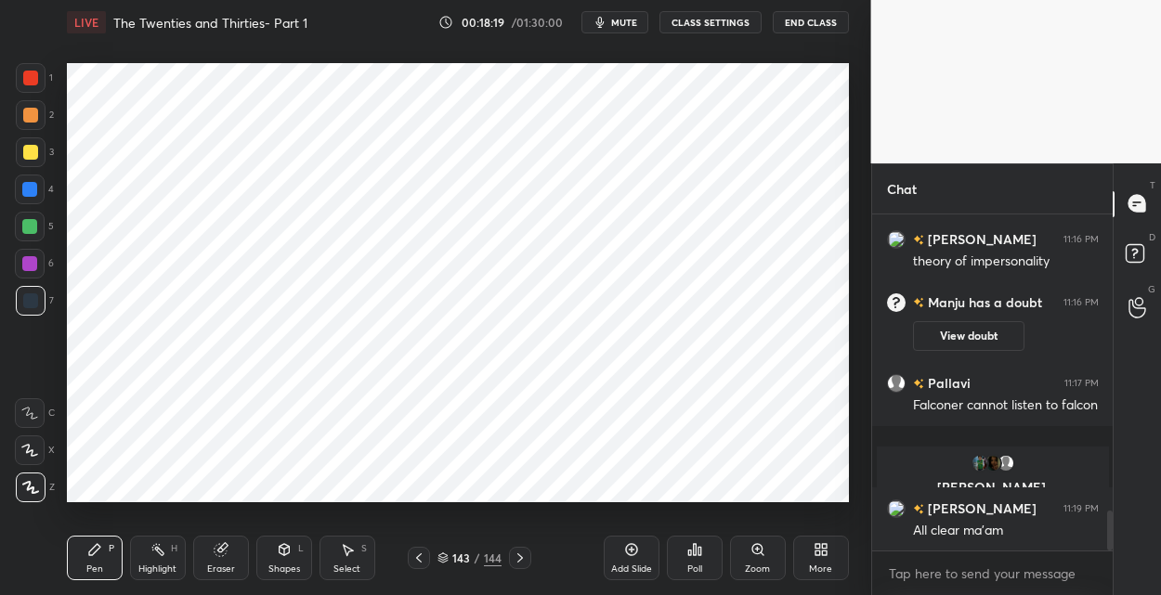
scroll to position [2466, 0]
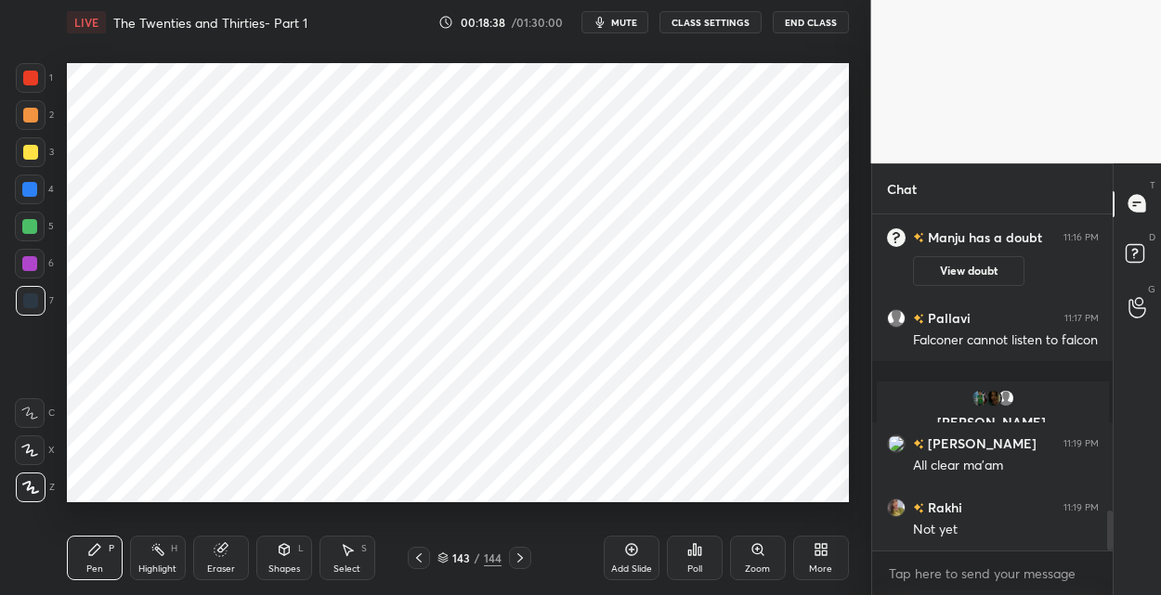
click at [620, 27] on span "mute" at bounding box center [624, 22] width 26 height 13
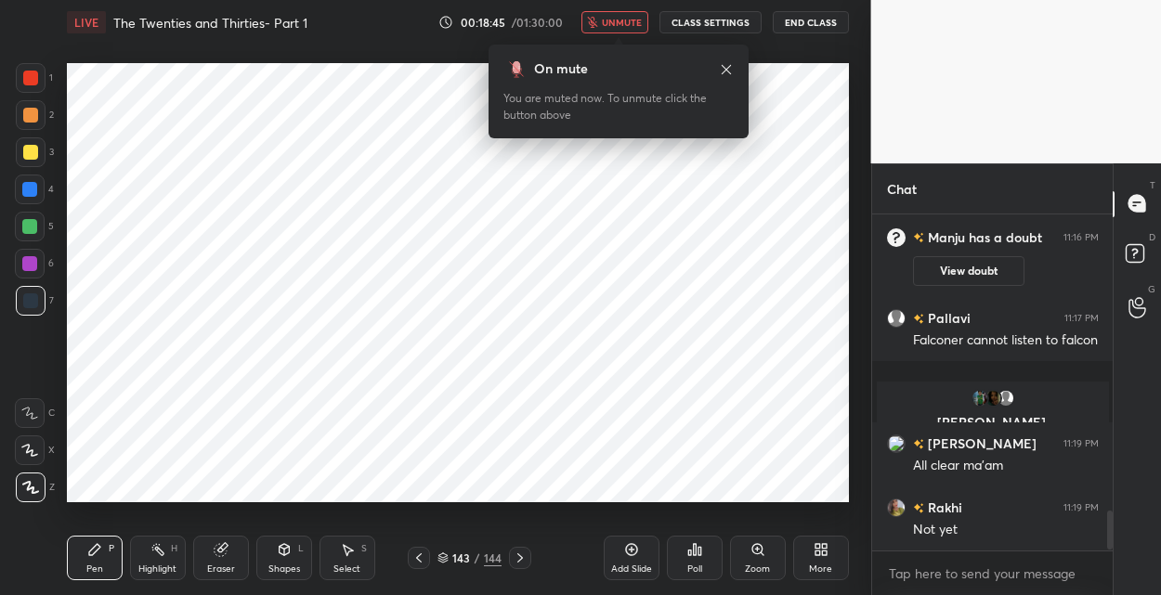
scroll to position [2530, 0]
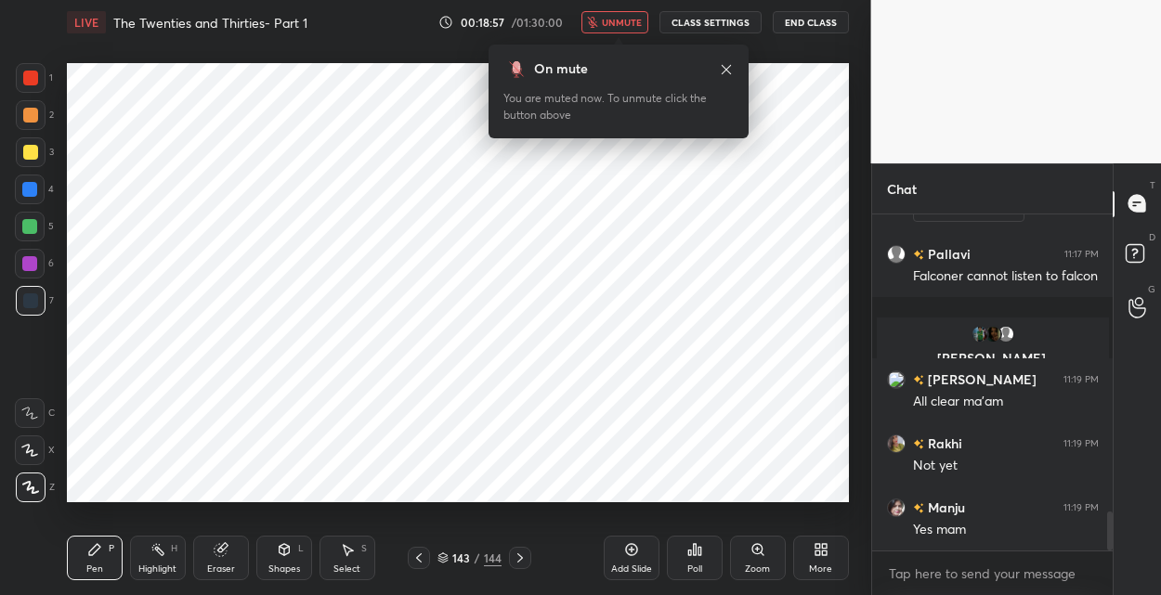
click at [620, 27] on span "unmute" at bounding box center [622, 22] width 40 height 13
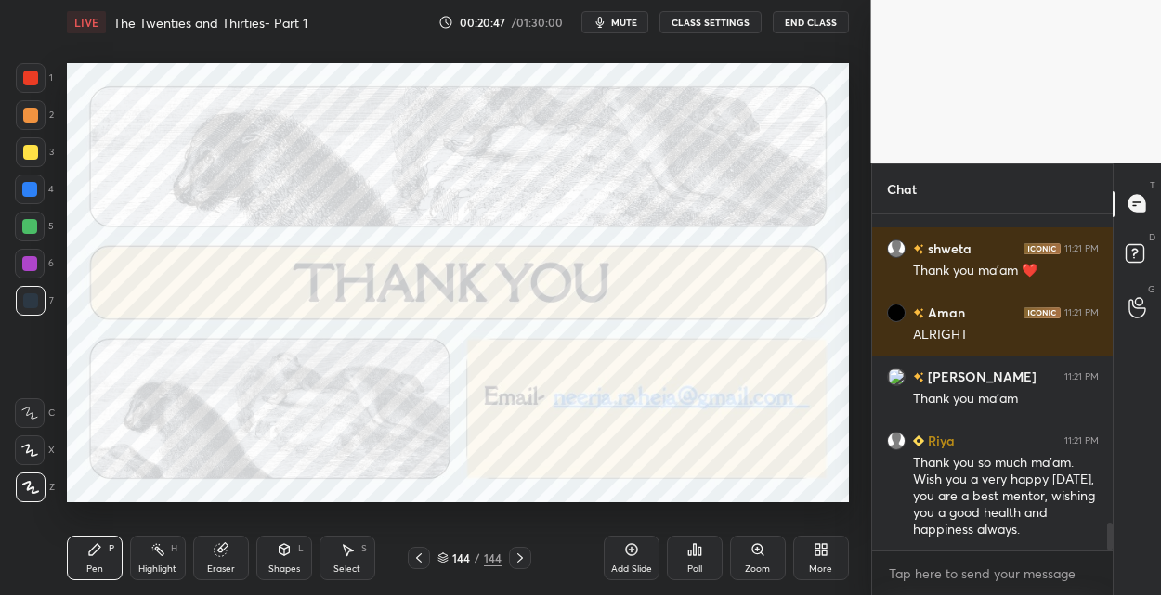
scroll to position [3770, 0]
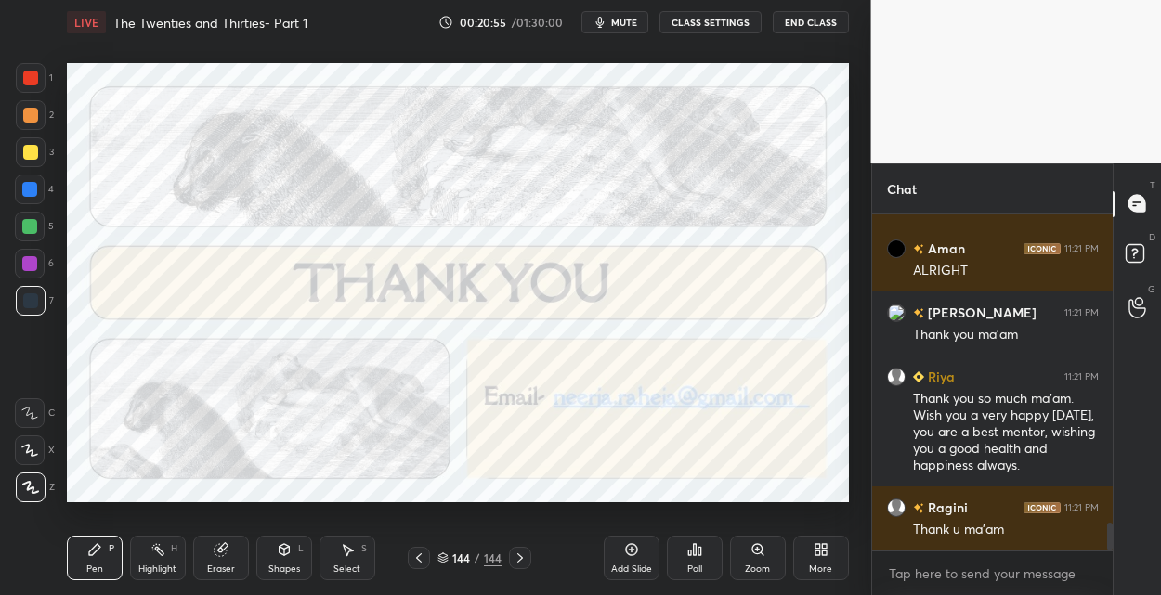
click at [218, 550] on icon at bounding box center [220, 550] width 12 height 12
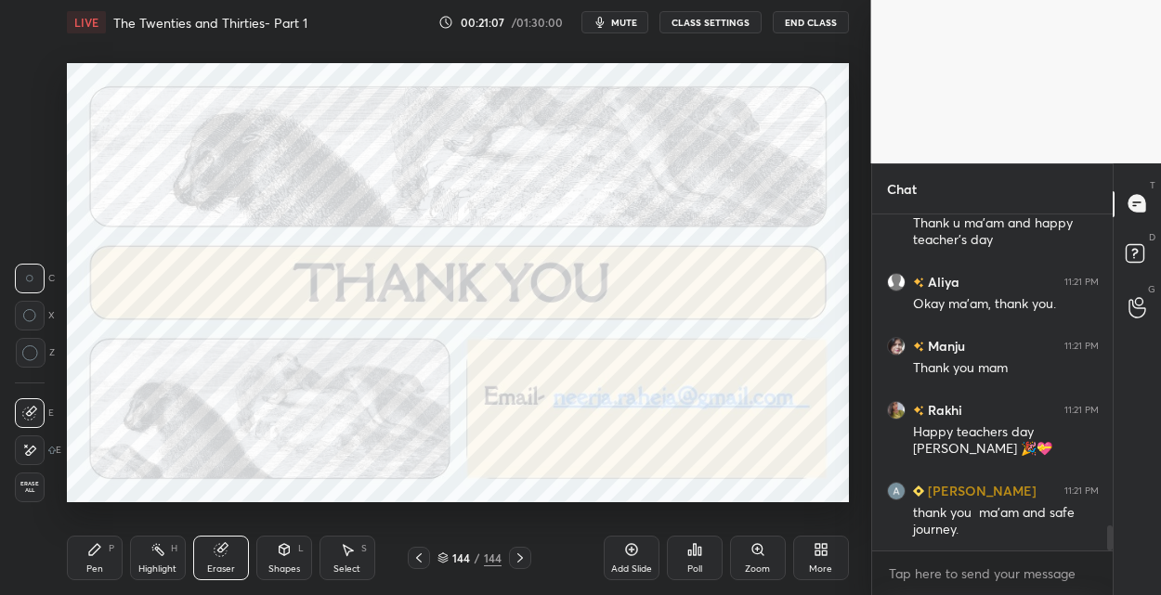
scroll to position [4204, 0]
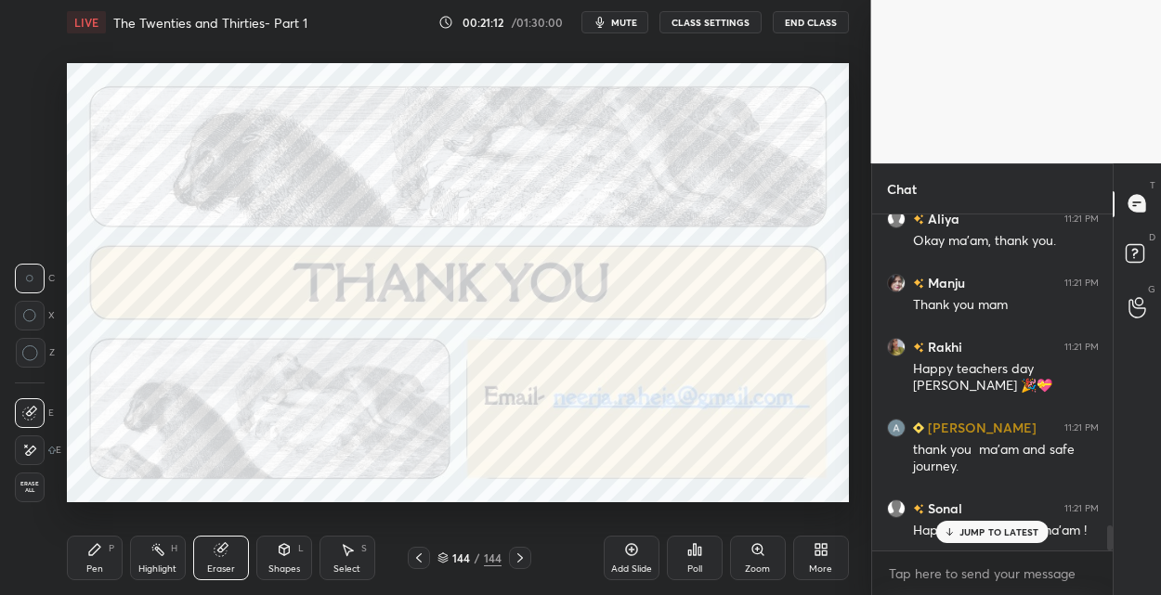
click at [805, 20] on button "End Class" at bounding box center [811, 22] width 76 height 22
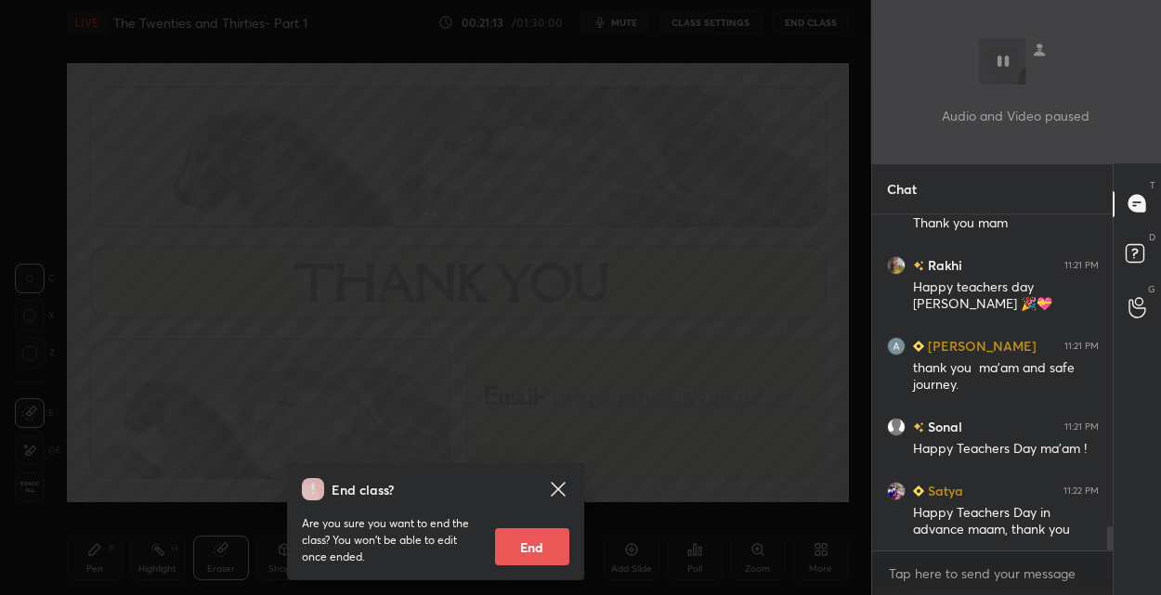
click at [522, 560] on button "End" at bounding box center [532, 546] width 74 height 37
type textarea "x"
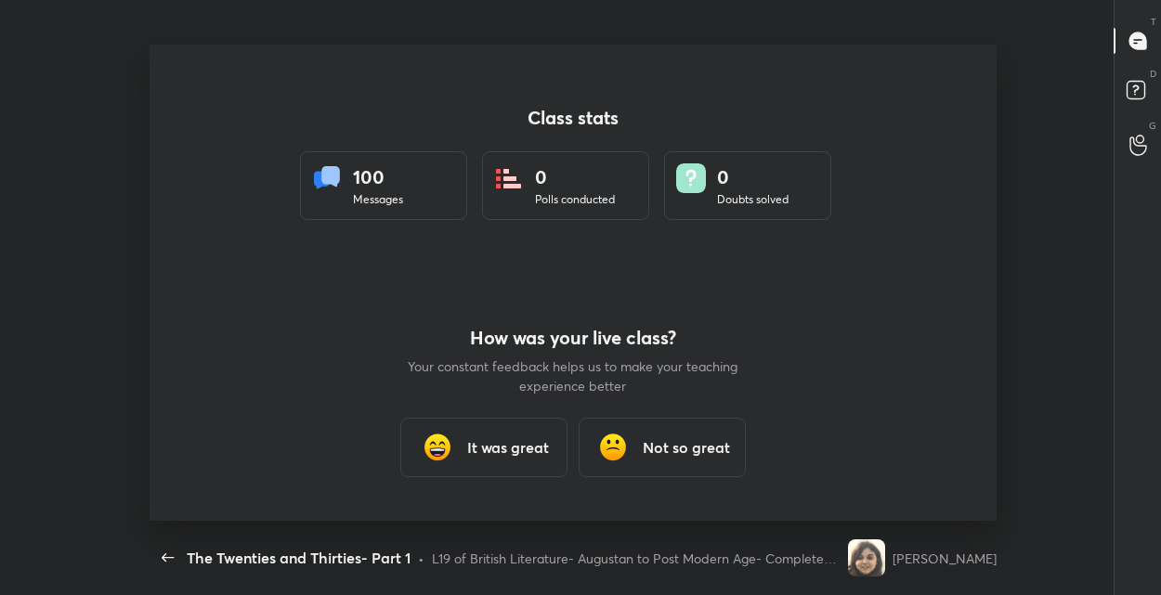
scroll to position [6, 0]
